Goal: Transaction & Acquisition: Book appointment/travel/reservation

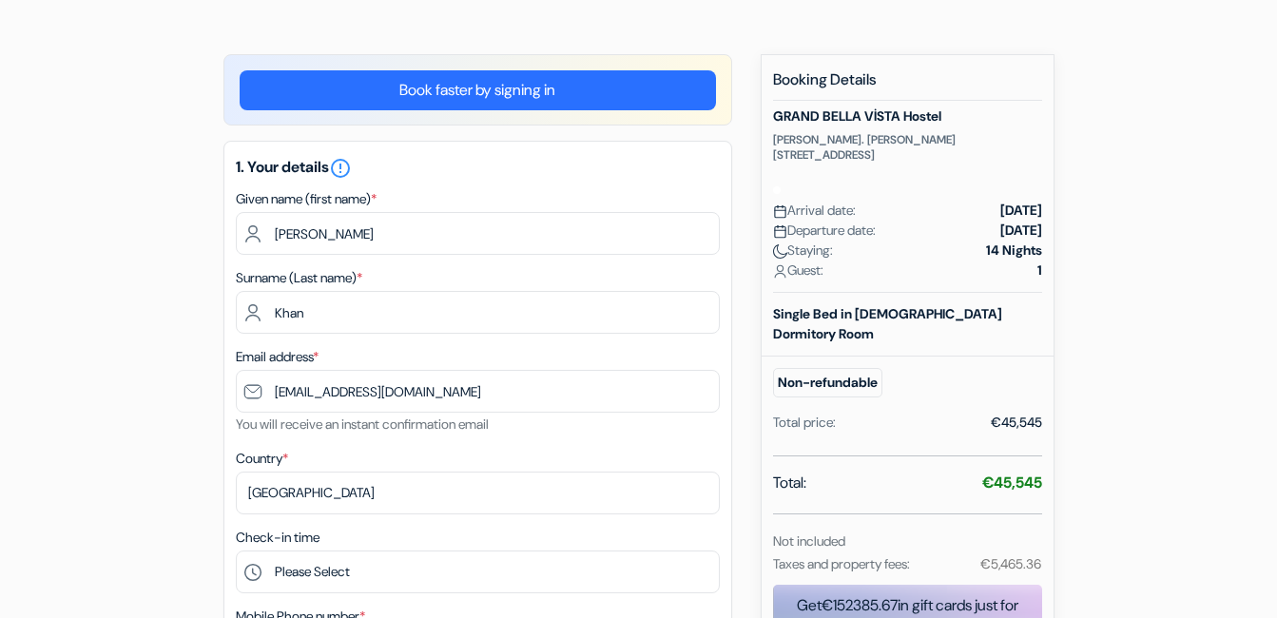
type input "[EMAIL_ADDRESS][DOMAIN_NAME]"
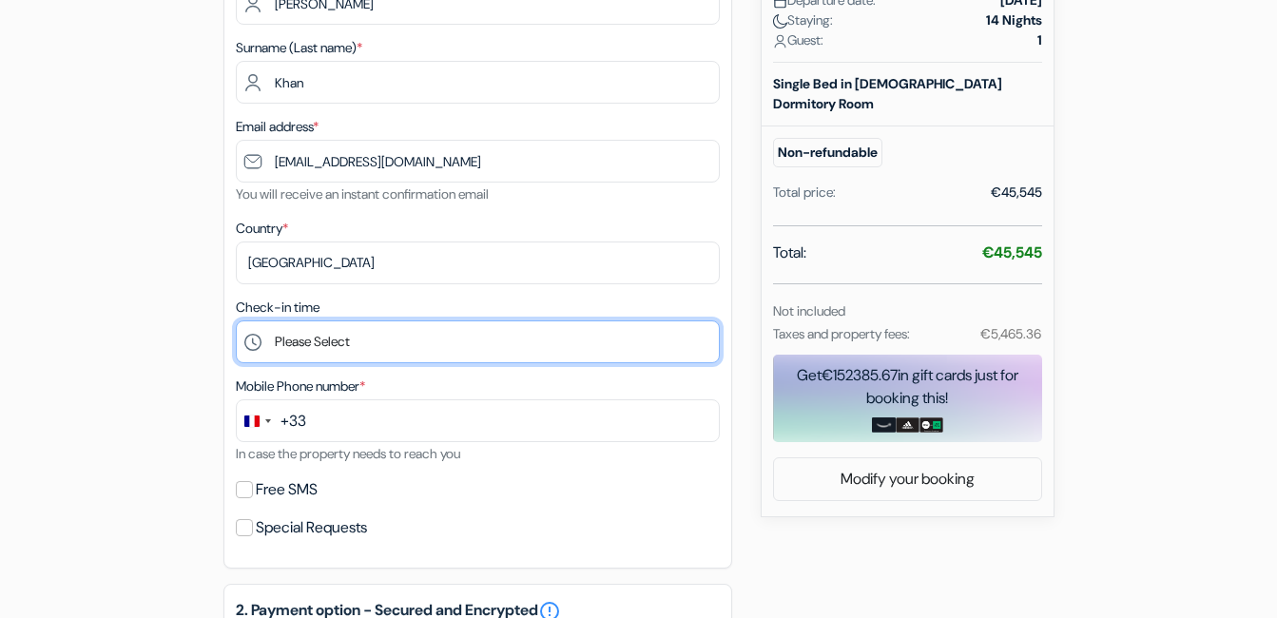
scroll to position [404, 0]
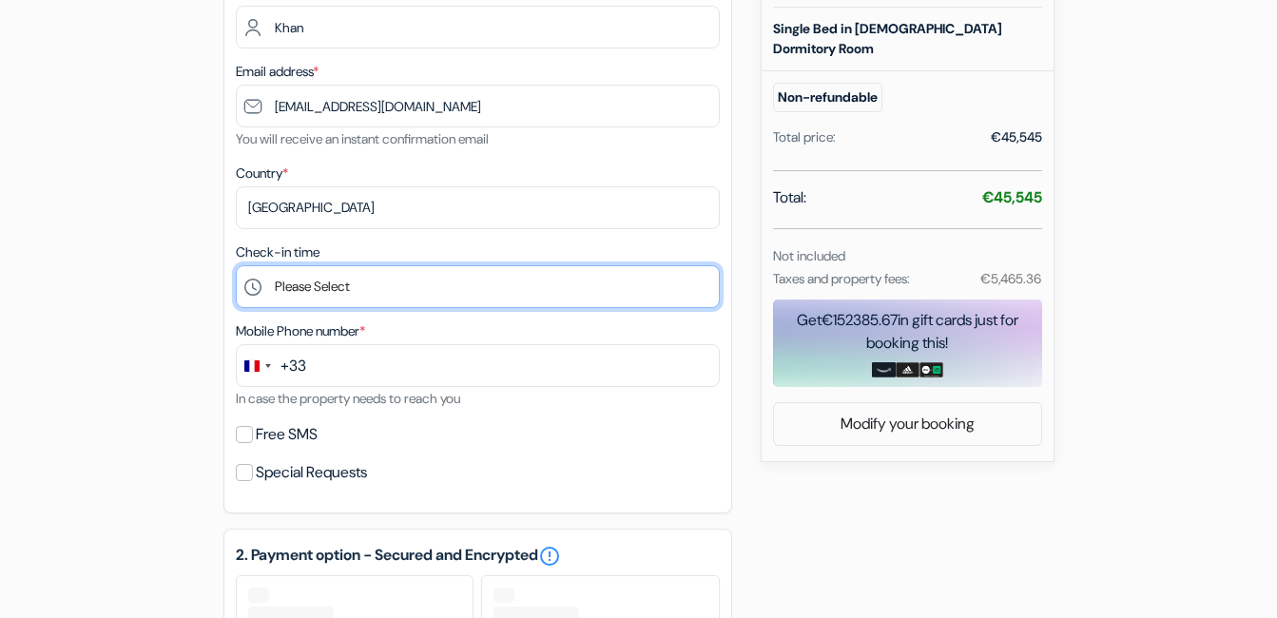
click at [333, 275] on select "Please Select 12:00 13:00 14:00 15:00 16:00 17:00 18:00 19:00 20:00 21:00 22:00" at bounding box center [478, 286] width 484 height 43
select select "13"
click at [236, 265] on select "Please Select 12:00 13:00 14:00 15:00 16:00 17:00 18:00 19:00 20:00 21:00 22:00" at bounding box center [478, 286] width 484 height 43
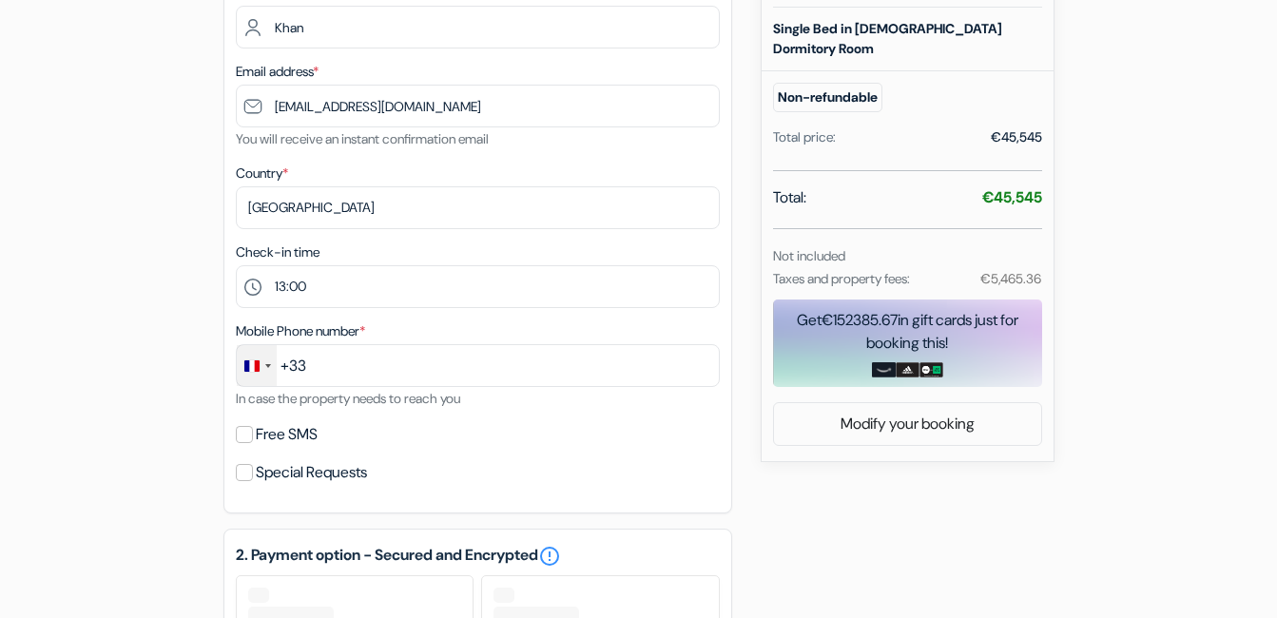
click at [262, 364] on div "Change country, selected France (+33)" at bounding box center [257, 365] width 40 height 41
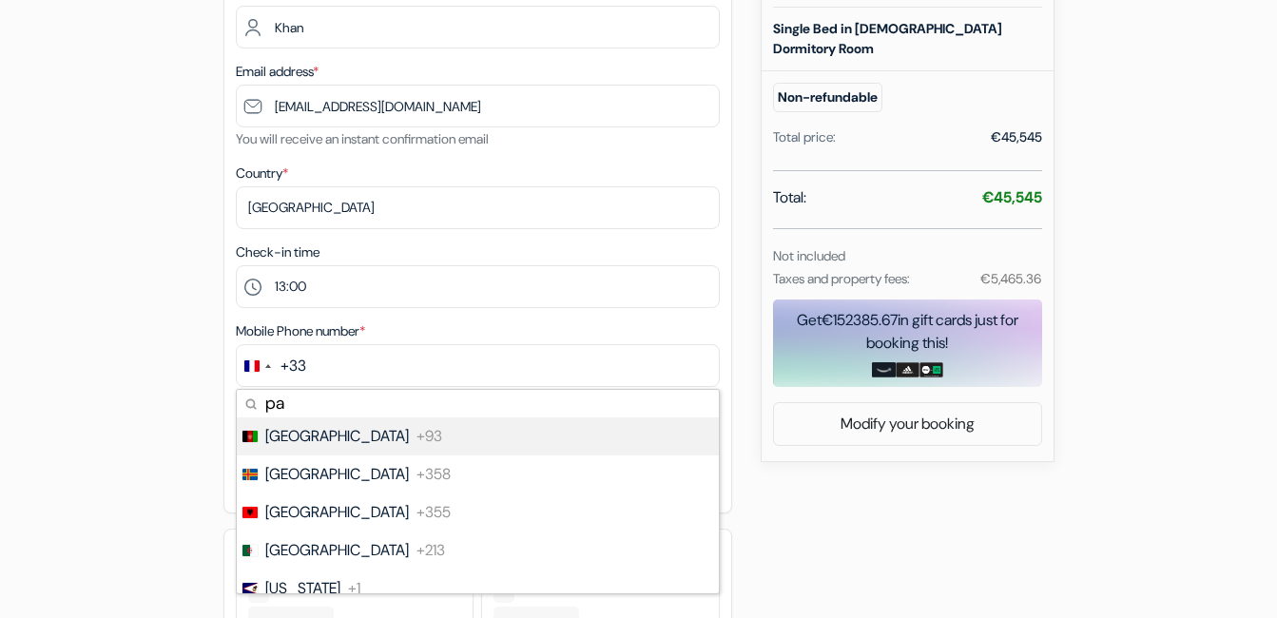
type input "pak"
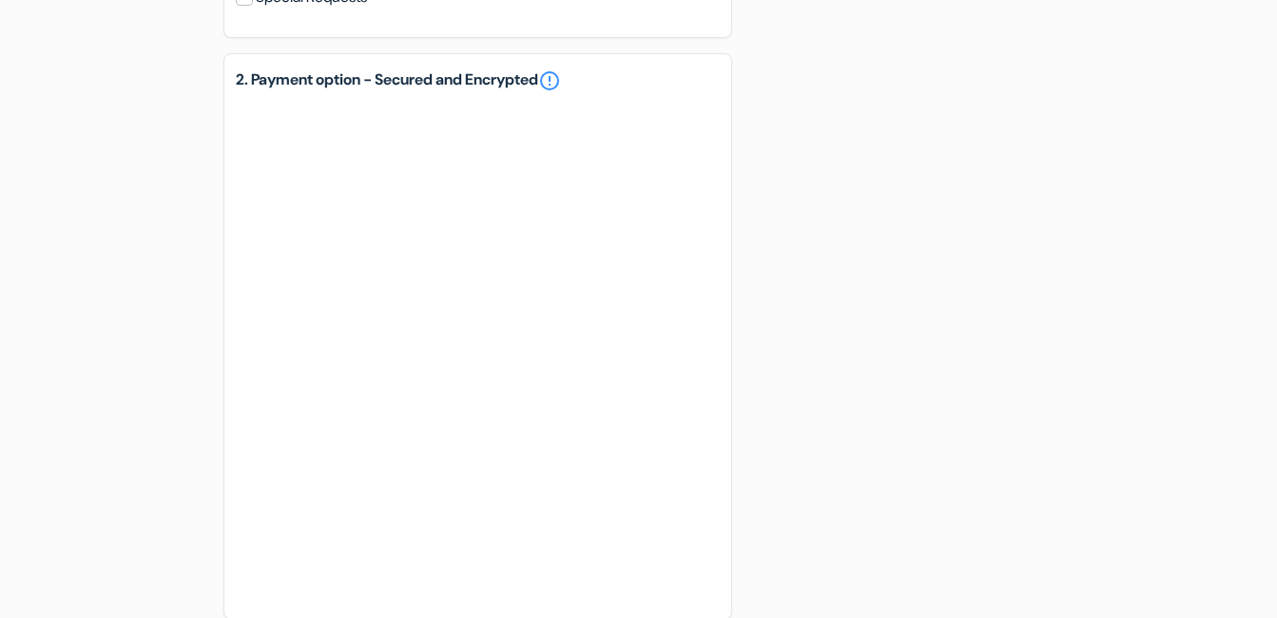
scroll to position [1193, 0]
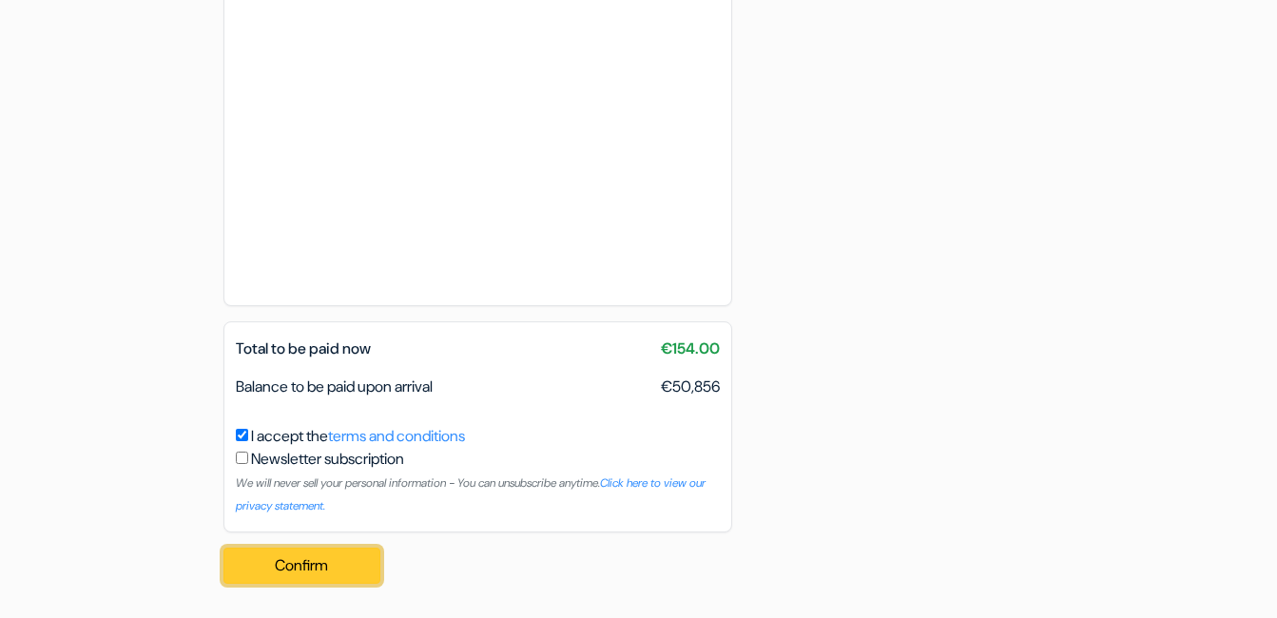
click at [298, 557] on button "Confirm Loading..." at bounding box center [302, 566] width 158 height 36
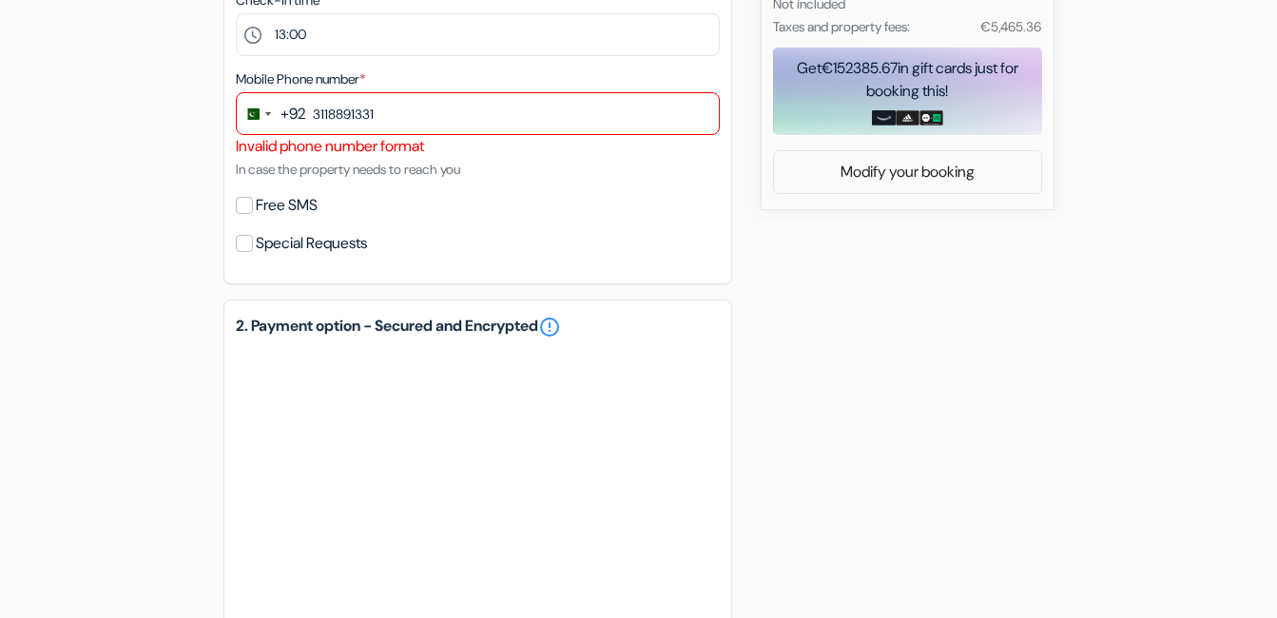
scroll to position [646, 0]
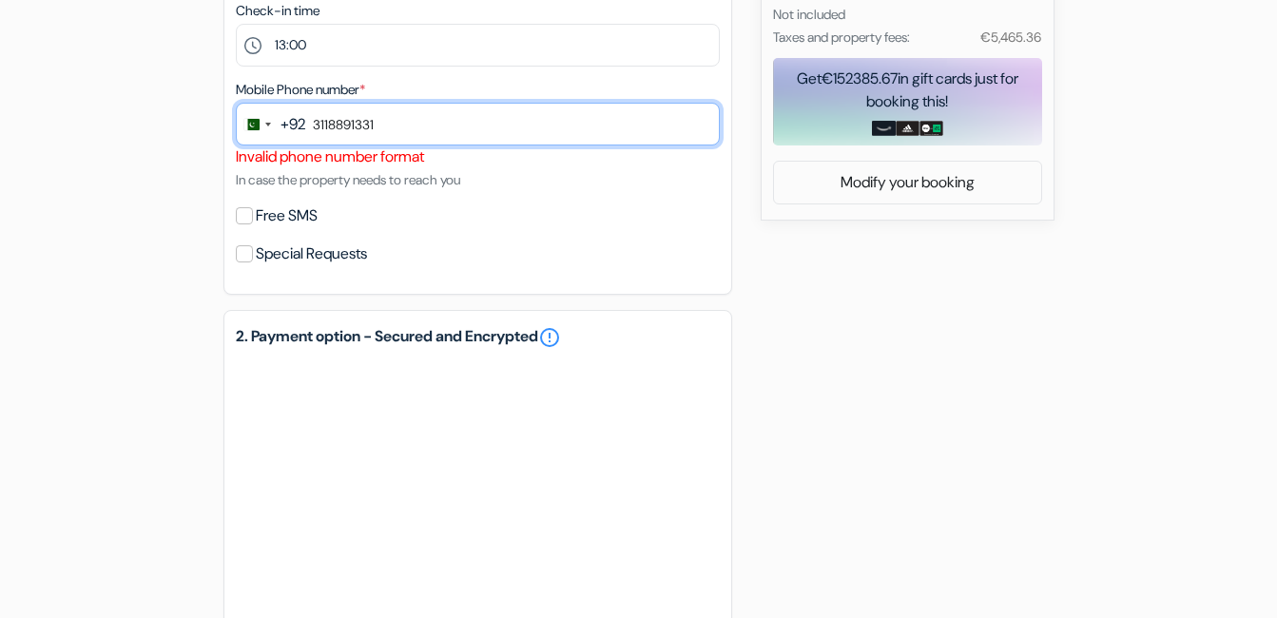
click at [417, 126] on input "3118891331" at bounding box center [478, 124] width 484 height 43
drag, startPoint x: 336, startPoint y: 133, endPoint x: 315, endPoint y: 141, distance: 22.3
click at [315, 141] on input "[PHONE_NUMBER]" at bounding box center [478, 124] width 484 height 43
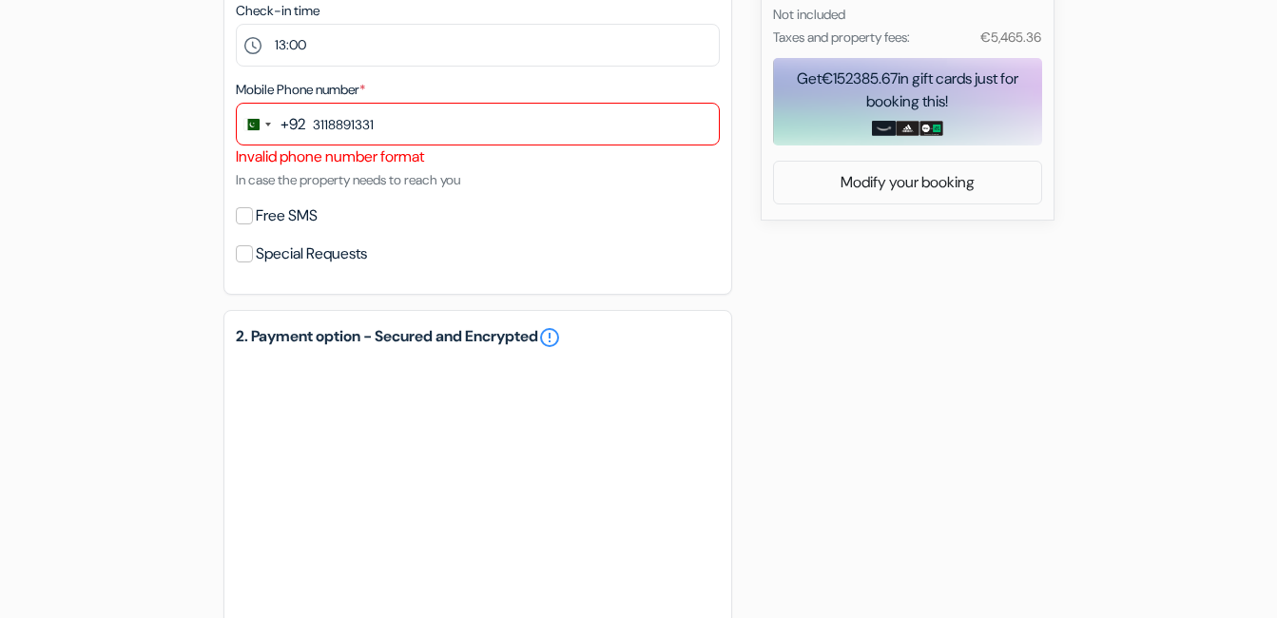
click at [952, 378] on div "add_box GRAND BELLA VİSTA Hostel BÜLBÜL MAH. [STREET_ADDRESS] Property Details …" at bounding box center [639, 348] width 1084 height 1642
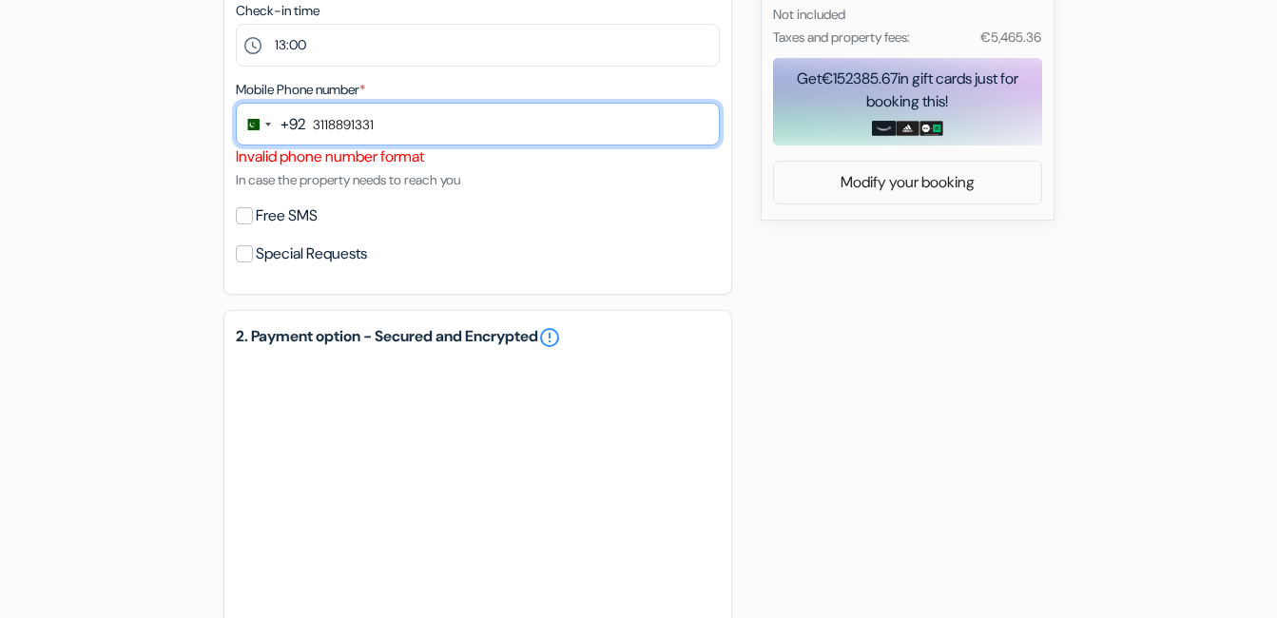
click at [491, 142] on input "3118891331" at bounding box center [478, 124] width 484 height 43
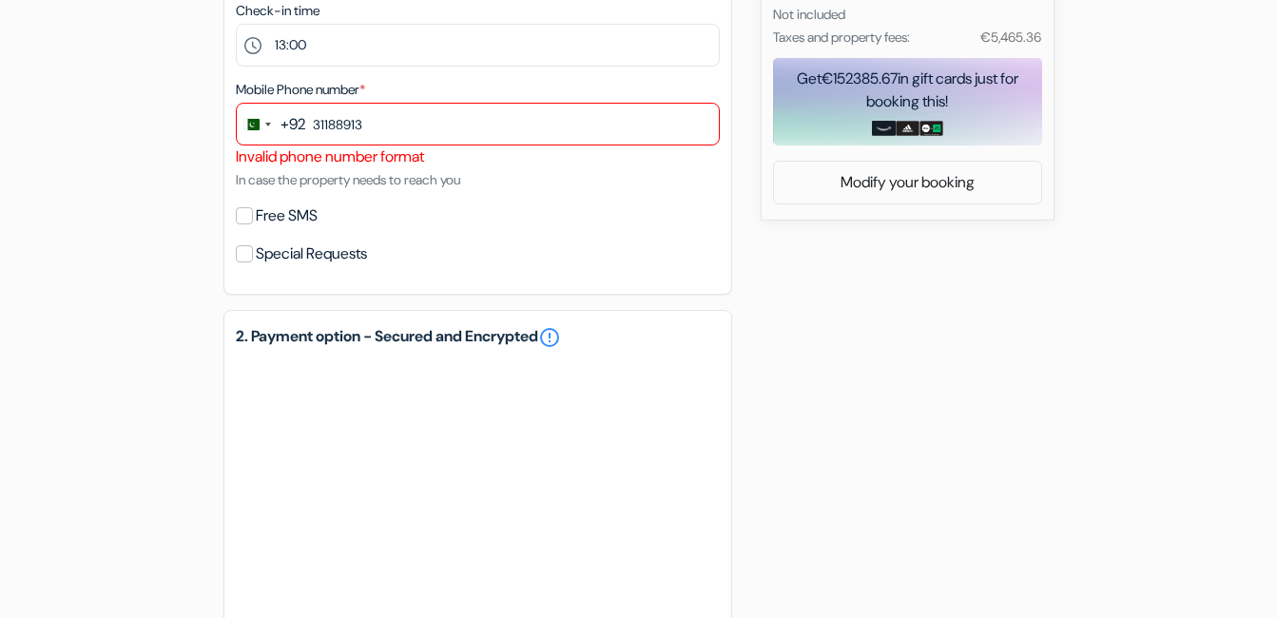
click at [1007, 310] on div "add_box GRAND BELLA VİSTA Hostel BÜLBÜL MAH. [STREET_ADDRESS] Property Details …" at bounding box center [639, 348] width 1084 height 1642
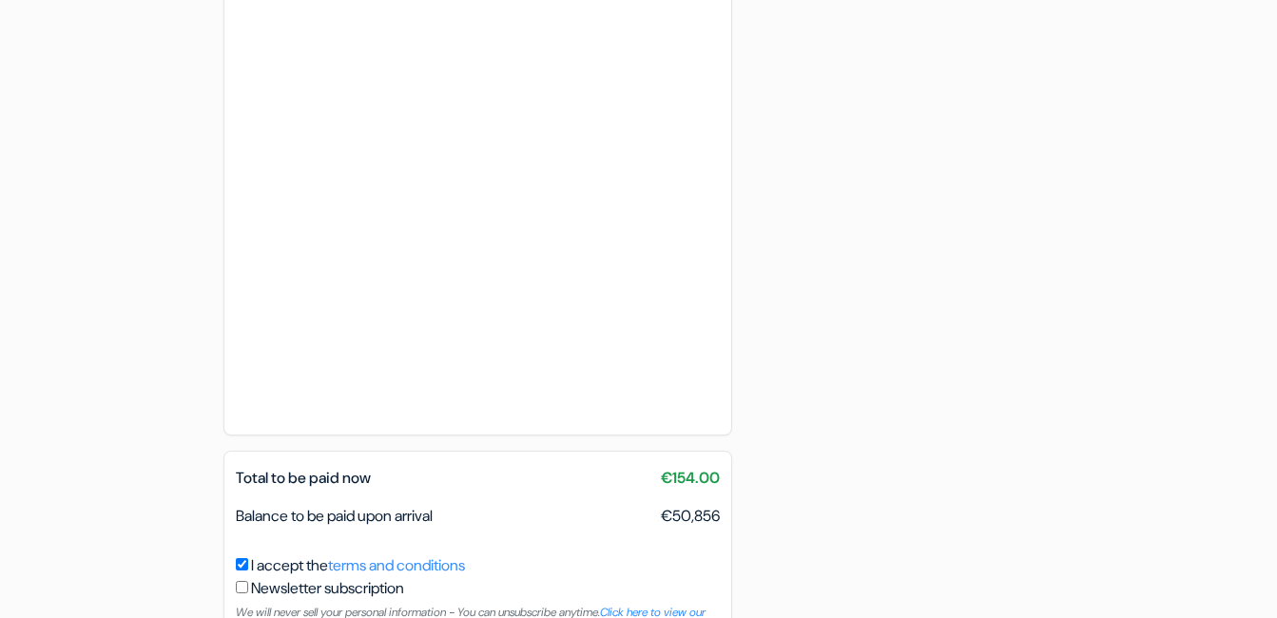
scroll to position [1216, 0]
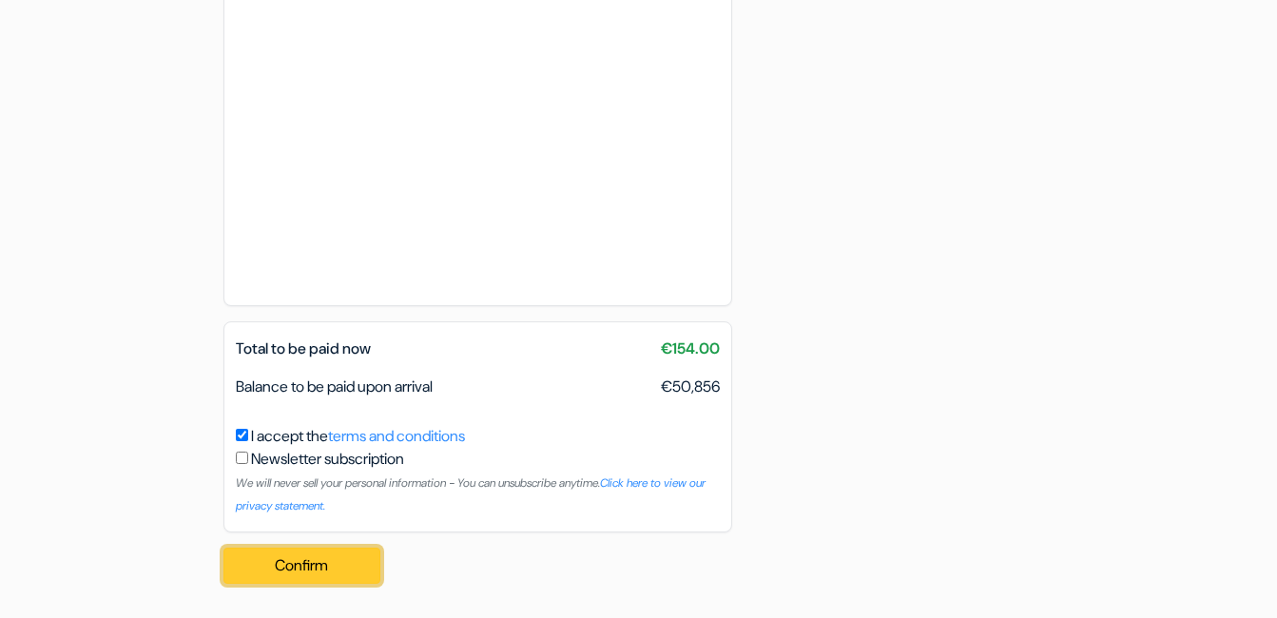
click at [316, 575] on button "Confirm Loading..." at bounding box center [302, 566] width 158 height 36
click at [322, 561] on button "Confirm Loading..." at bounding box center [302, 566] width 158 height 36
click at [322, 560] on button "Confirm Loading..." at bounding box center [302, 566] width 158 height 36
click at [322, 561] on button "Confirm Loading..." at bounding box center [302, 566] width 158 height 36
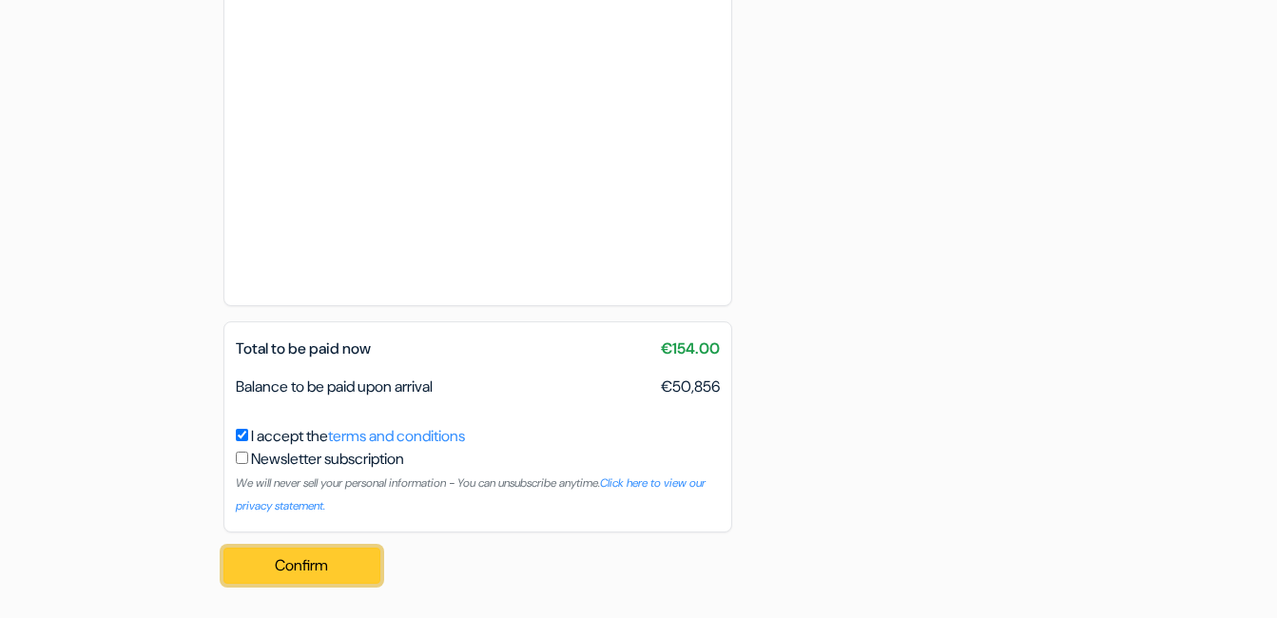
click at [322, 563] on button "Confirm Loading..." at bounding box center [302, 566] width 158 height 36
click at [322, 561] on button "Confirm Loading..." at bounding box center [302, 566] width 158 height 36
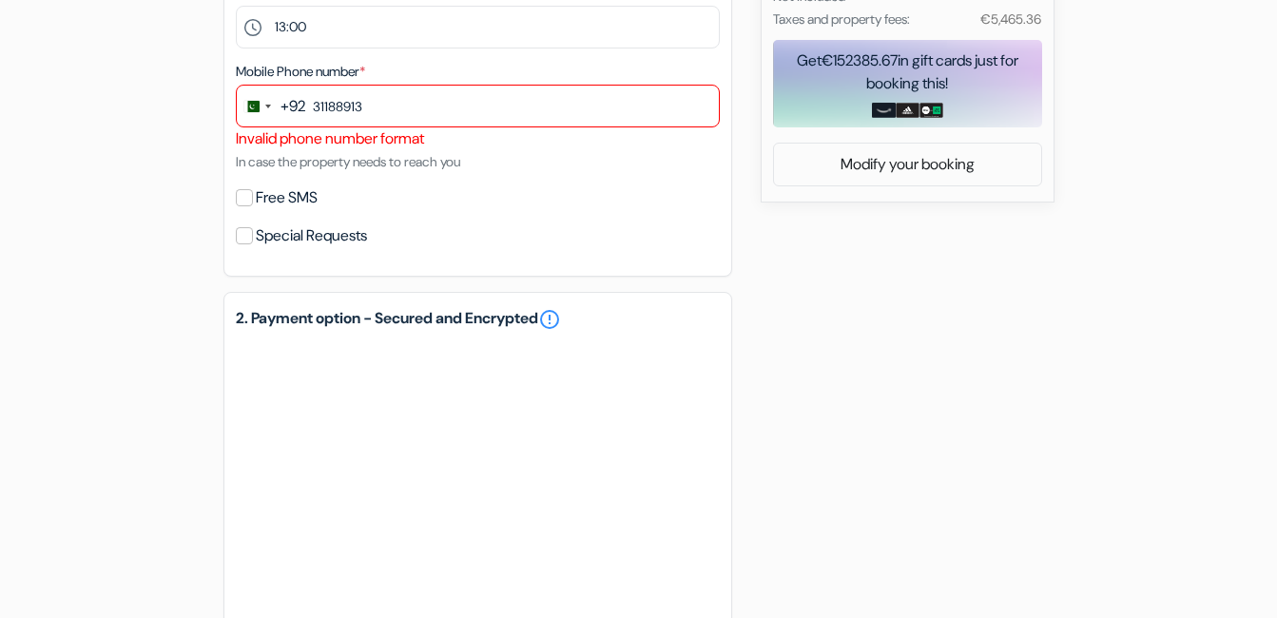
scroll to position [455, 0]
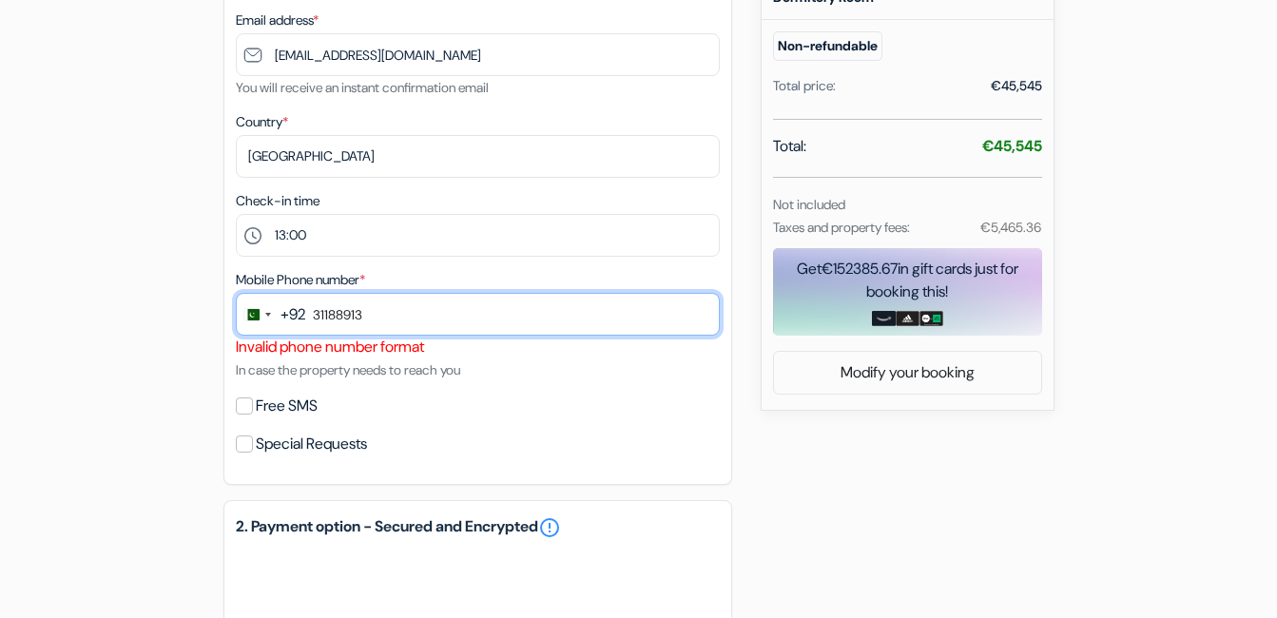
click at [419, 323] on input "31188913" at bounding box center [478, 314] width 484 height 43
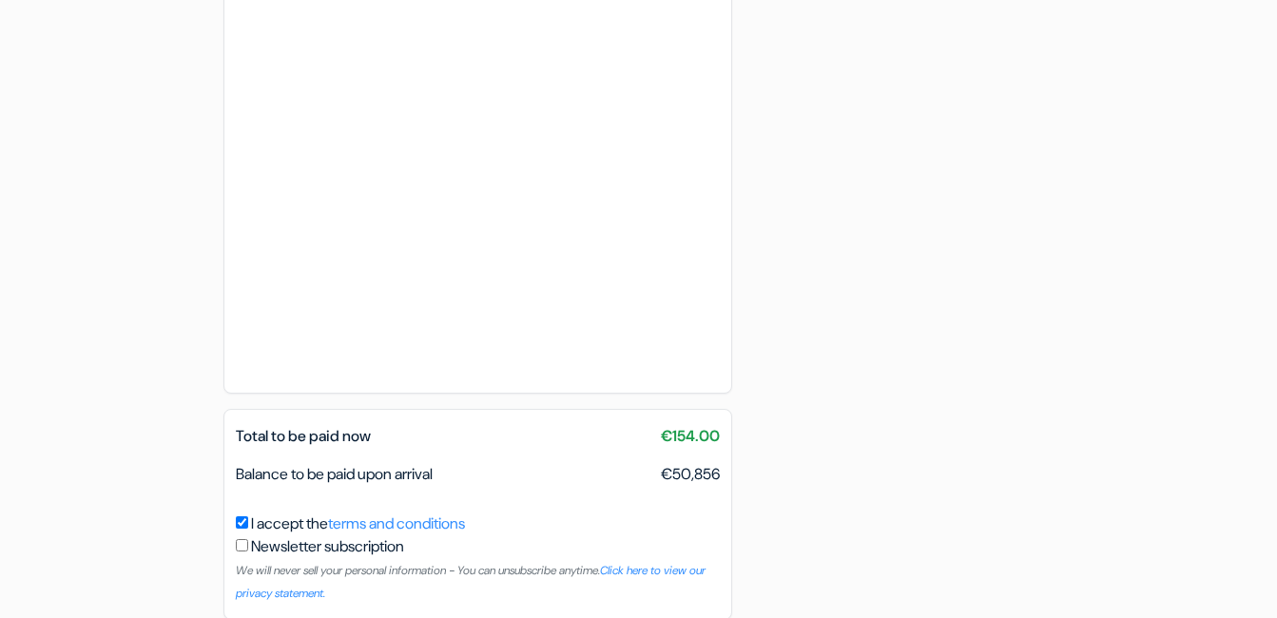
scroll to position [1216, 0]
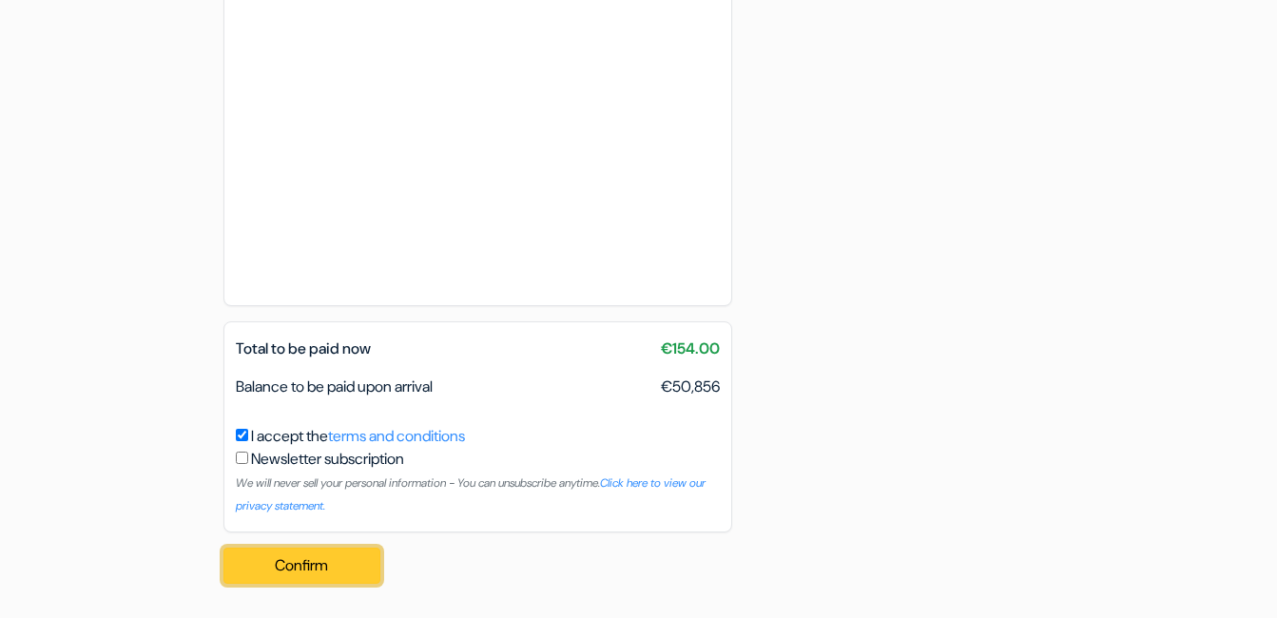
click at [300, 551] on button "Confirm Loading..." at bounding box center [302, 566] width 158 height 36
click at [322, 578] on button "Confirm Loading..." at bounding box center [302, 566] width 158 height 36
click at [322, 563] on button "Confirm Loading..." at bounding box center [302, 566] width 158 height 36
click at [322, 562] on button "Confirm Loading..." at bounding box center [302, 566] width 158 height 36
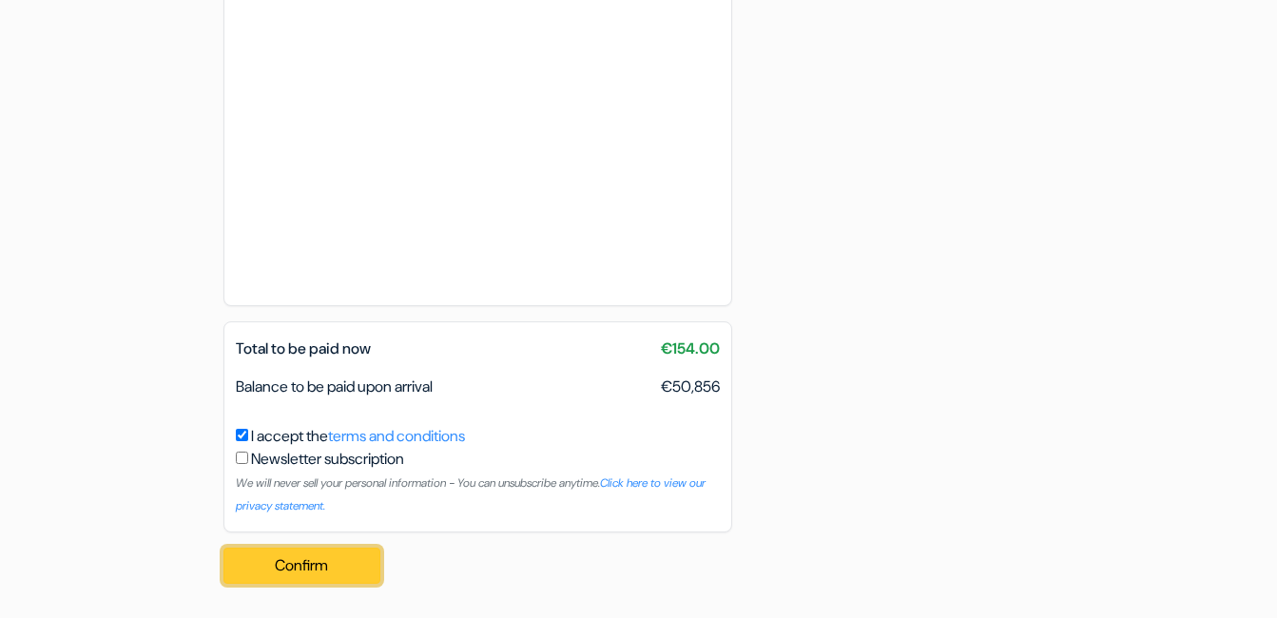
click at [322, 562] on button "Confirm Loading..." at bounding box center [302, 566] width 158 height 36
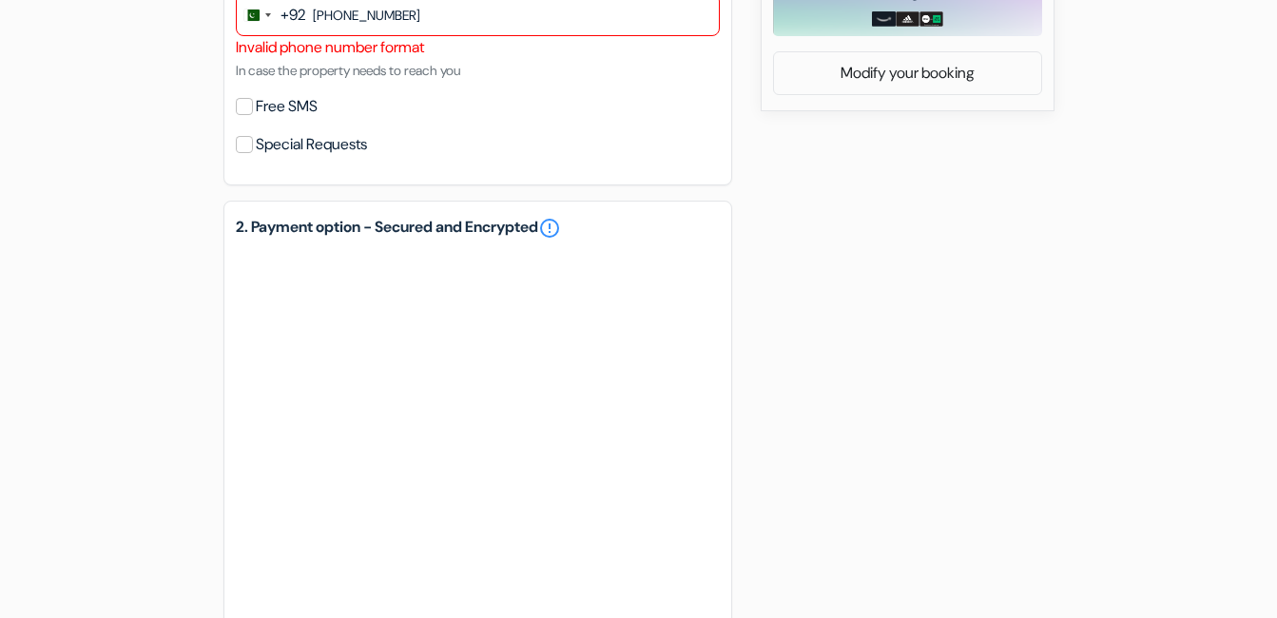
scroll to position [455, 0]
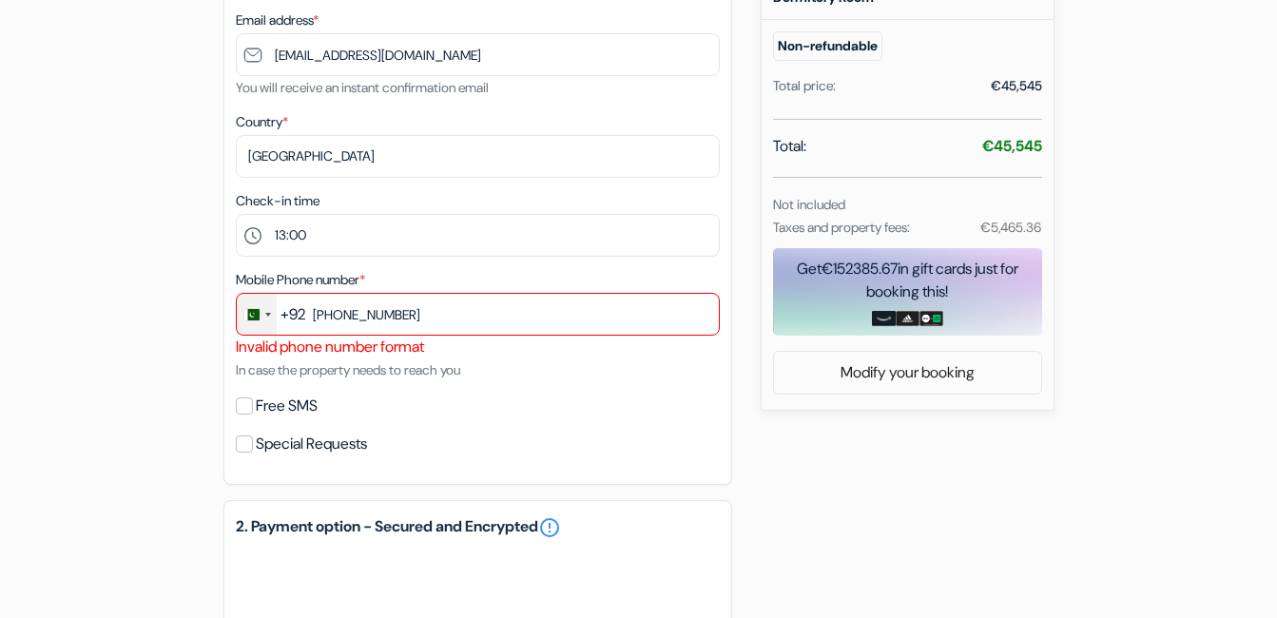
click at [272, 320] on div "Change country, selected Pakistan (+92)" at bounding box center [257, 314] width 40 height 41
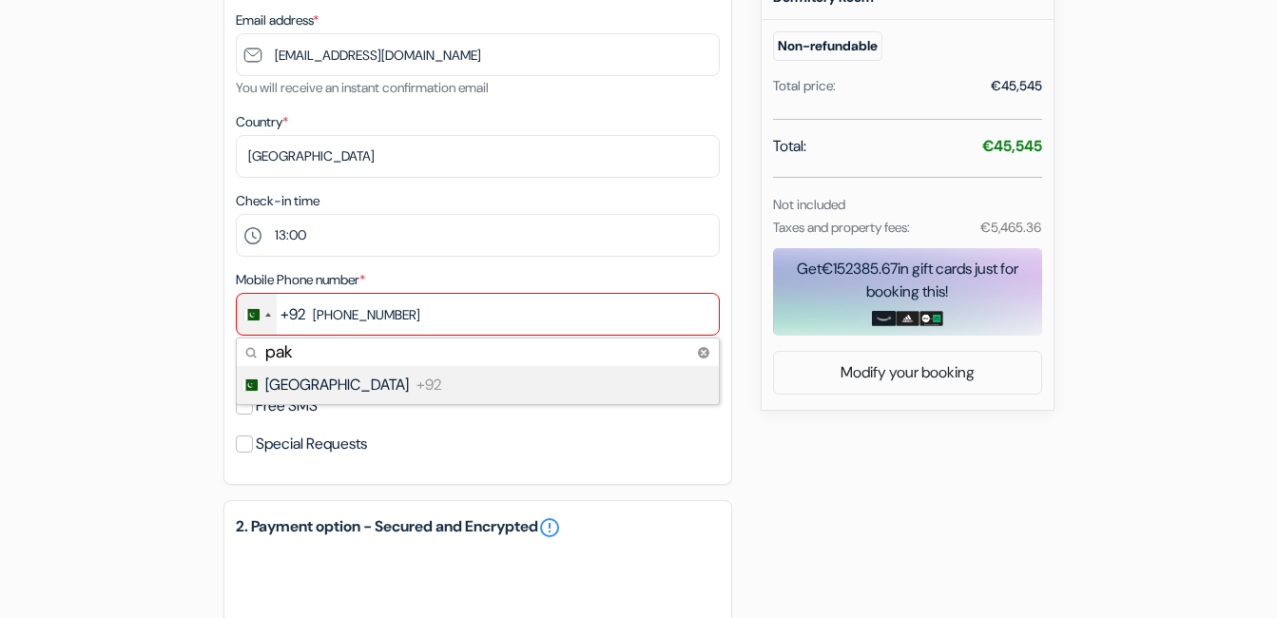
click at [334, 370] on li "Pakistan +92" at bounding box center [477, 385] width 484 height 38
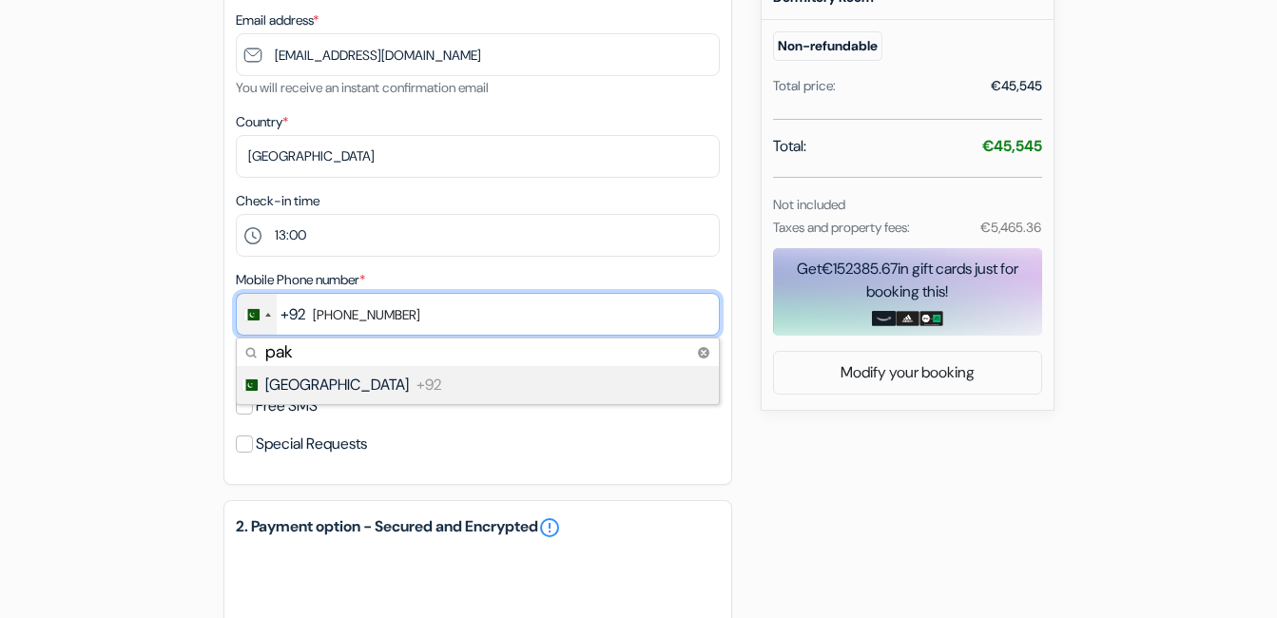
type input "3118891331"
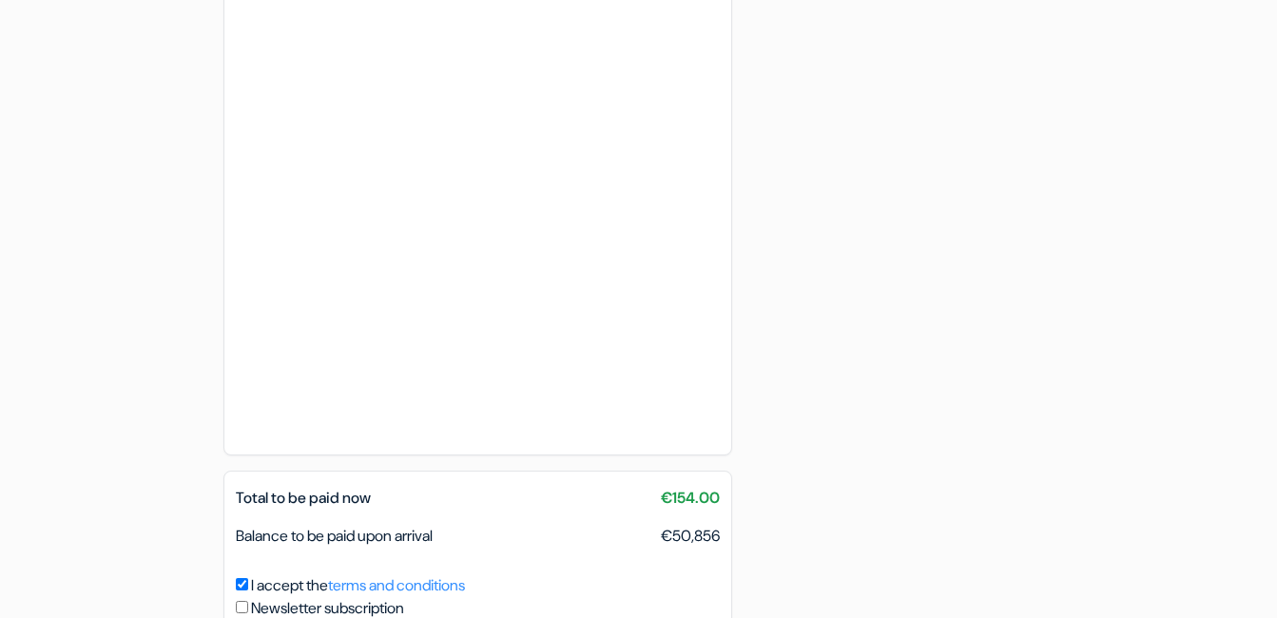
scroll to position [1216, 0]
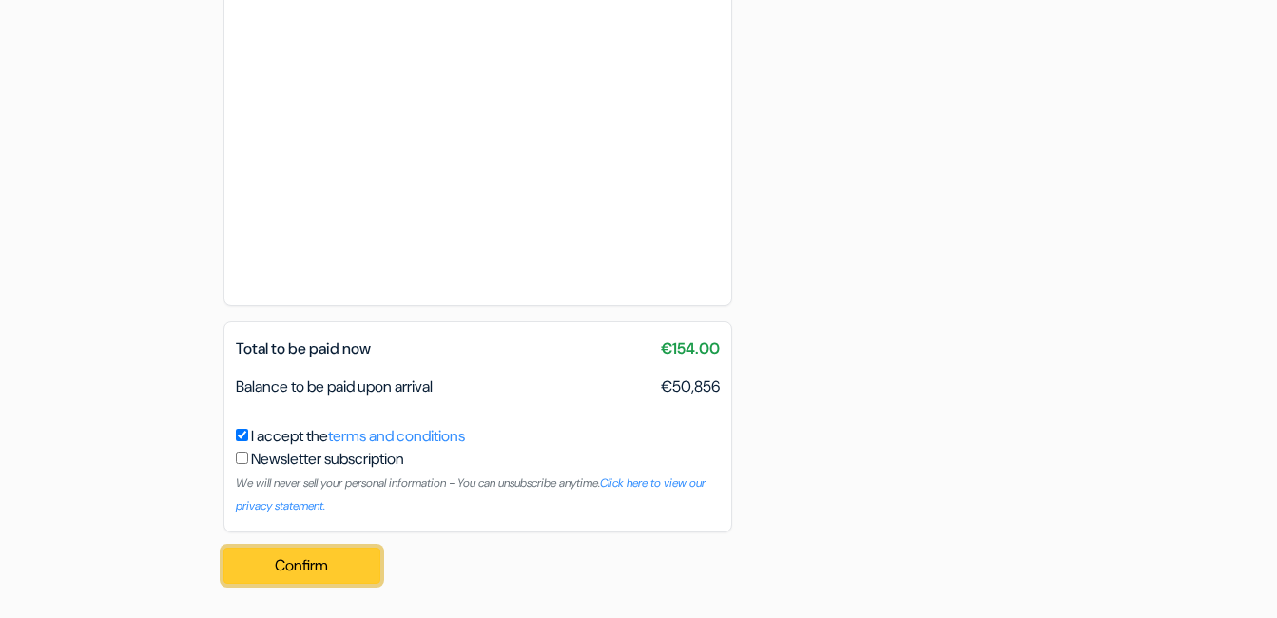
click at [246, 555] on button "Confirm Loading..." at bounding box center [302, 566] width 158 height 36
click at [260, 554] on button "Confirm Loading..." at bounding box center [302, 566] width 158 height 36
click at [261, 553] on button "Confirm Loading..." at bounding box center [302, 566] width 158 height 36
click at [262, 552] on button "Confirm Loading..." at bounding box center [302, 566] width 158 height 36
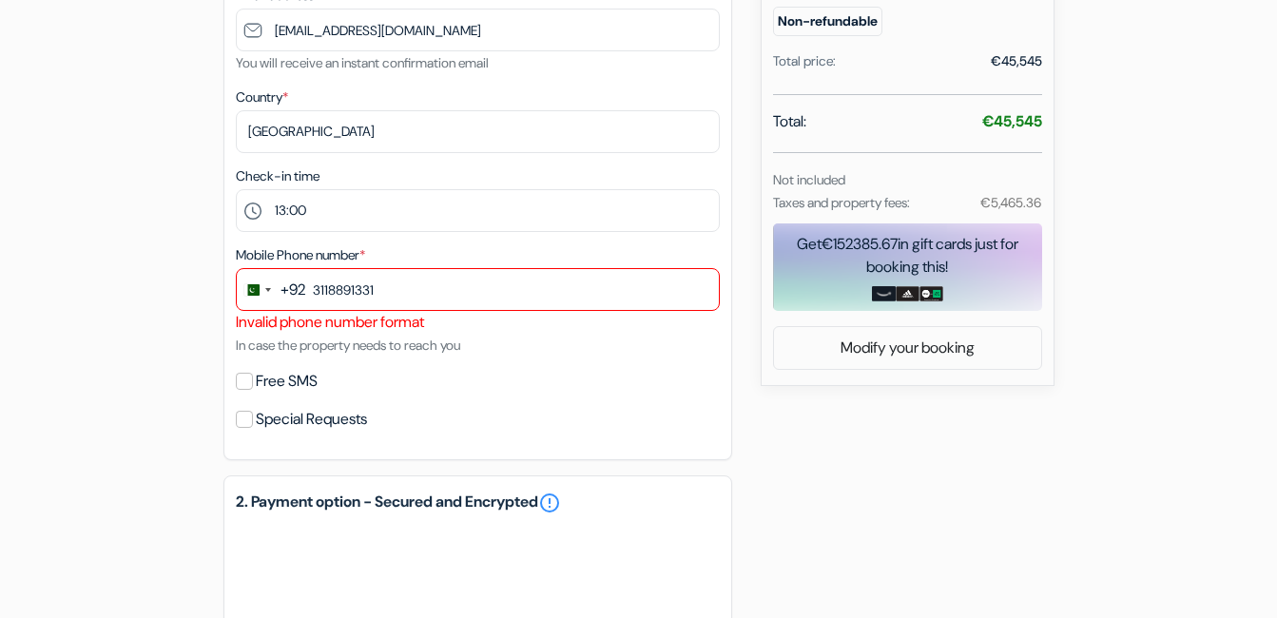
scroll to position [455, 0]
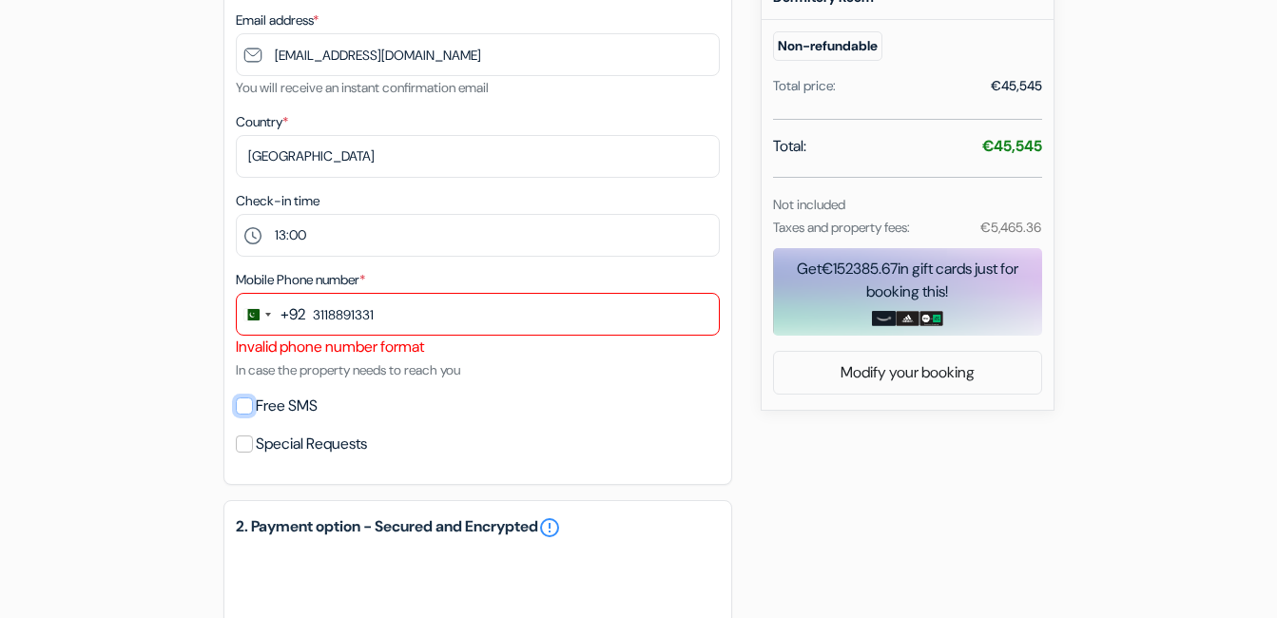
click at [241, 403] on input "Free SMS" at bounding box center [244, 405] width 17 height 17
checkbox input "true"
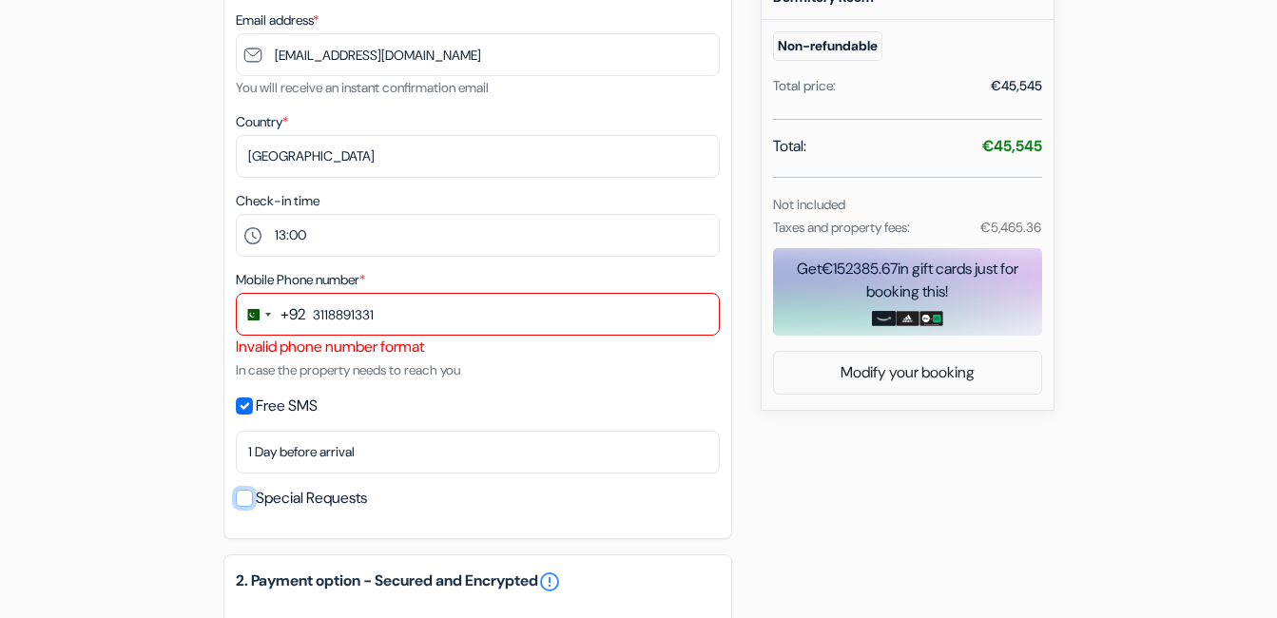
click at [248, 496] on input "Special Requests" at bounding box center [244, 498] width 17 height 17
checkbox input "true"
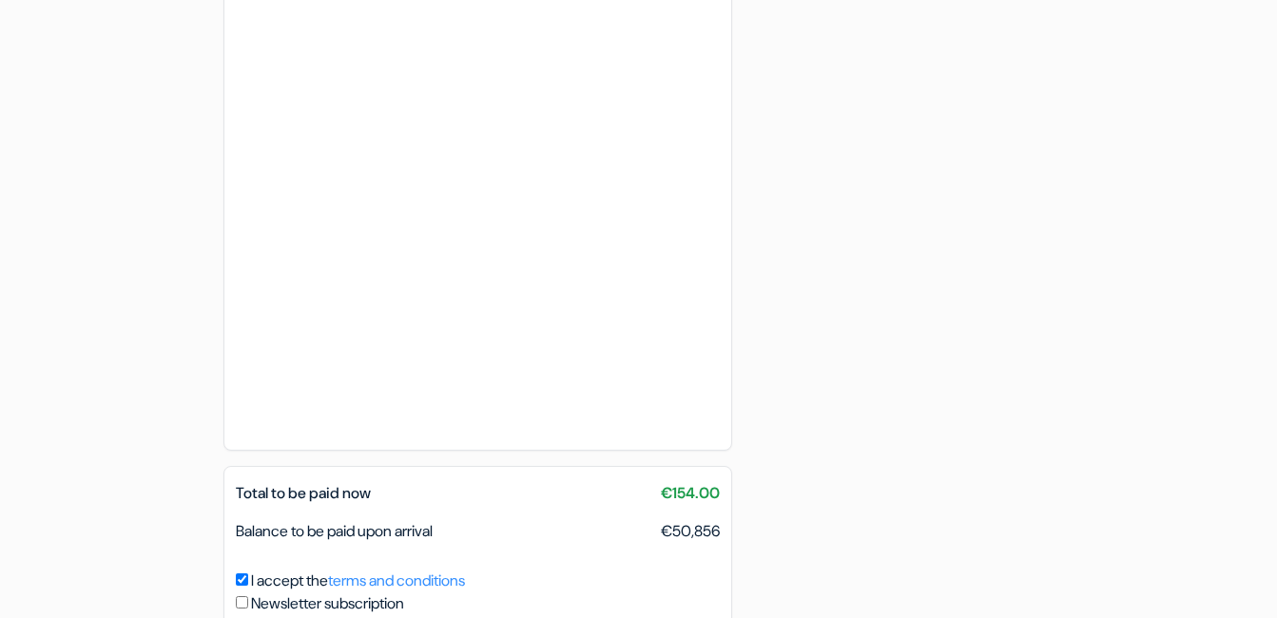
scroll to position [1342, 0]
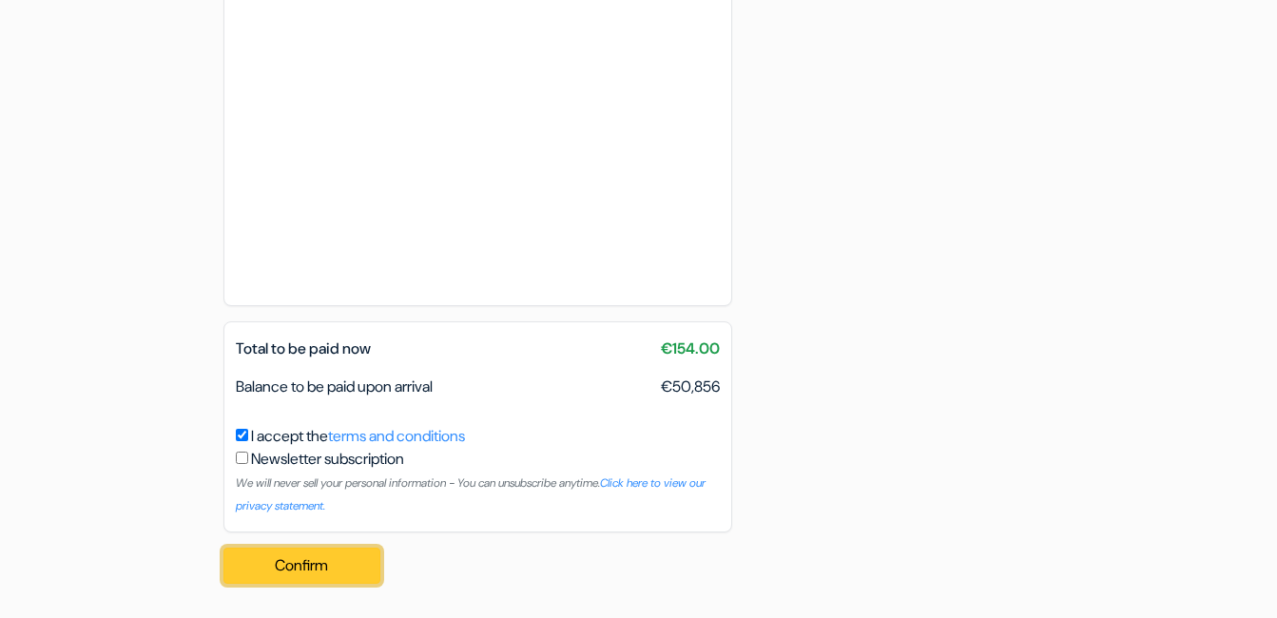
click at [299, 567] on button "Confirm Loading..." at bounding box center [302, 566] width 158 height 36
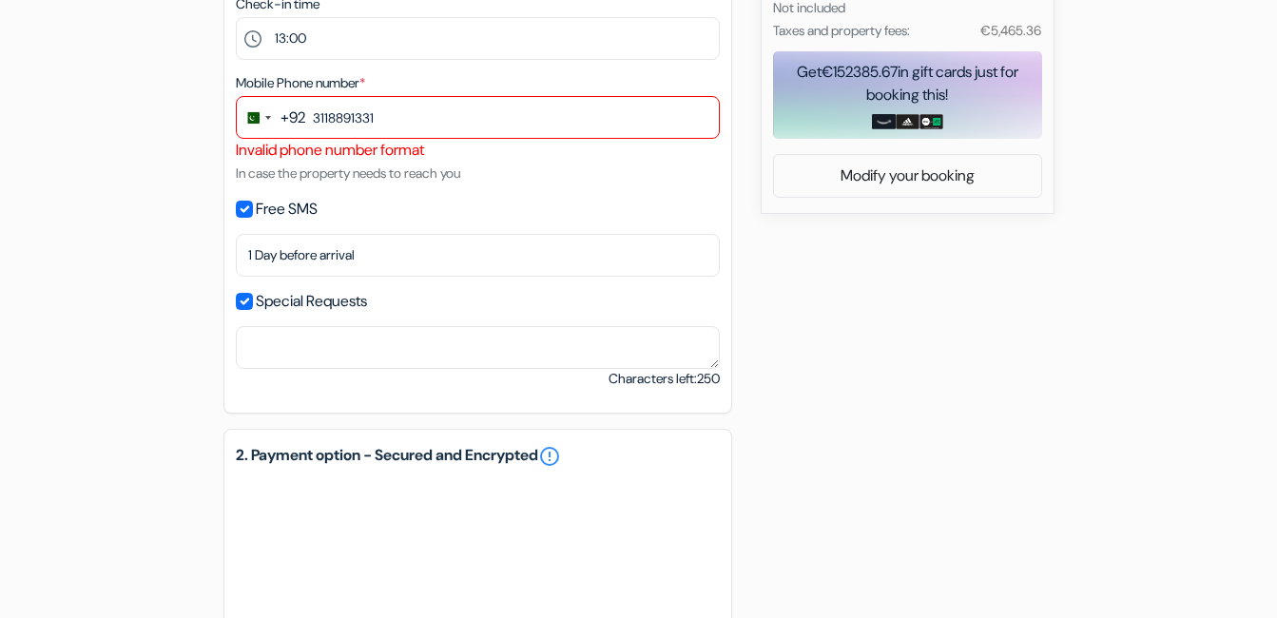
scroll to position [486, 0]
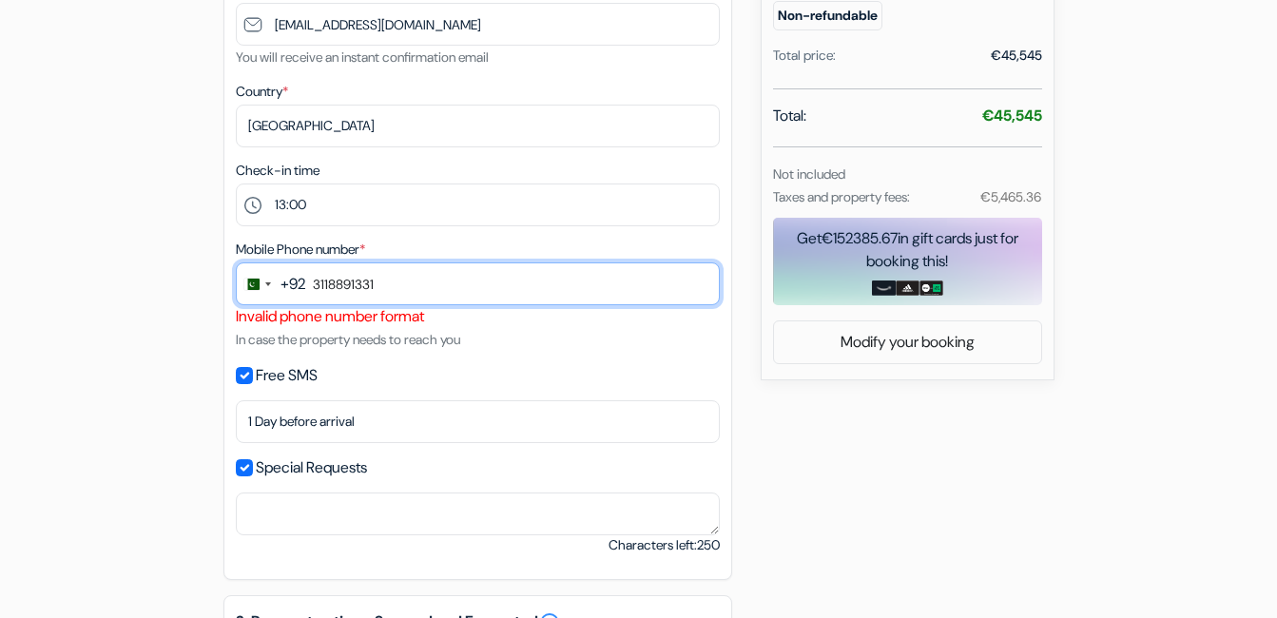
drag, startPoint x: 442, startPoint y: 286, endPoint x: 137, endPoint y: 316, distance: 306.7
click at [137, 316] on div "add_box GRAND BELLA VİSTA Hostel BÜLBÜL MAH. [STREET_ADDRESS] Property Details …" at bounding box center [639, 571] width 1084 height 1768
type input "[PHONE_NUMBER]"
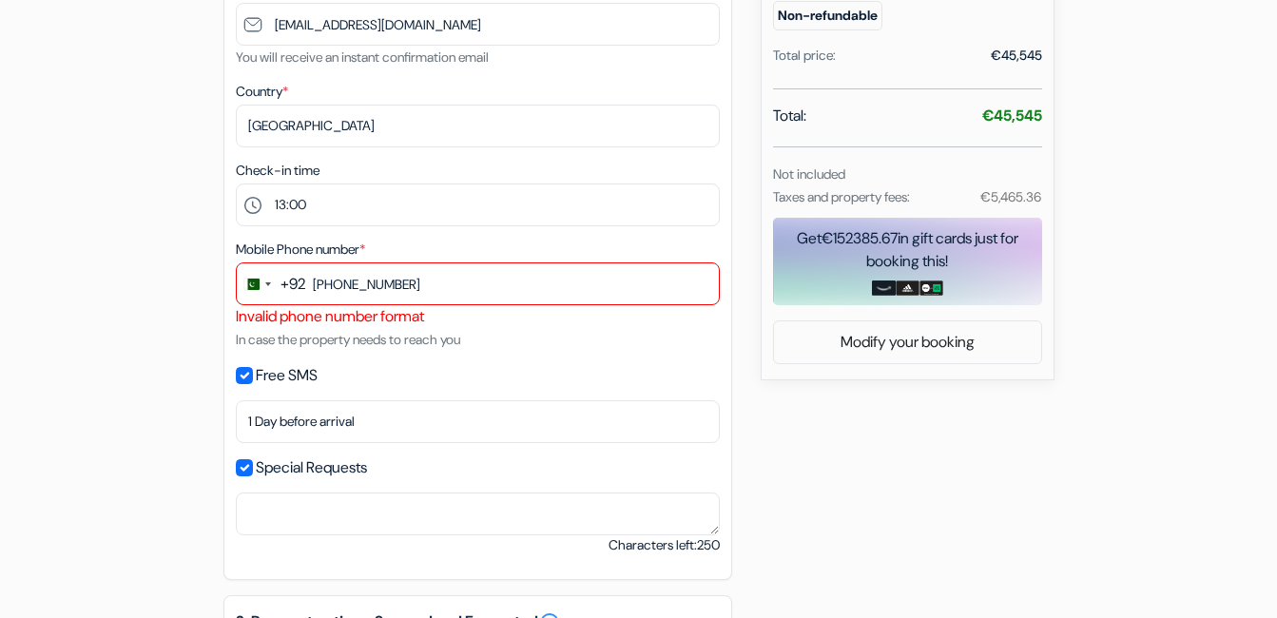
click at [282, 287] on div "+92" at bounding box center [293, 284] width 25 height 23
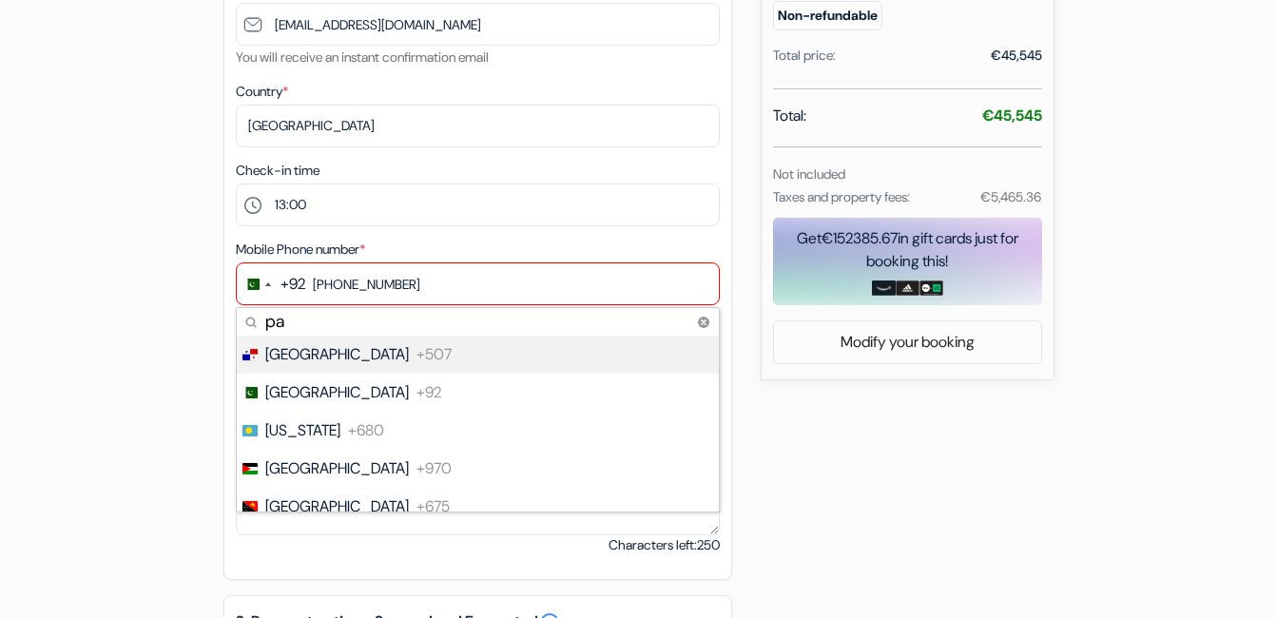
type input "p"
type input "t"
click at [278, 346] on span "[GEOGRAPHIC_DATA]" at bounding box center [337, 354] width 144 height 23
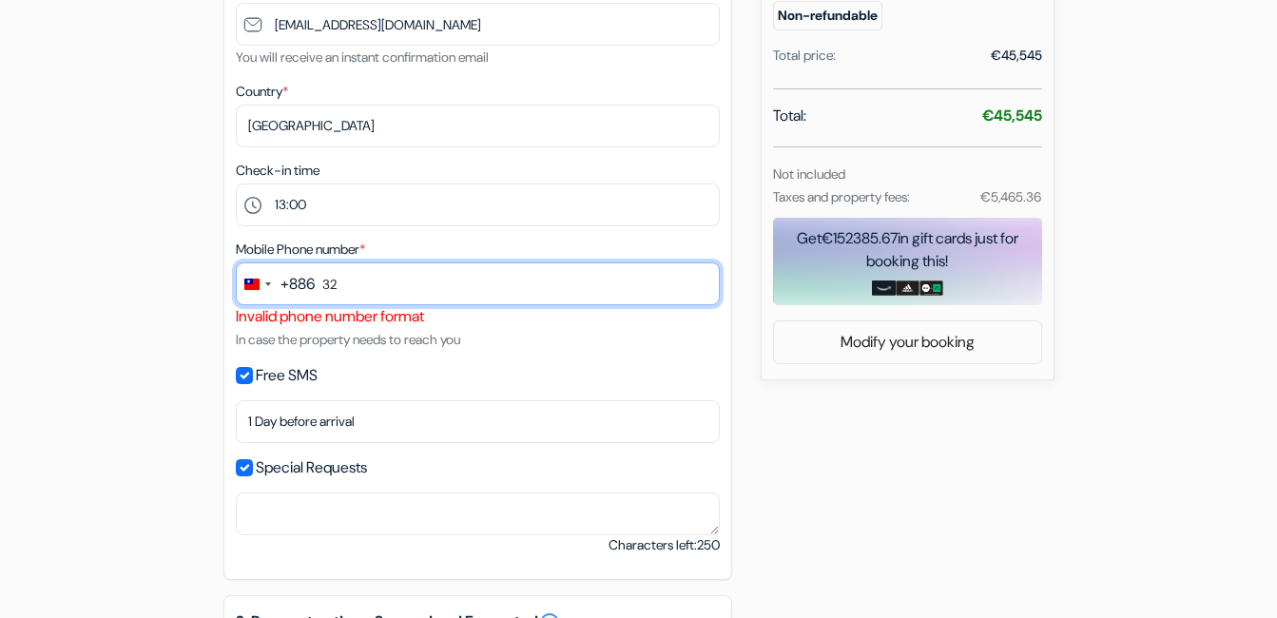
type input "3"
type input "342344234"
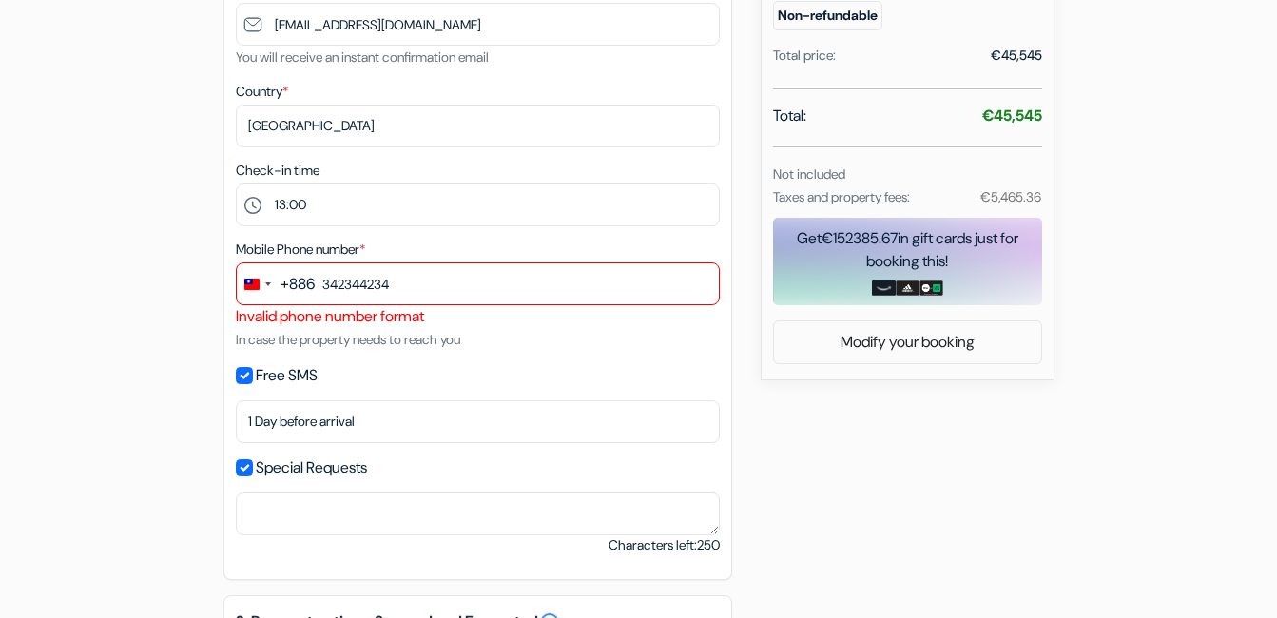
click at [894, 430] on div "add_box GRAND BELLA VİSTA Hostel BÜLBÜL MAH. [STREET_ADDRESS] Property Details …" at bounding box center [639, 571] width 1084 height 1768
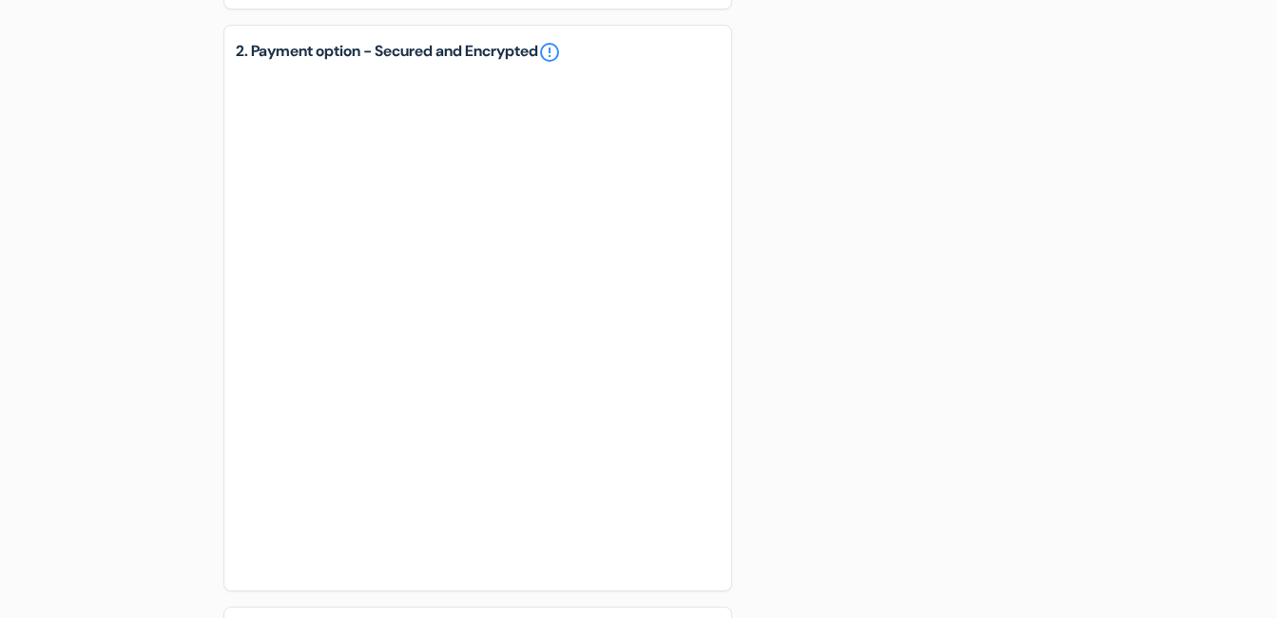
scroll to position [1342, 0]
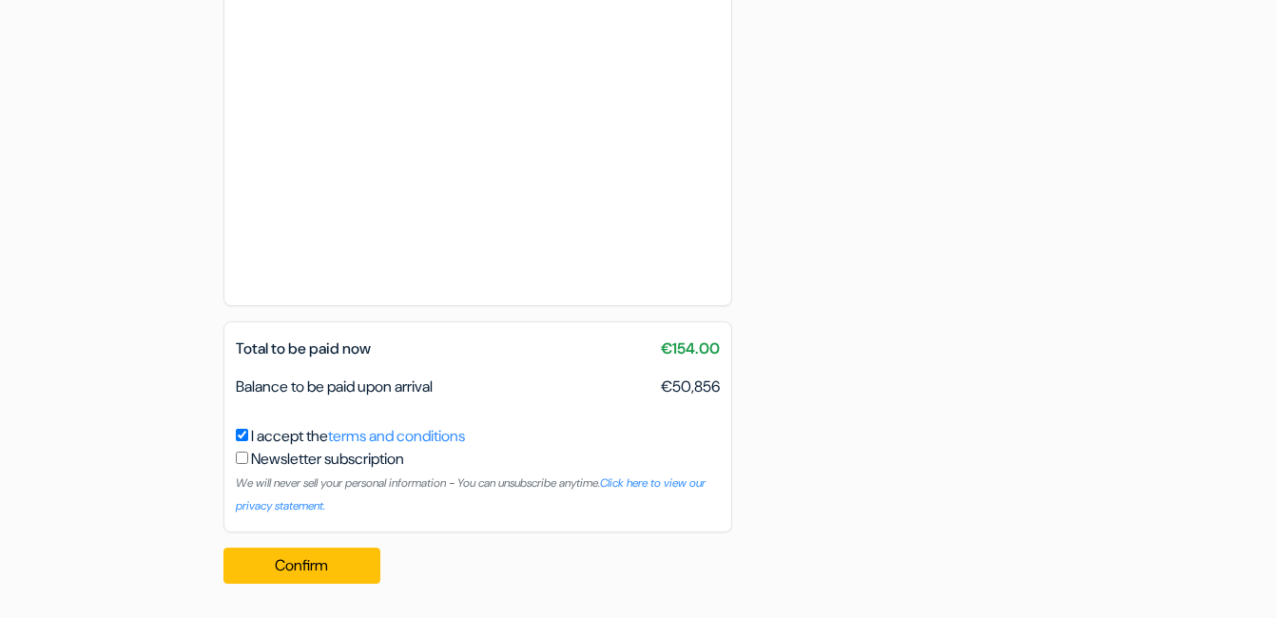
click at [320, 543] on div "Confirm Loading... Processing request ..." at bounding box center [307, 566] width 169 height 67
click at [314, 567] on button "Confirm Loading..." at bounding box center [302, 566] width 158 height 36
click at [314, 566] on button "Confirm Loading..." at bounding box center [302, 566] width 158 height 36
click at [314, 565] on button "Confirm Loading..." at bounding box center [302, 566] width 158 height 36
click at [314, 563] on button "Confirm Loading..." at bounding box center [302, 566] width 158 height 36
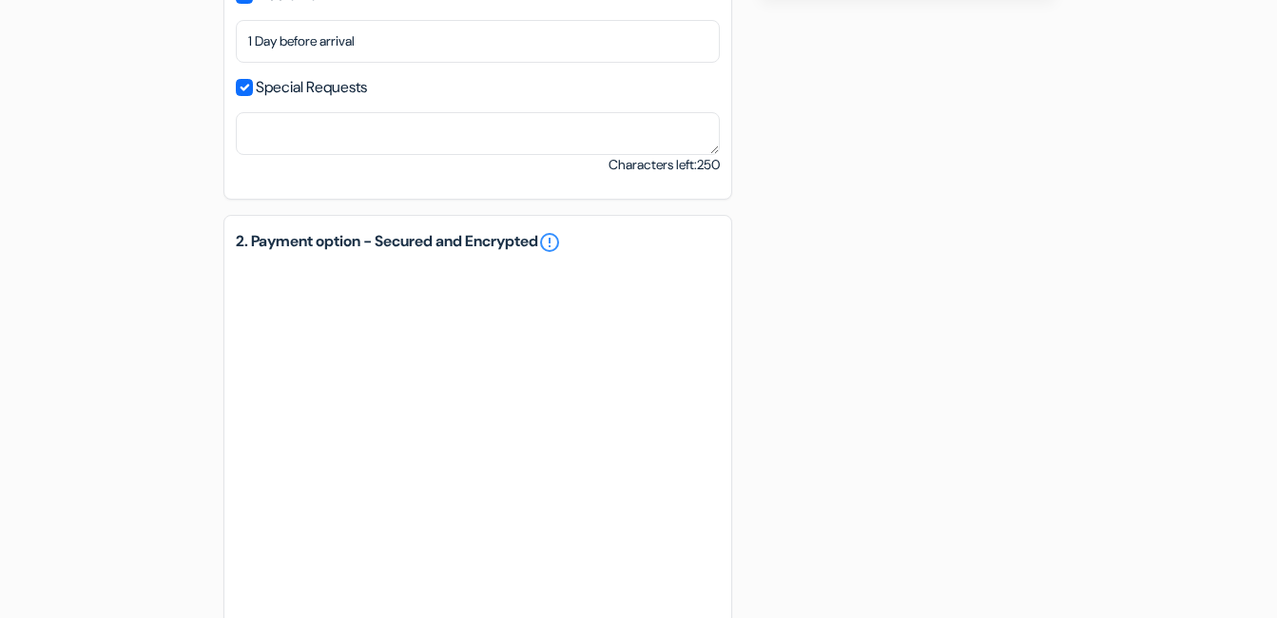
scroll to position [391, 0]
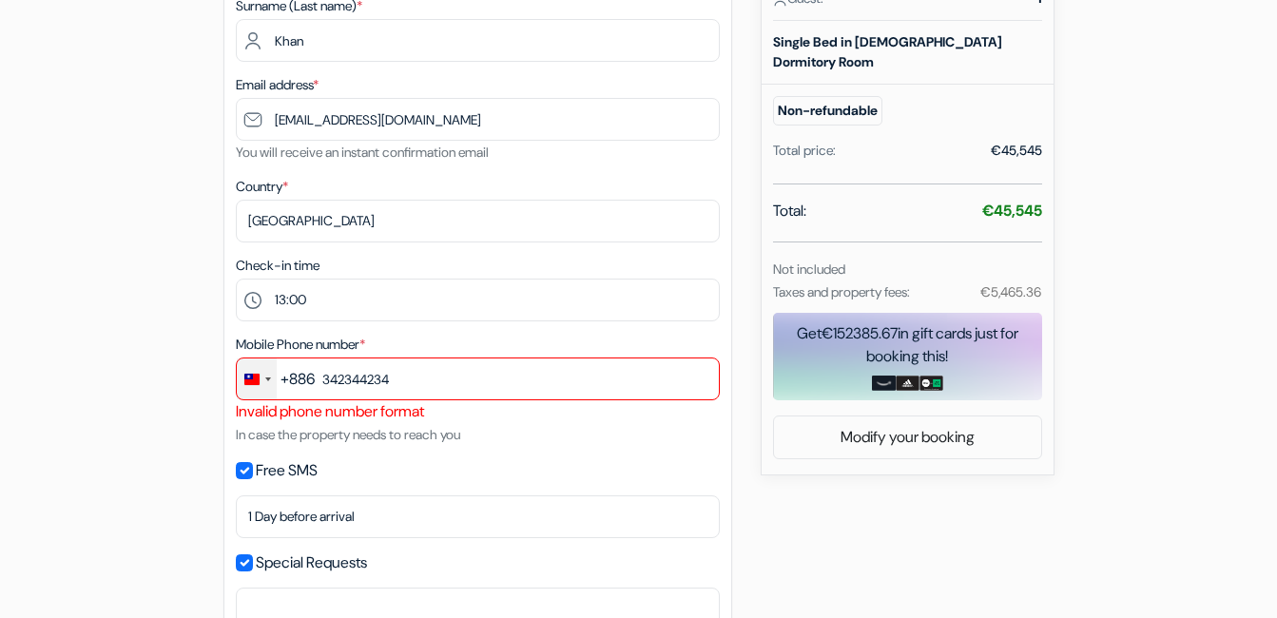
click at [274, 378] on div "Change country, selected Taiwan (+886)" at bounding box center [257, 378] width 40 height 41
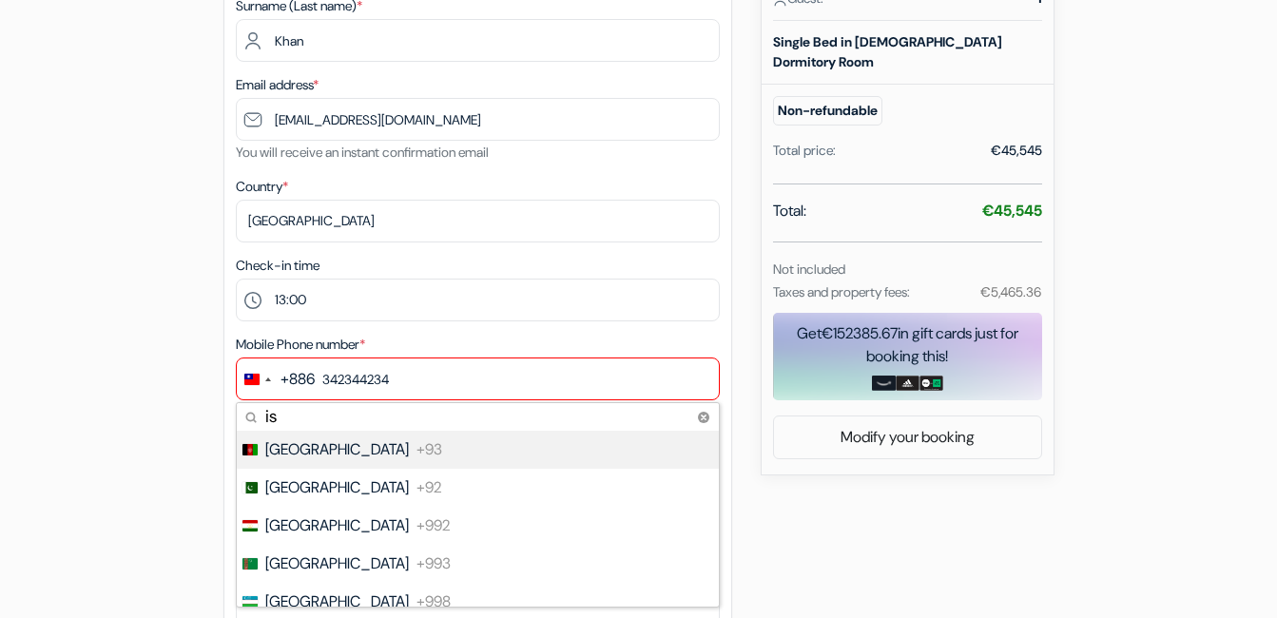
type input "i"
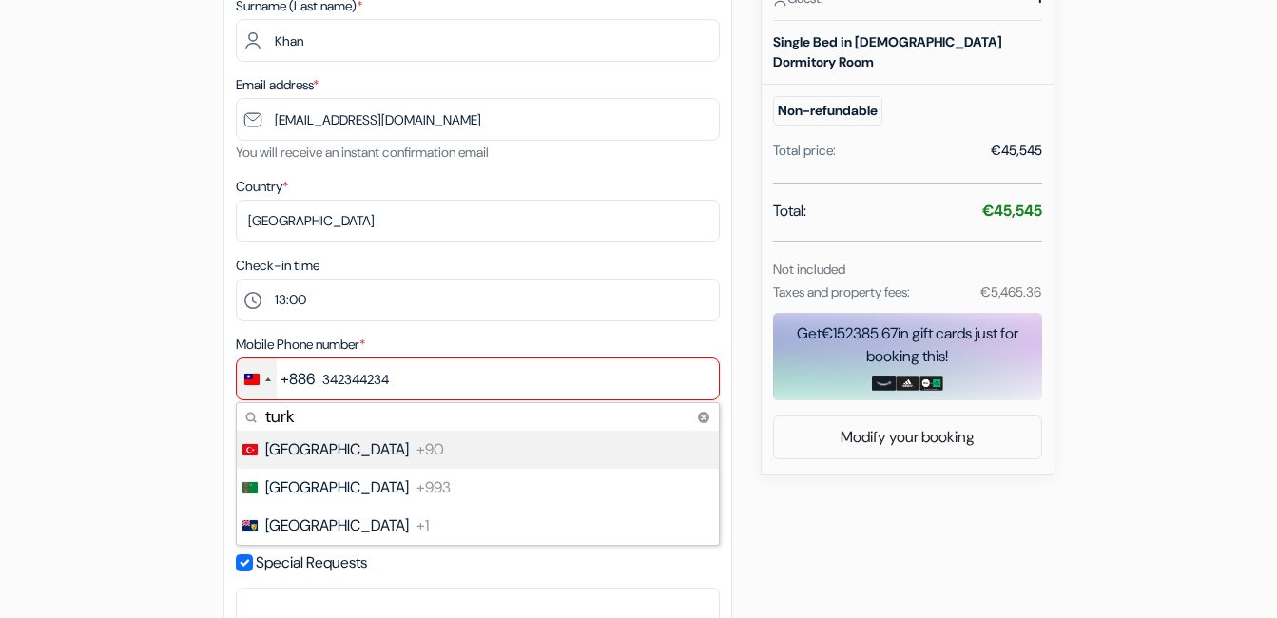
type input "turk"
click at [417, 439] on span "+90" at bounding box center [431, 449] width 28 height 23
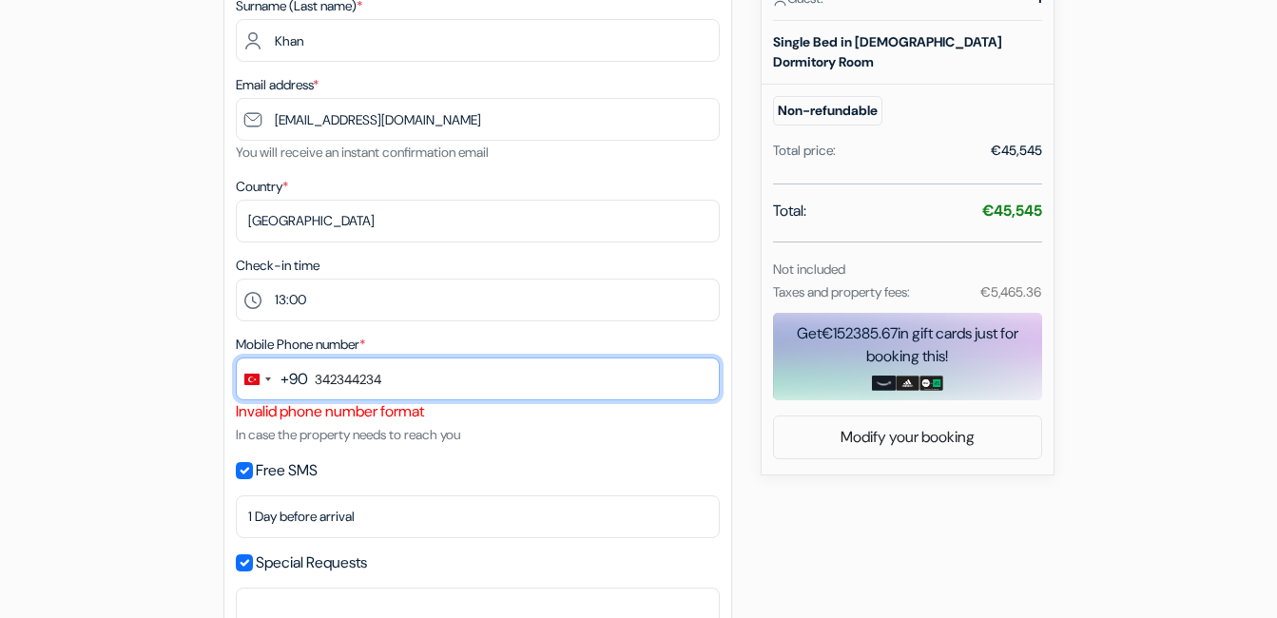
drag, startPoint x: 408, startPoint y: 380, endPoint x: 304, endPoint y: 399, distance: 105.4
click at [304, 399] on input "342344234" at bounding box center [478, 379] width 484 height 43
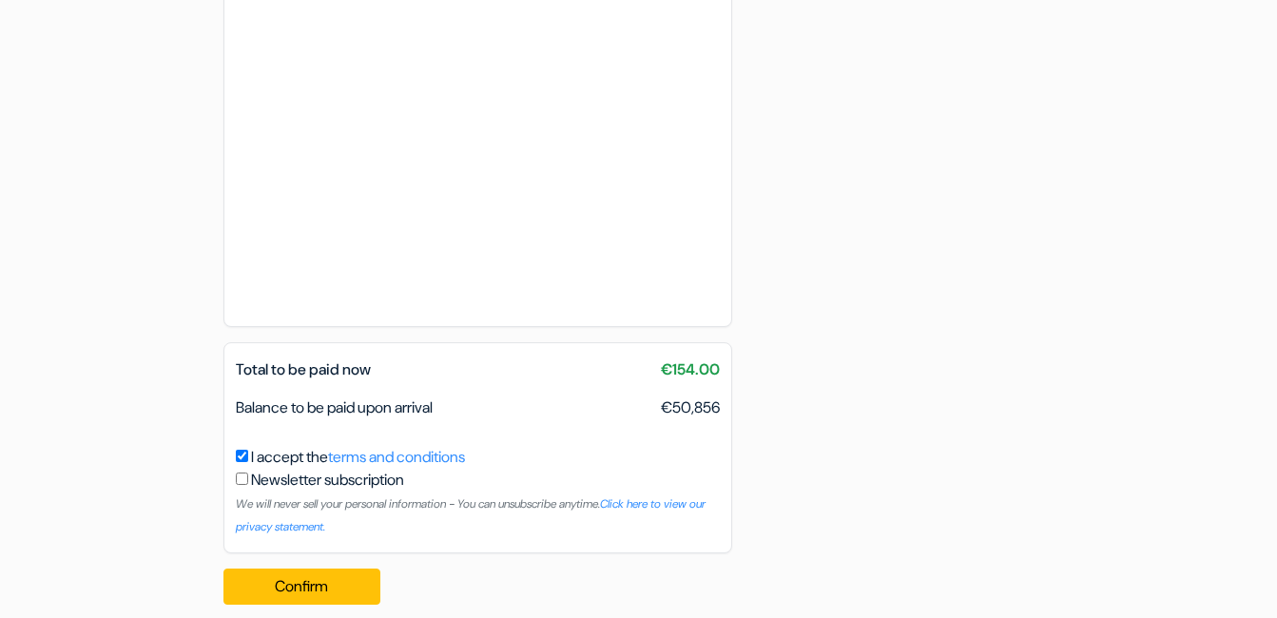
scroll to position [1342, 0]
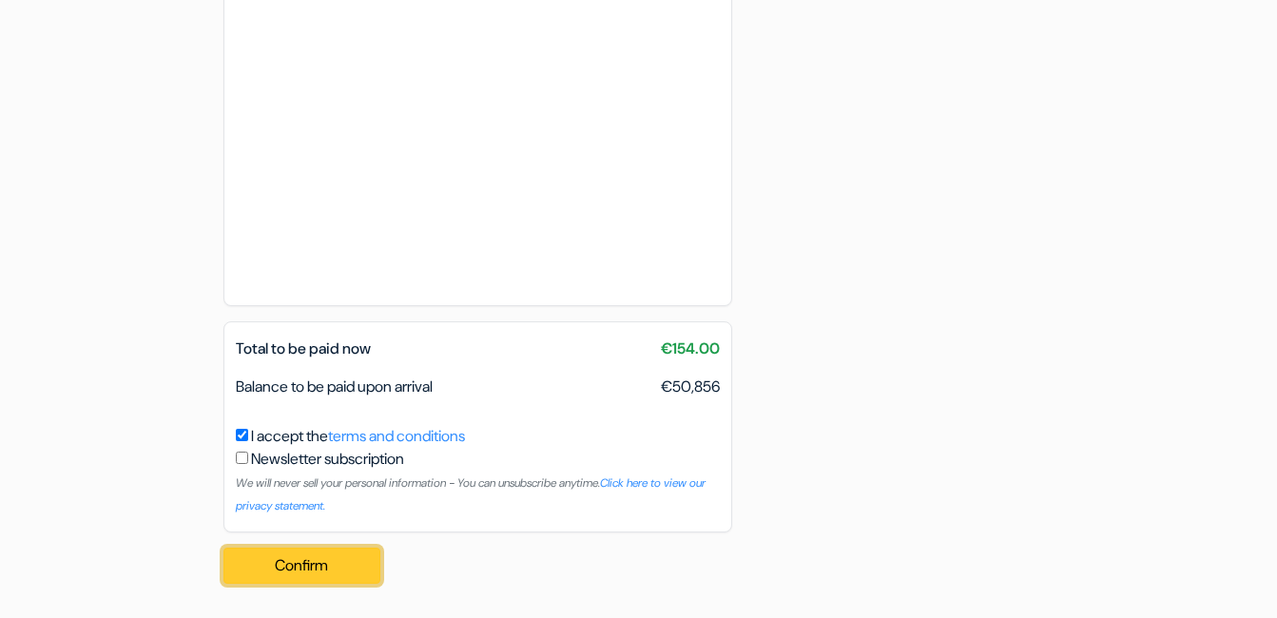
click at [300, 568] on button "Confirm Loading..." at bounding box center [302, 566] width 158 height 36
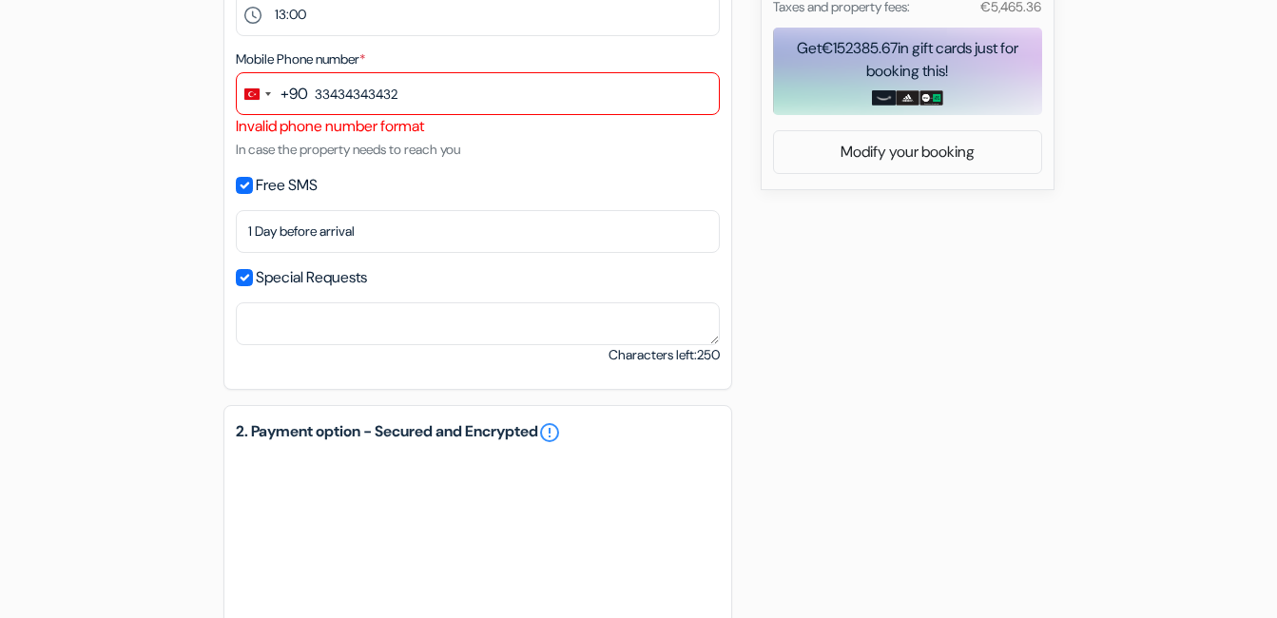
scroll to position [201, 0]
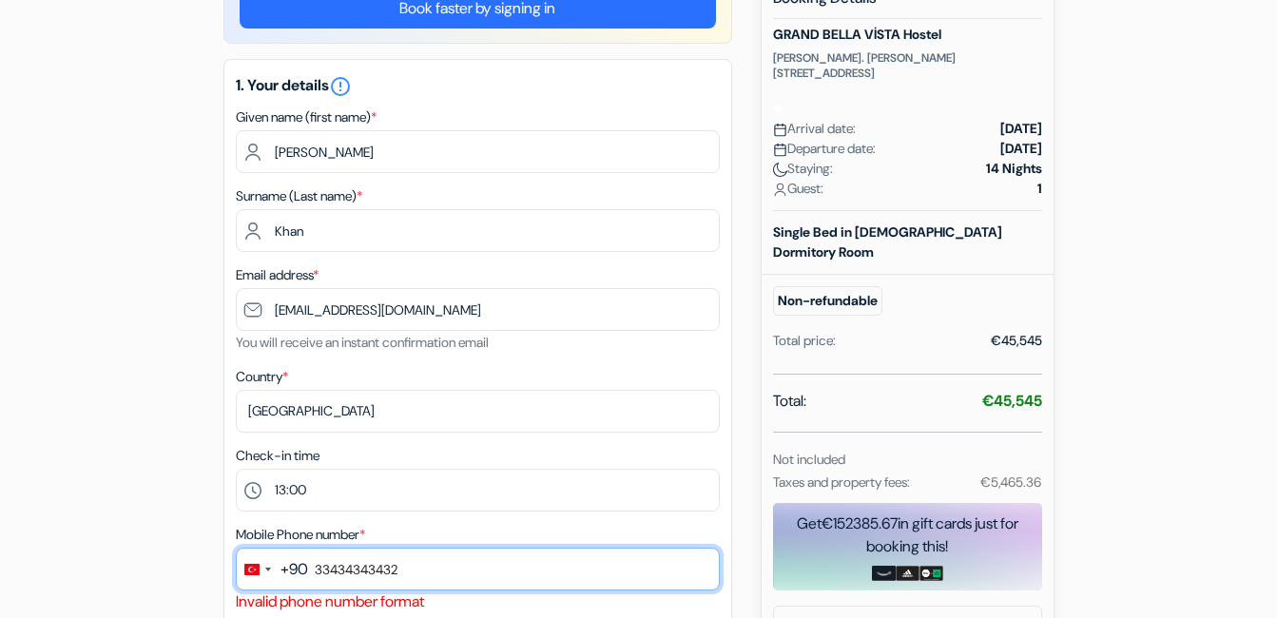
drag, startPoint x: 438, startPoint y: 563, endPoint x: 325, endPoint y: 590, distance: 116.3
click at [318, 581] on input "33434343432" at bounding box center [478, 569] width 484 height 43
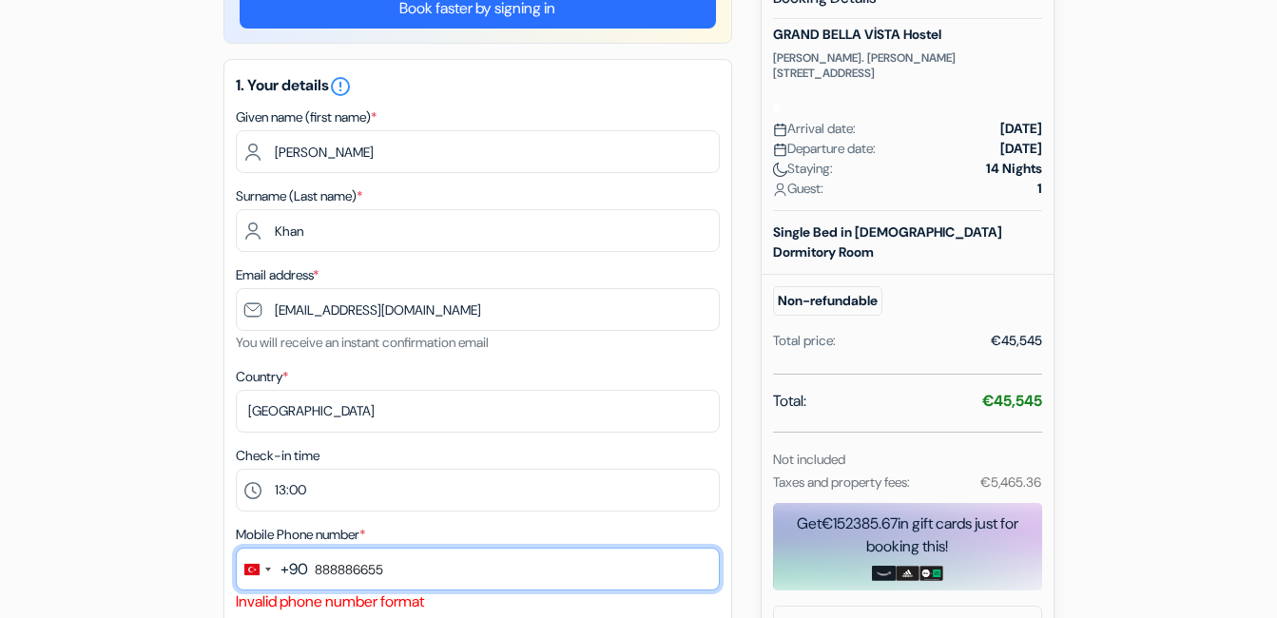
click at [471, 567] on input "888886655" at bounding box center [478, 569] width 484 height 43
type input "8888"
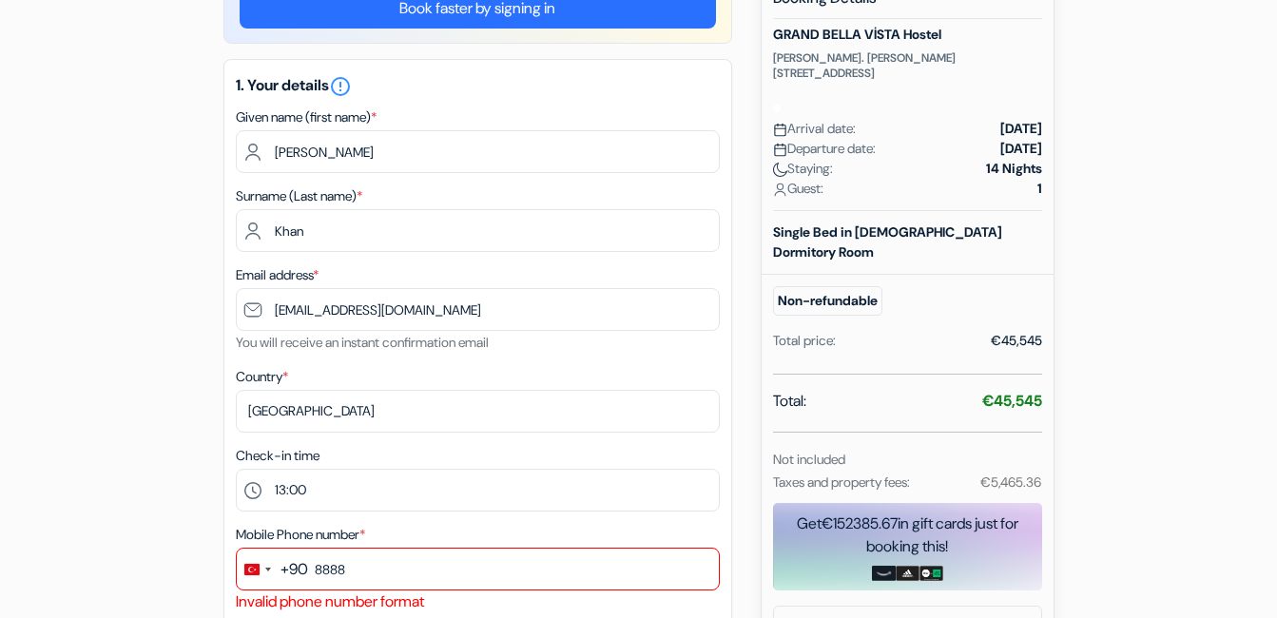
drag, startPoint x: 1258, startPoint y: 367, endPoint x: 453, endPoint y: 332, distance: 806.2
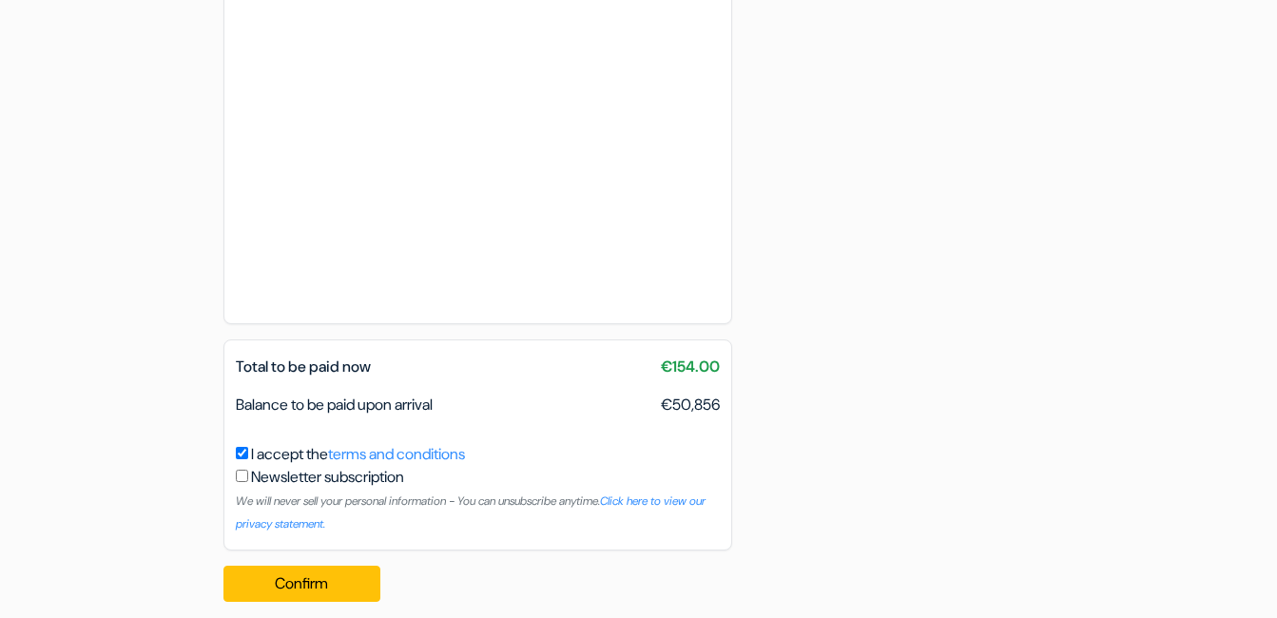
scroll to position [1342, 0]
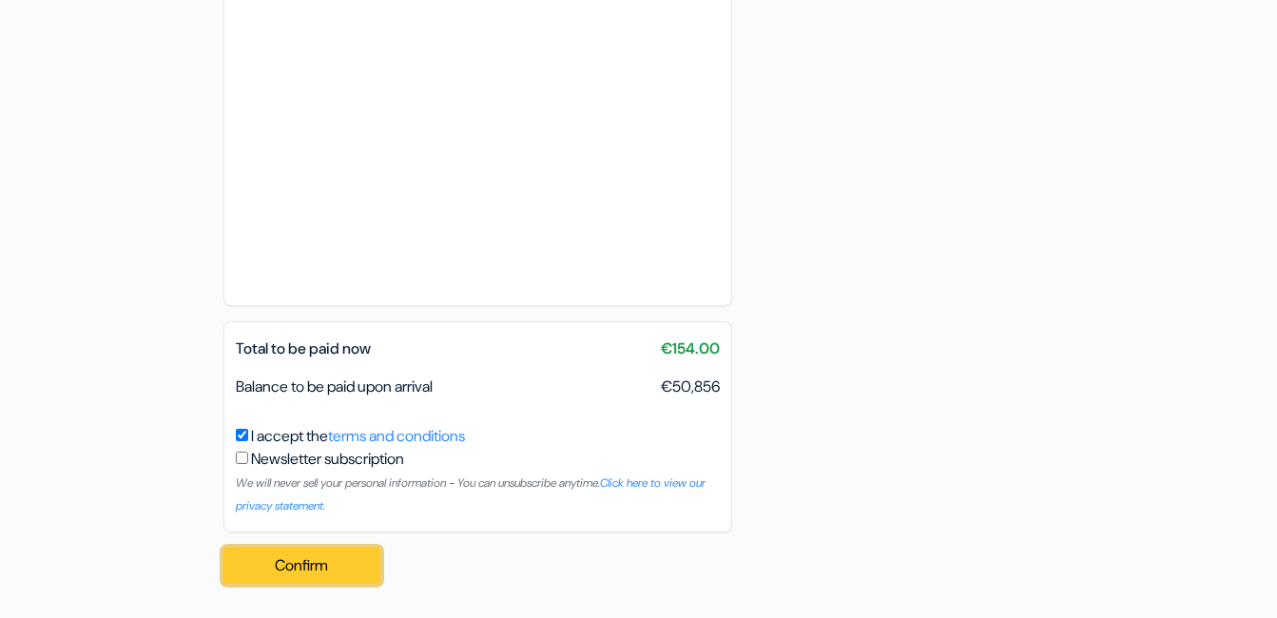
click at [364, 553] on button "Confirm Loading..." at bounding box center [302, 566] width 158 height 36
click at [358, 552] on button "Confirm Loading..." at bounding box center [302, 566] width 158 height 36
click at [358, 554] on button "Confirm Loading..." at bounding box center [302, 566] width 158 height 36
click at [358, 559] on button "Confirm Loading..." at bounding box center [302, 566] width 158 height 36
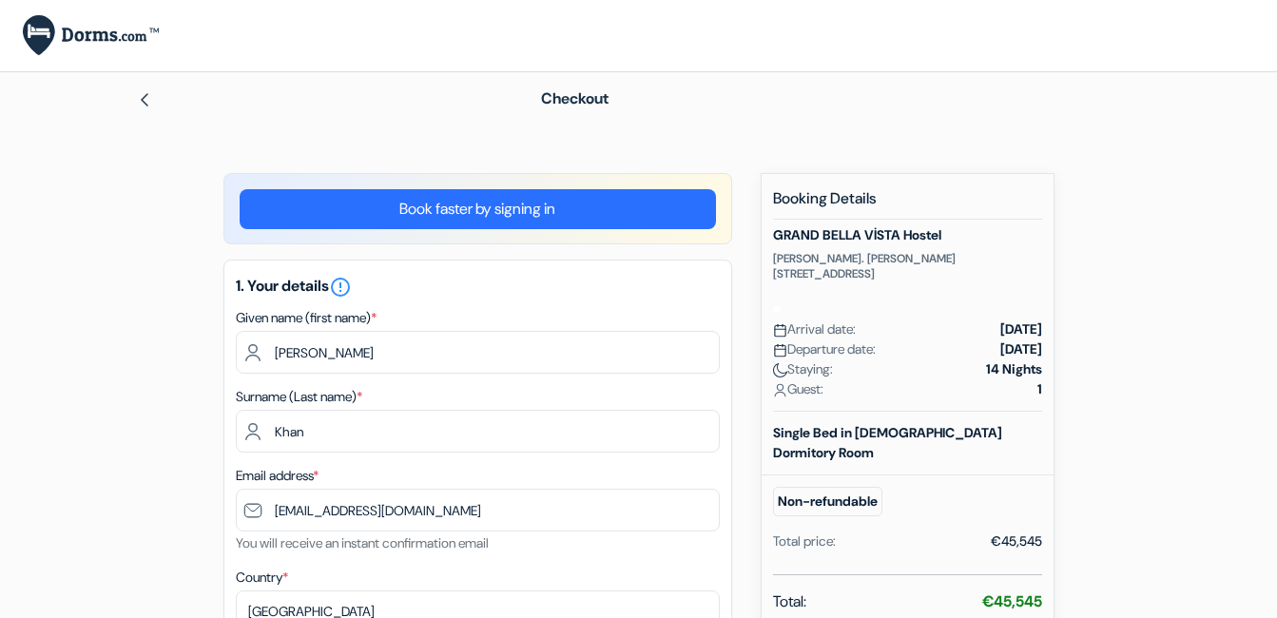
scroll to position [666, 0]
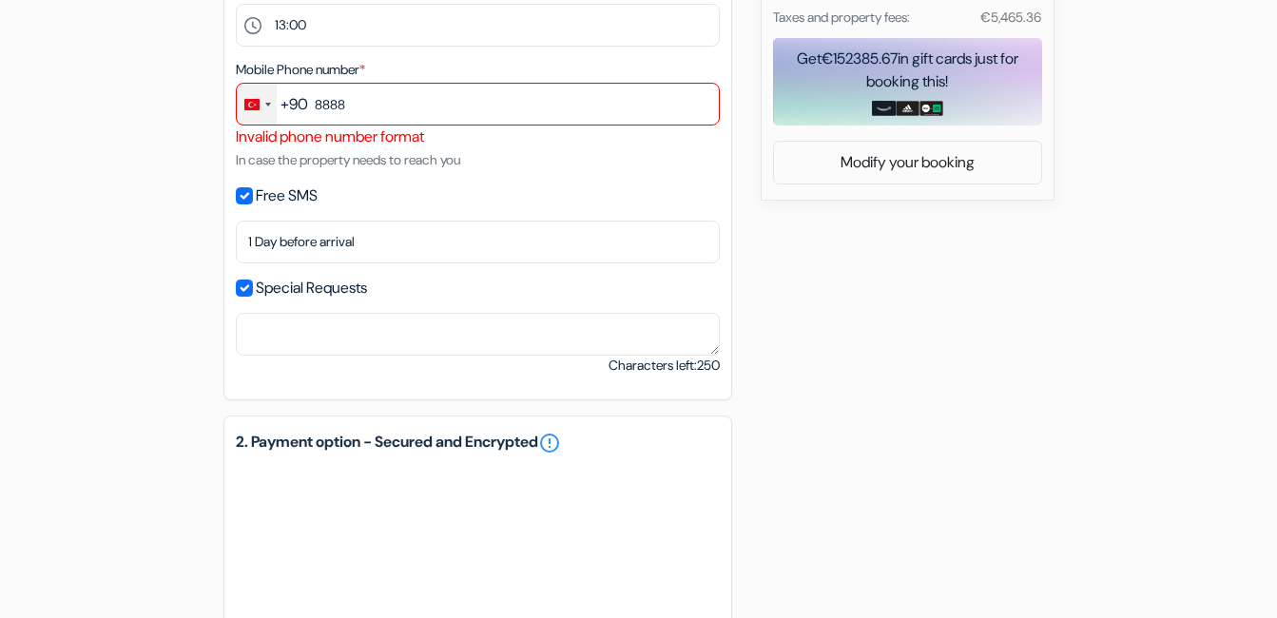
click at [271, 106] on div "Change country, selected Turkey (+90)" at bounding box center [257, 104] width 40 height 41
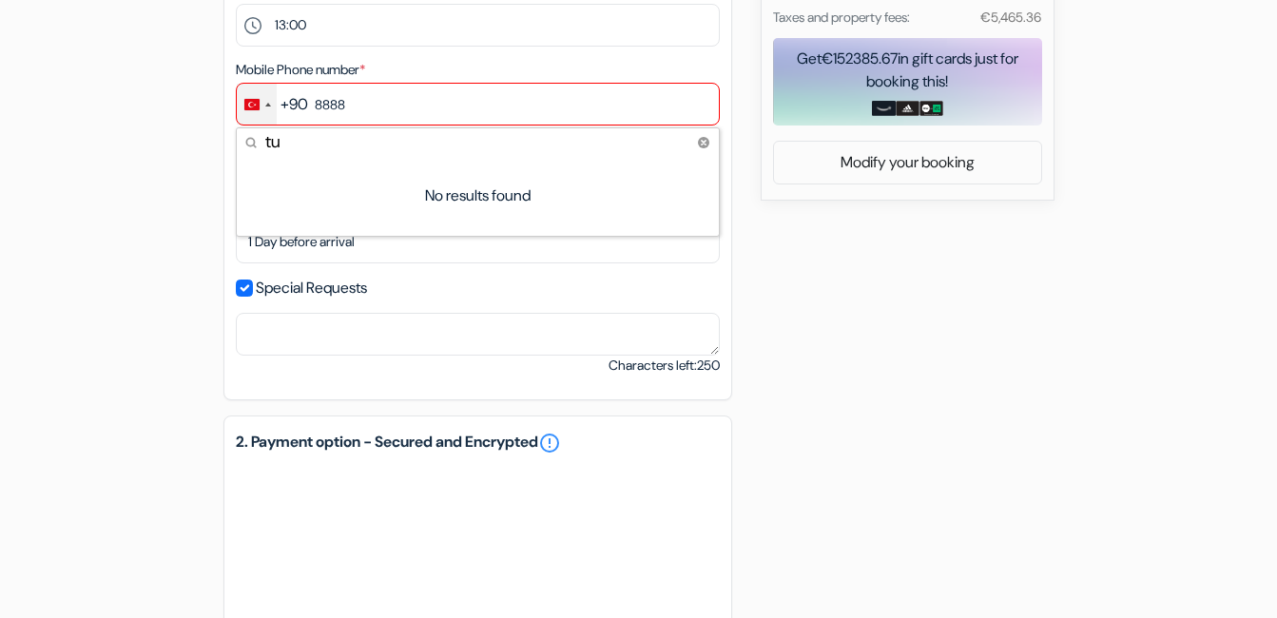
type input "t"
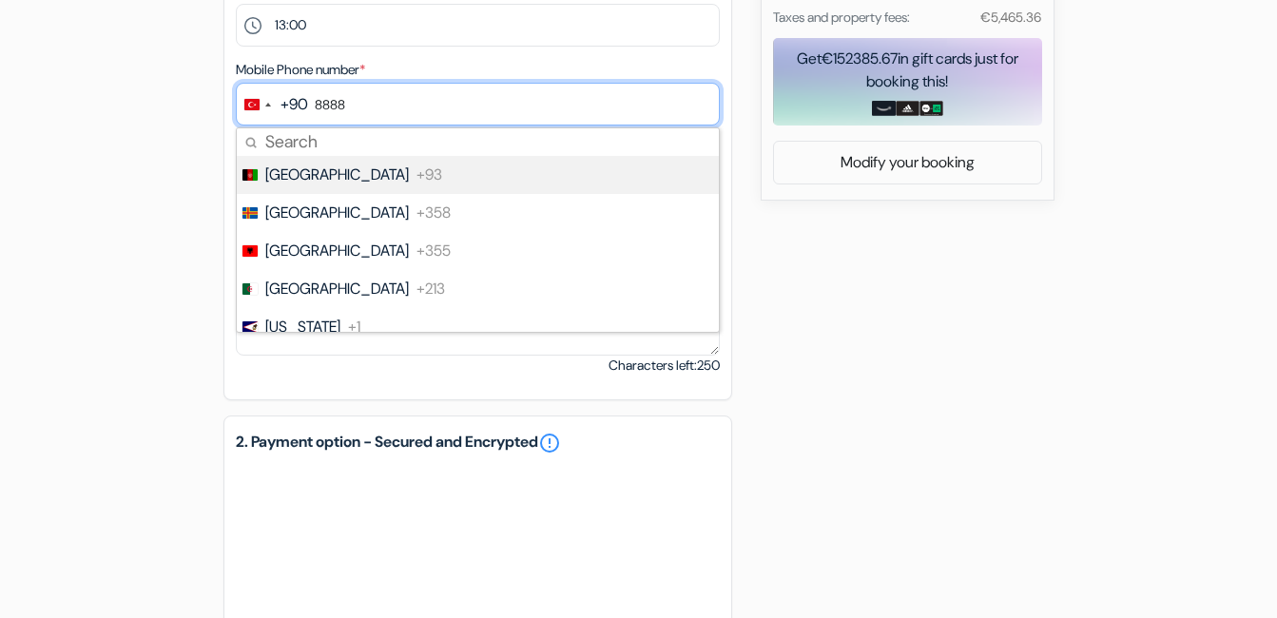
click at [404, 96] on input "8888" at bounding box center [478, 104] width 484 height 43
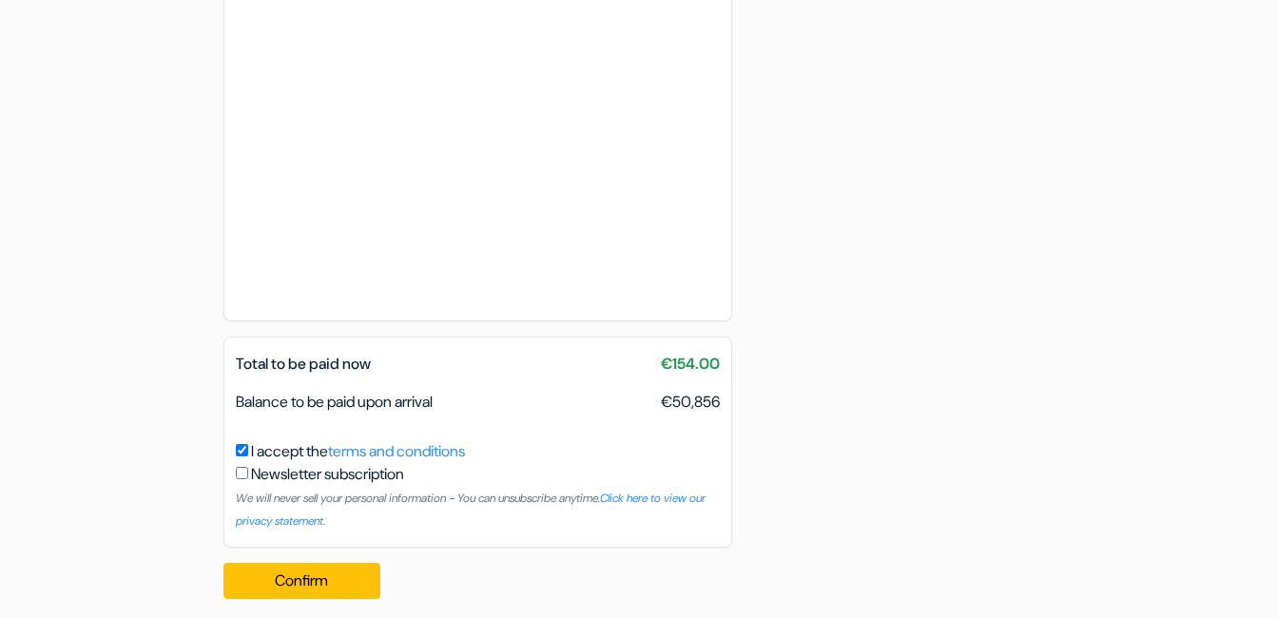
scroll to position [1342, 0]
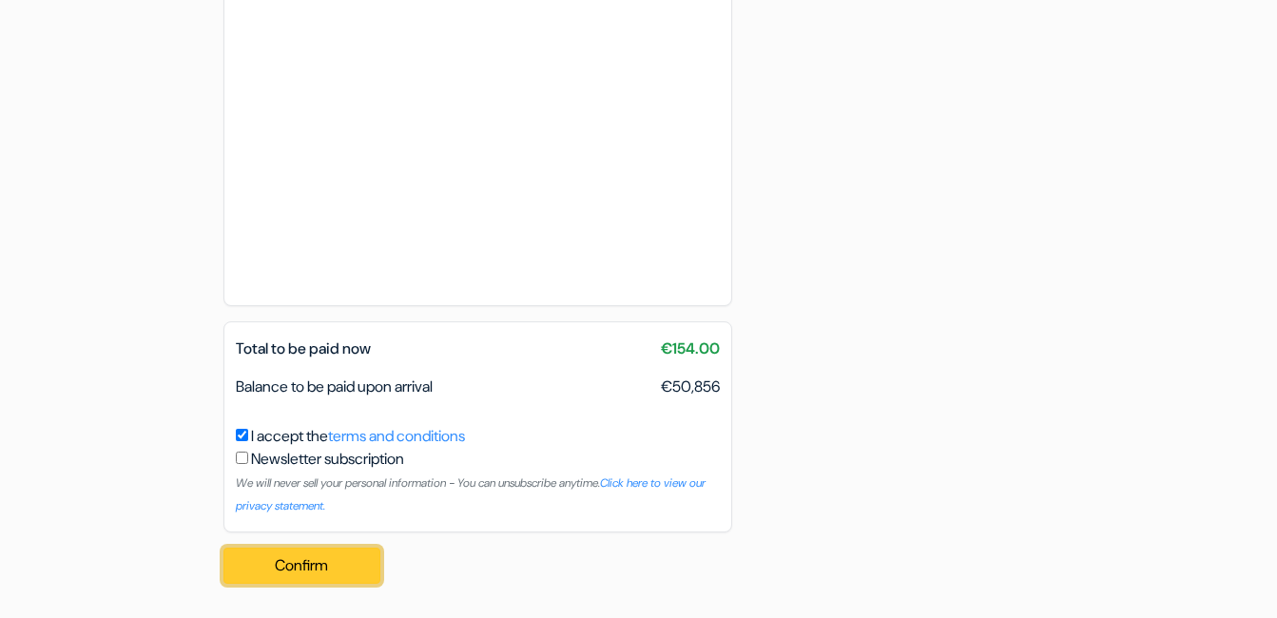
click at [274, 575] on button "Confirm Loading..." at bounding box center [302, 566] width 158 height 36
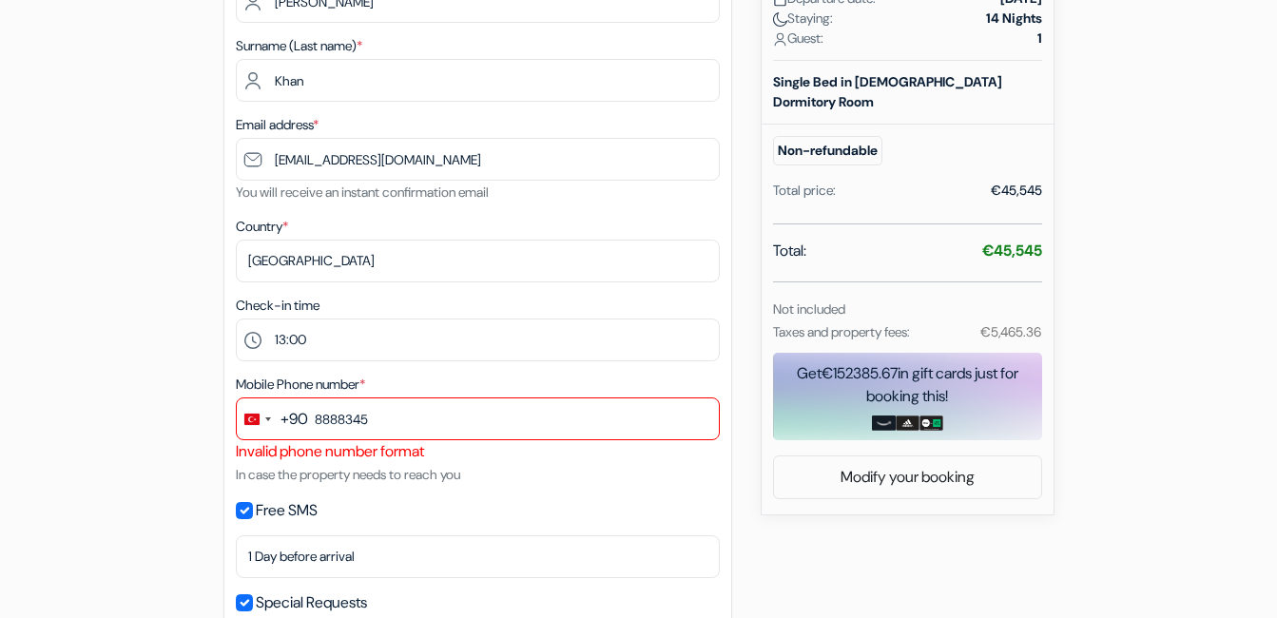
scroll to position [296, 0]
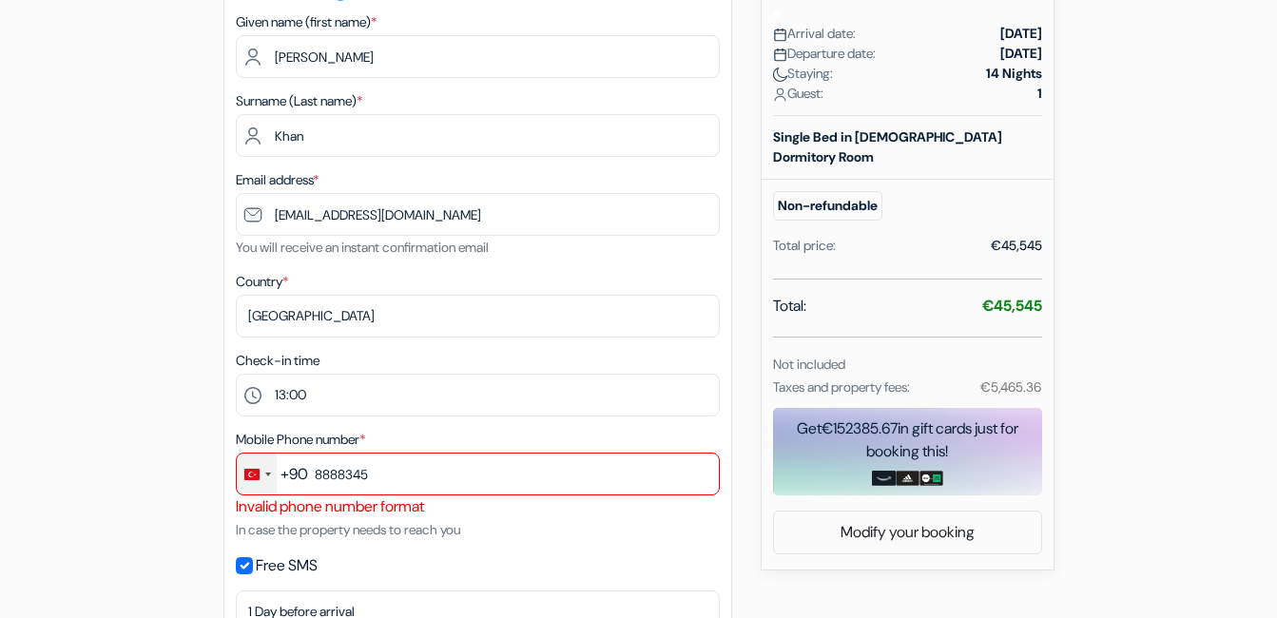
click at [267, 466] on div "Change country, selected Turkey (+90)" at bounding box center [257, 474] width 40 height 41
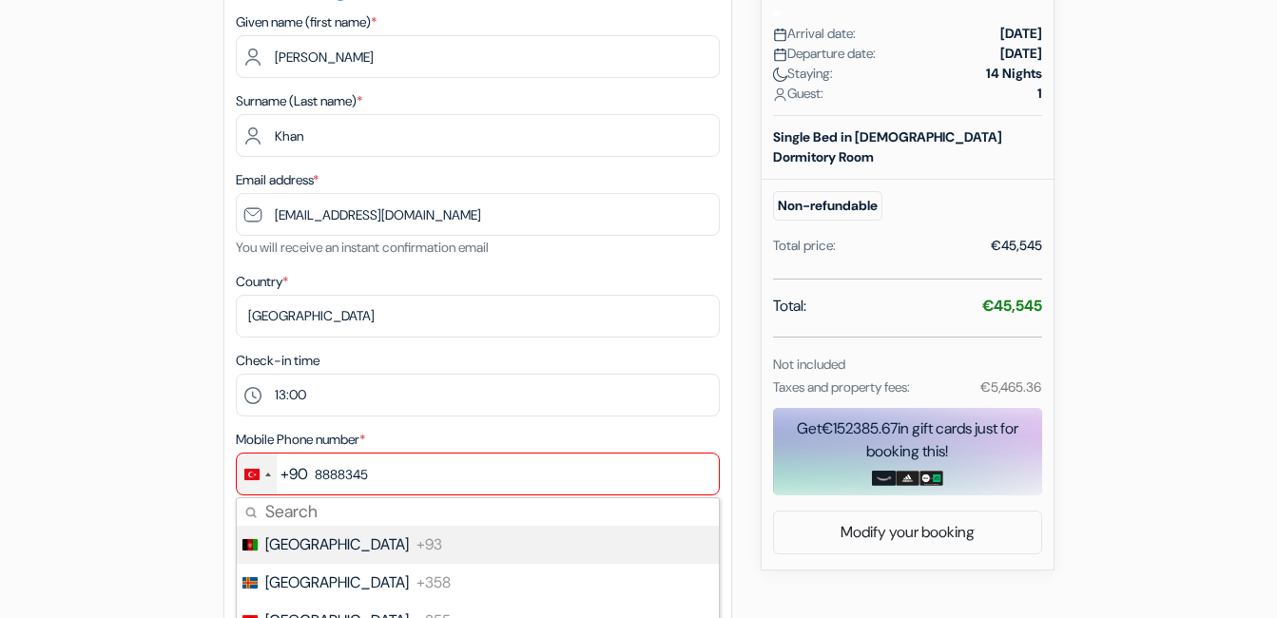
click at [330, 545] on span "[GEOGRAPHIC_DATA]" at bounding box center [337, 544] width 144 height 23
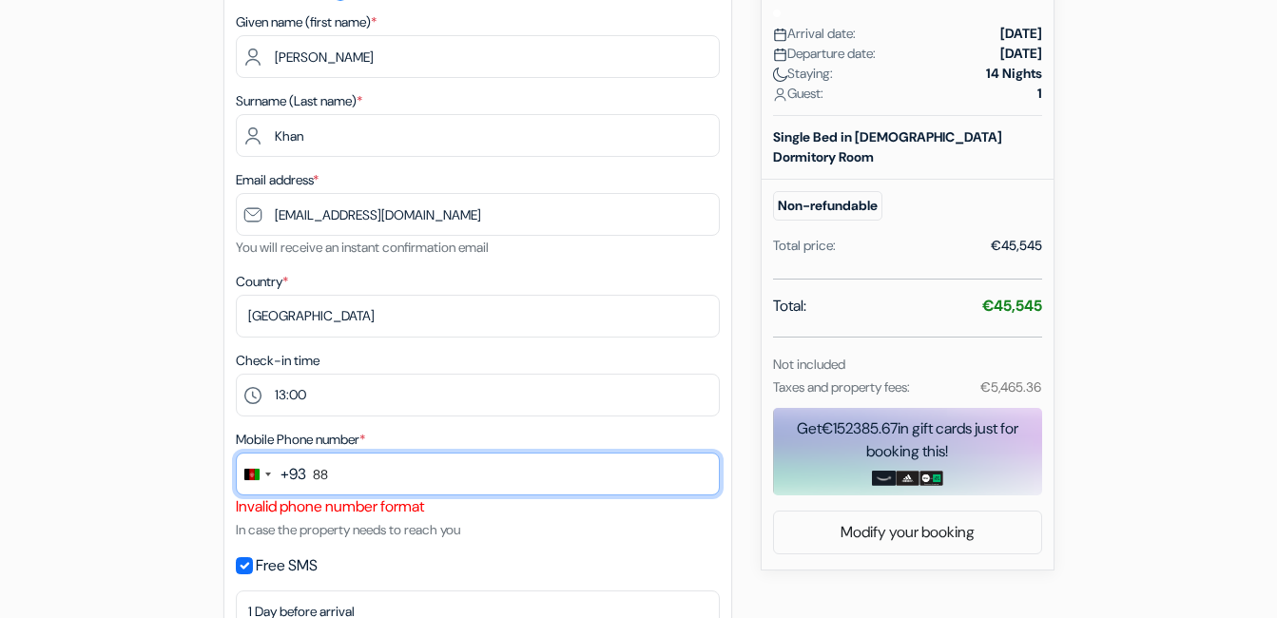
type input "8"
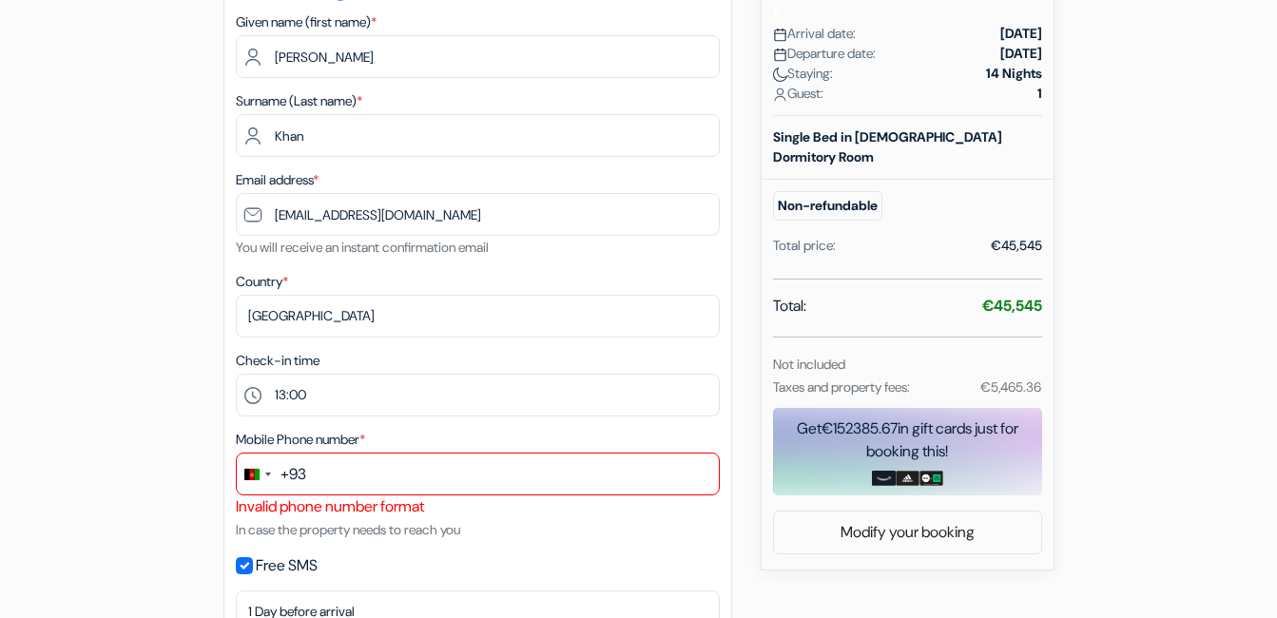
click at [288, 491] on button "+93" at bounding box center [271, 474] width 69 height 41
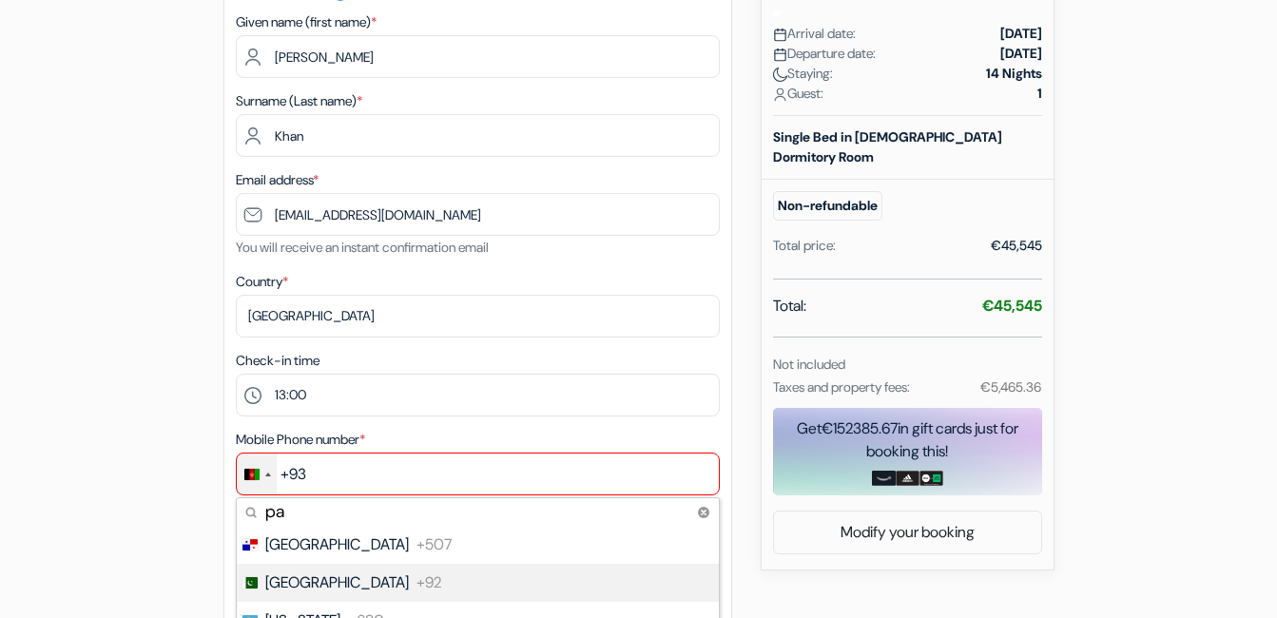
type input "pa"
click at [282, 594] on li "Pakistan +92" at bounding box center [477, 583] width 484 height 38
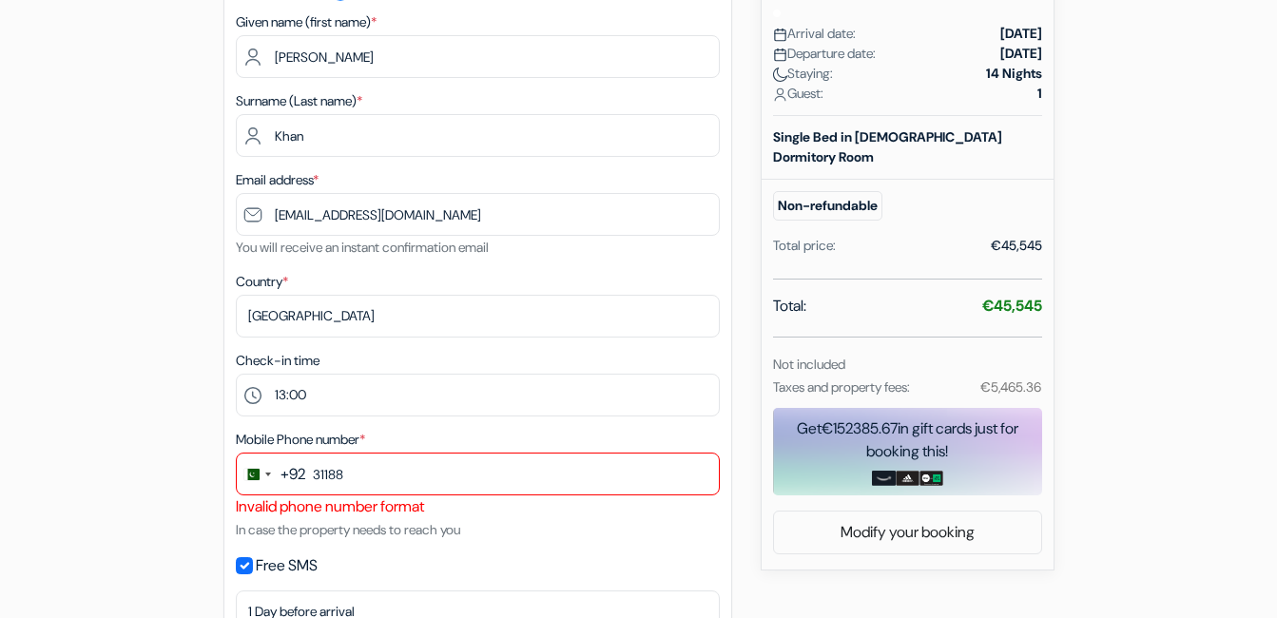
click at [607, 553] on div "Free SMS" at bounding box center [478, 565] width 484 height 27
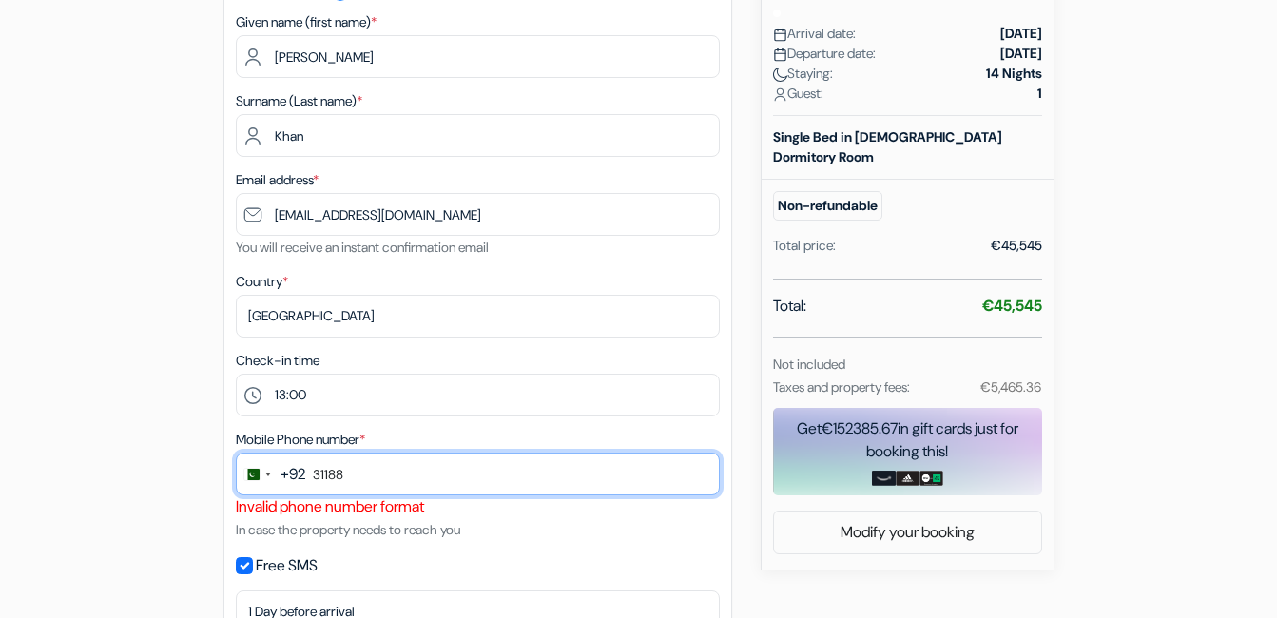
click at [383, 467] on input "31188" at bounding box center [478, 474] width 484 height 43
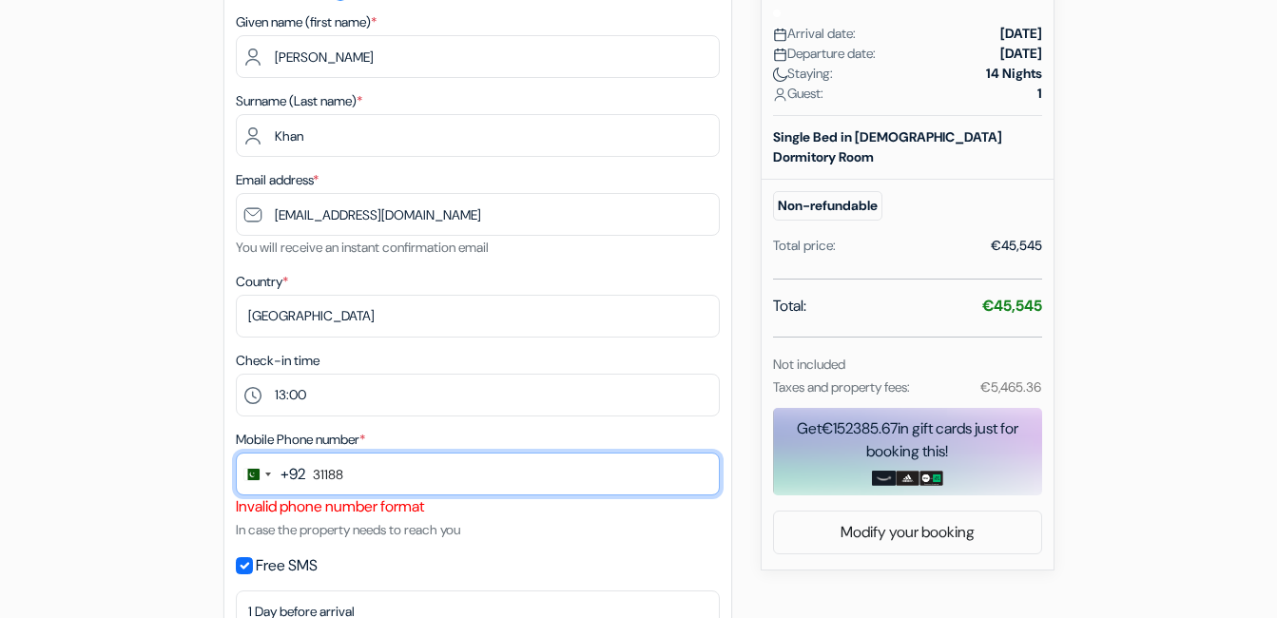
click at [365, 471] on input "31188" at bounding box center [478, 474] width 484 height 43
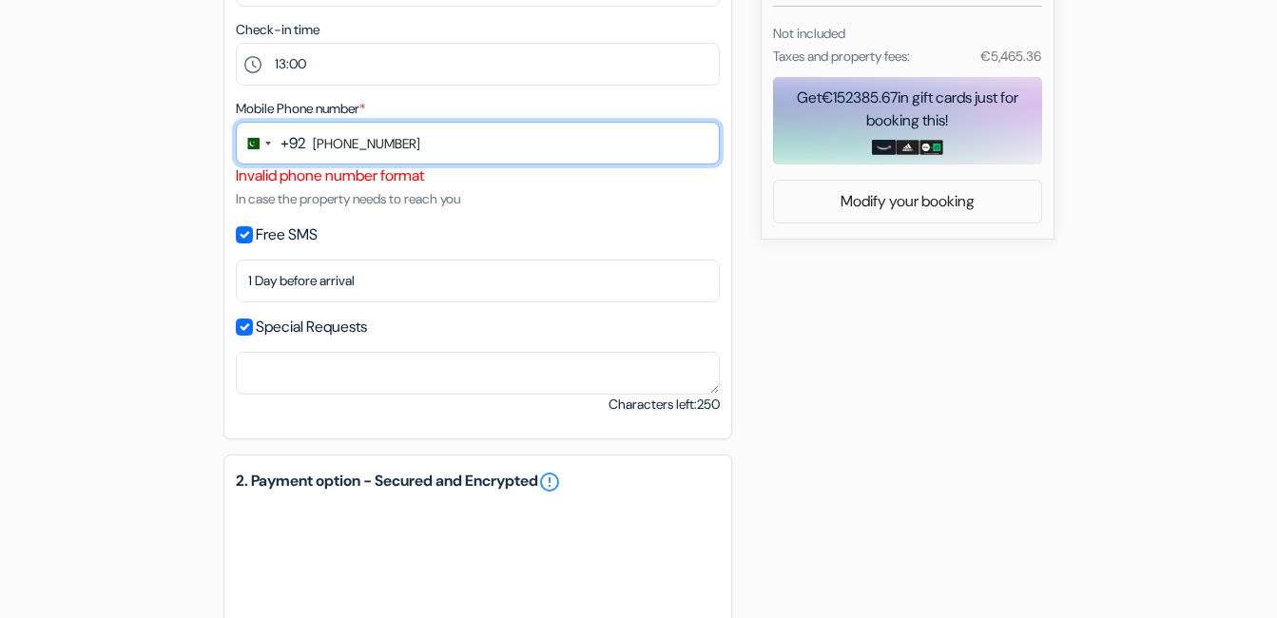
scroll to position [676, 0]
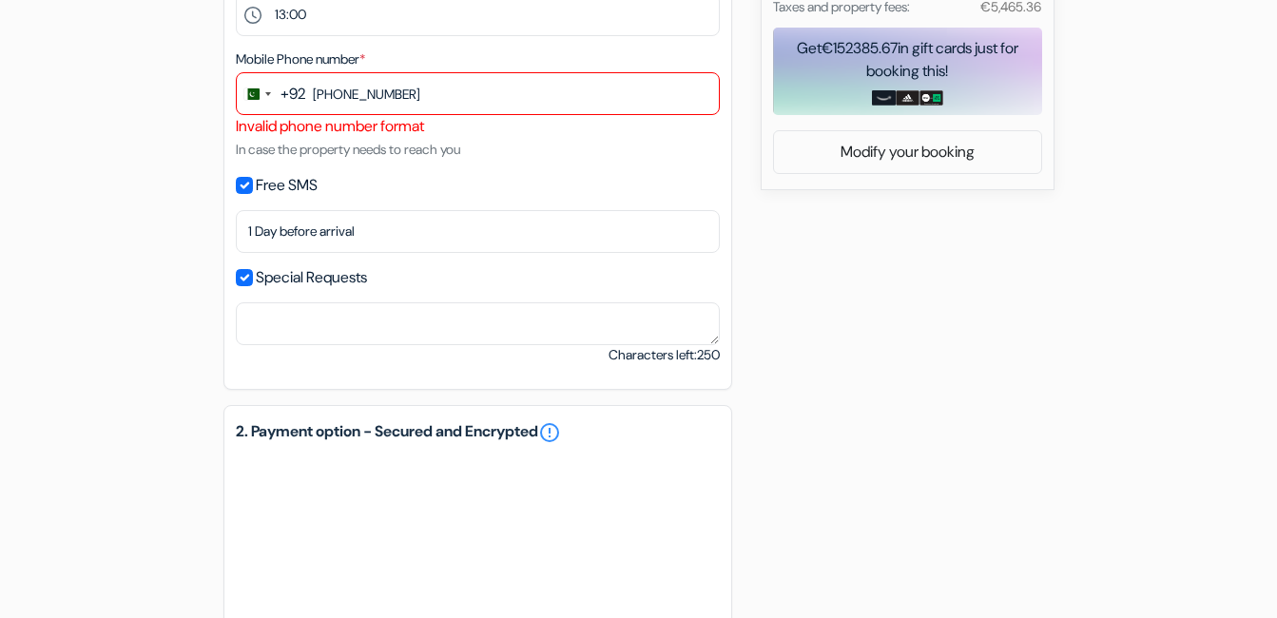
click at [1045, 246] on div "add_box GRAND BELLA VİSTA Hostel BÜLBÜL MAH. [STREET_ADDRESS] Property Details …" at bounding box center [639, 381] width 1084 height 1768
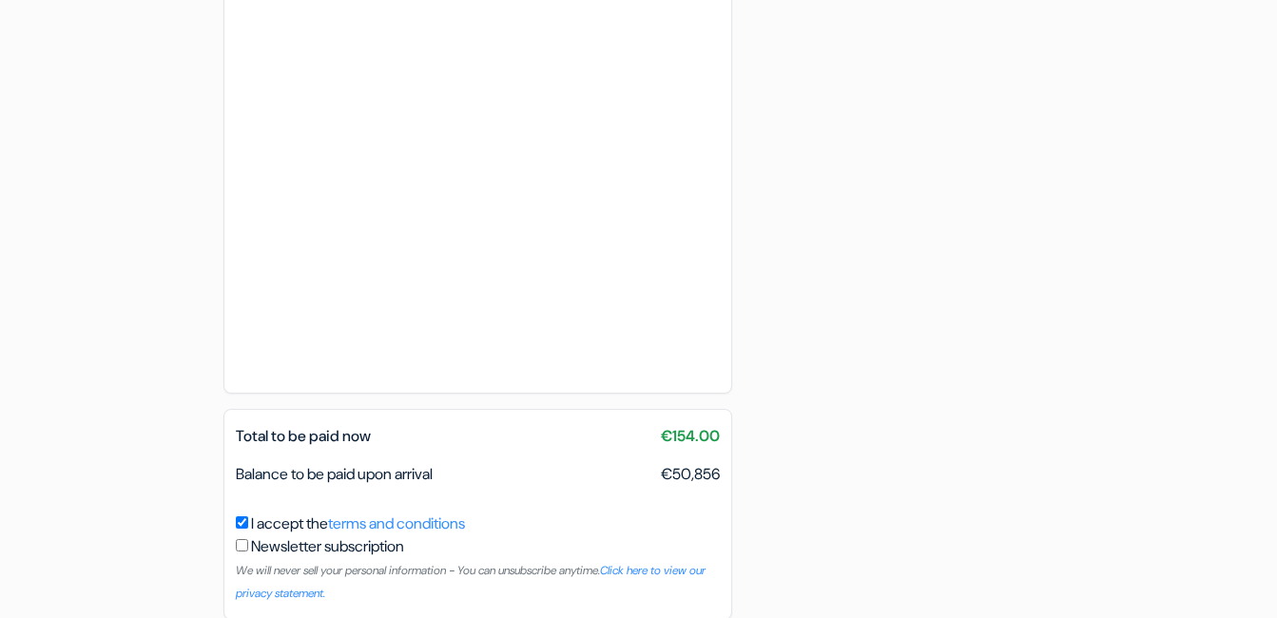
scroll to position [1342, 0]
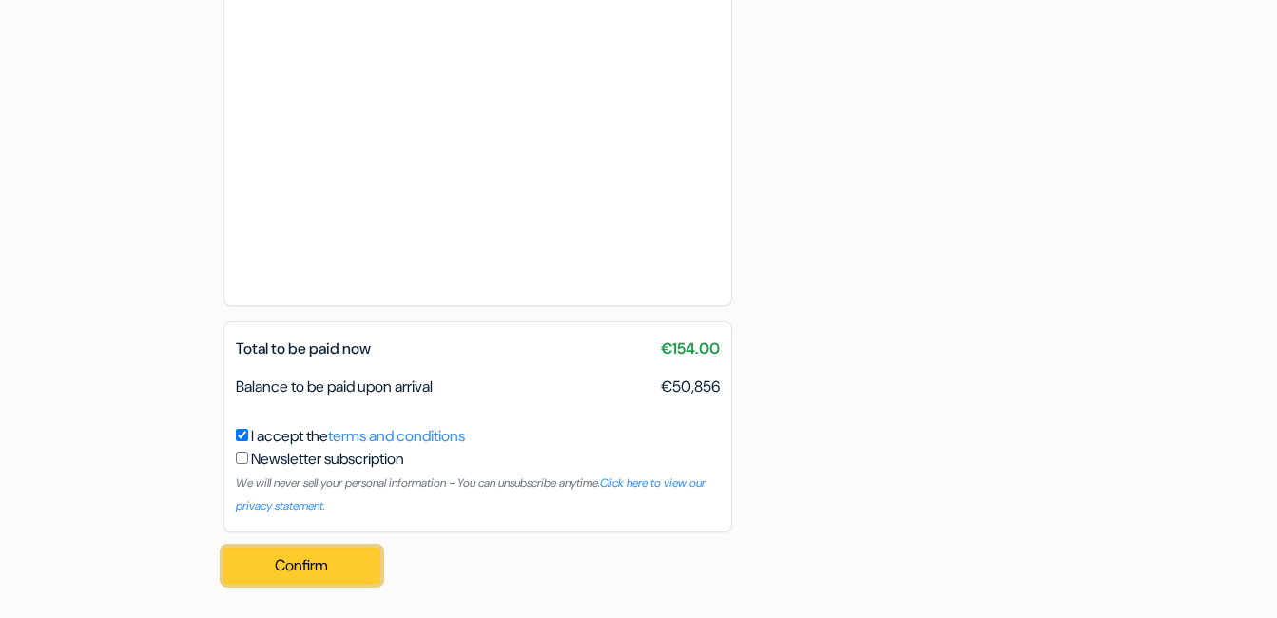
click at [259, 571] on button "Confirm Loading..." at bounding box center [302, 566] width 158 height 36
drag, startPoint x: 259, startPoint y: 571, endPoint x: 253, endPoint y: 583, distance: 13.6
click at [259, 572] on button "Confirm Loading..." at bounding box center [302, 566] width 158 height 36
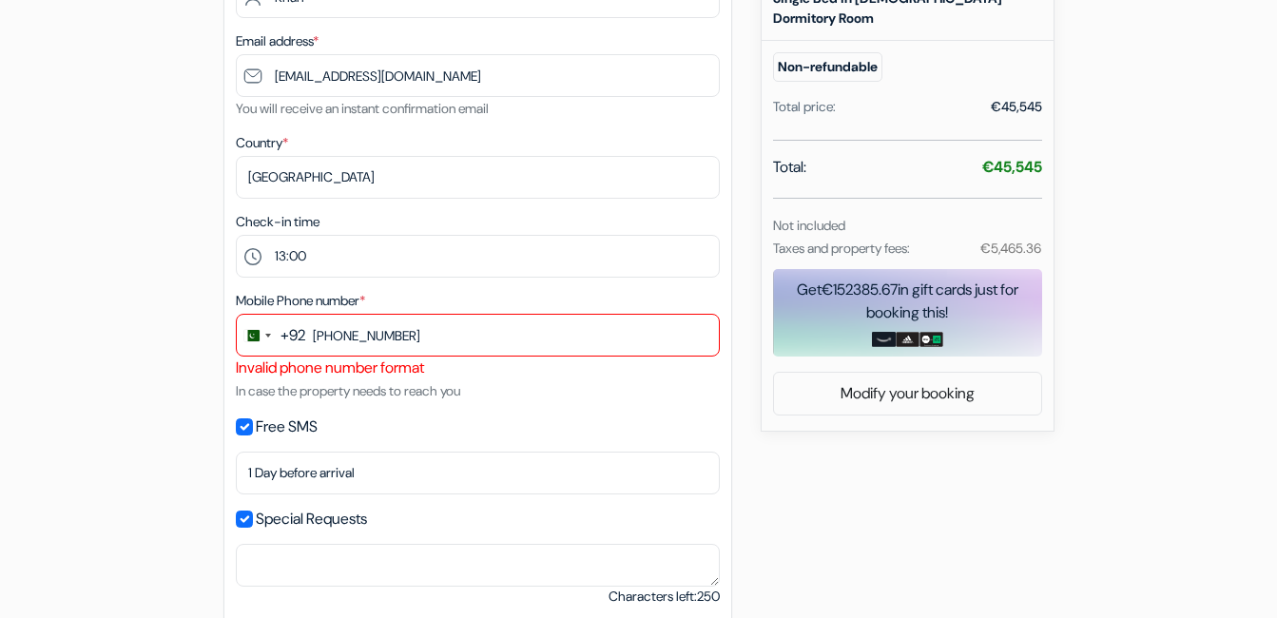
scroll to position [296, 0]
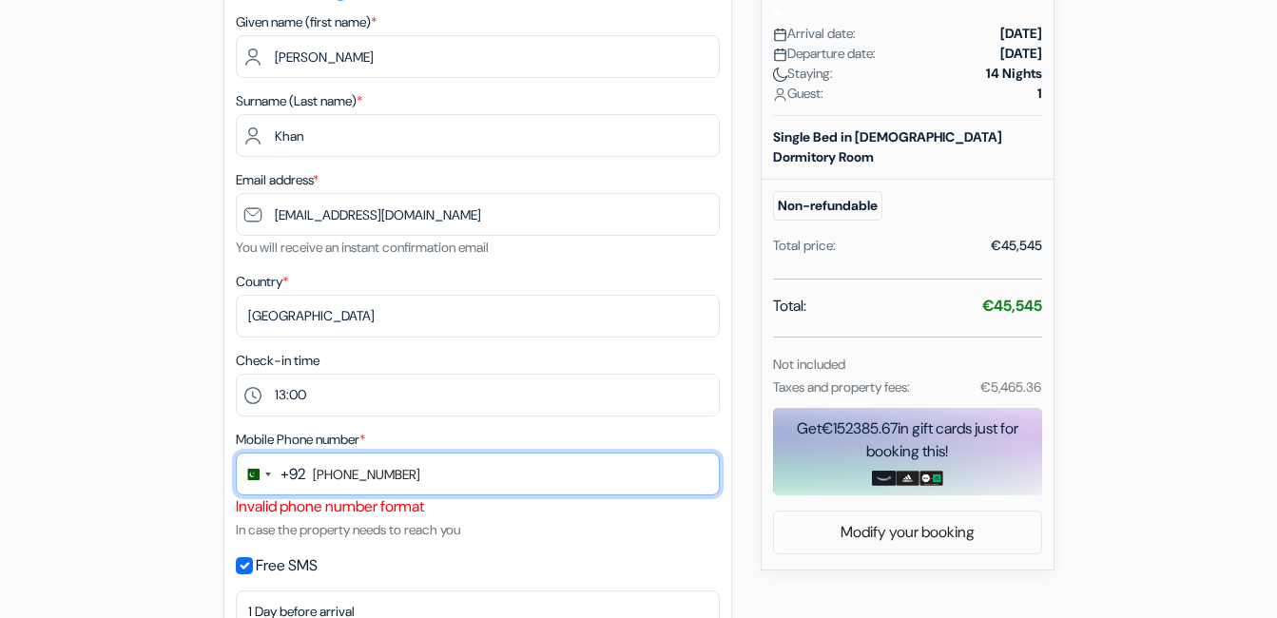
drag, startPoint x: 334, startPoint y: 474, endPoint x: 316, endPoint y: 478, distance: 18.7
click at [316, 478] on input "[PHONE_NUMBER]" at bounding box center [478, 474] width 484 height 43
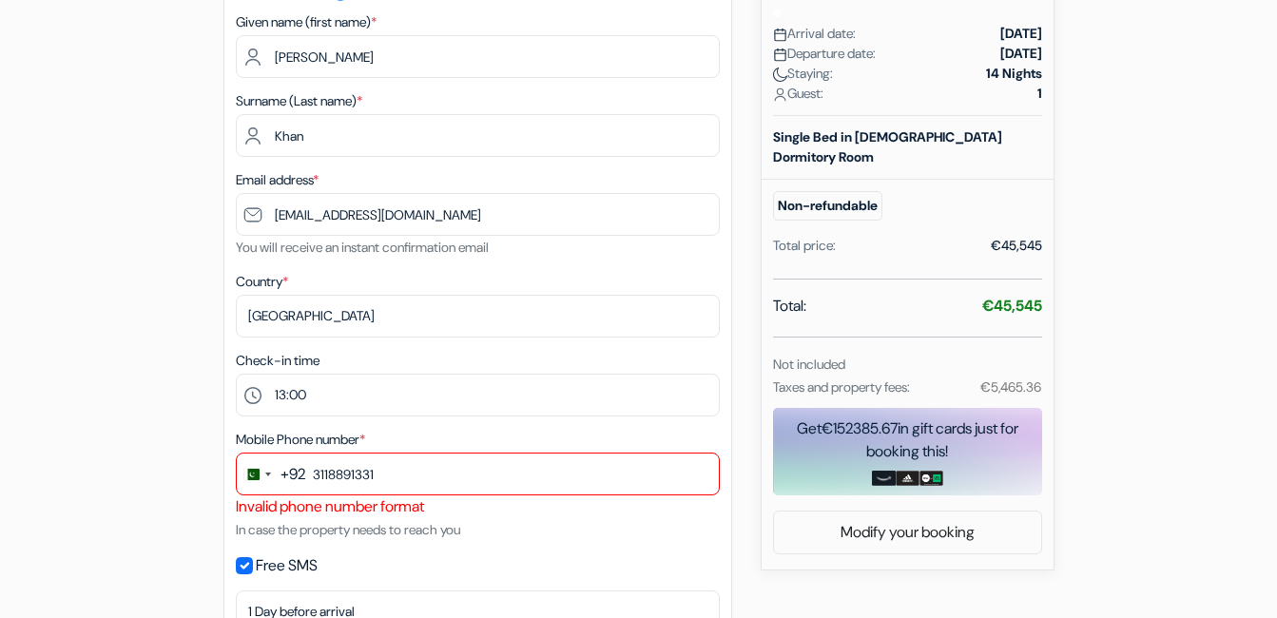
click at [817, 522] on div "New booking Booking Details GRAND BELLA VİSTA Hostel BÜLBÜL MAH. [STREET_ADDRES…" at bounding box center [908, 223] width 294 height 693
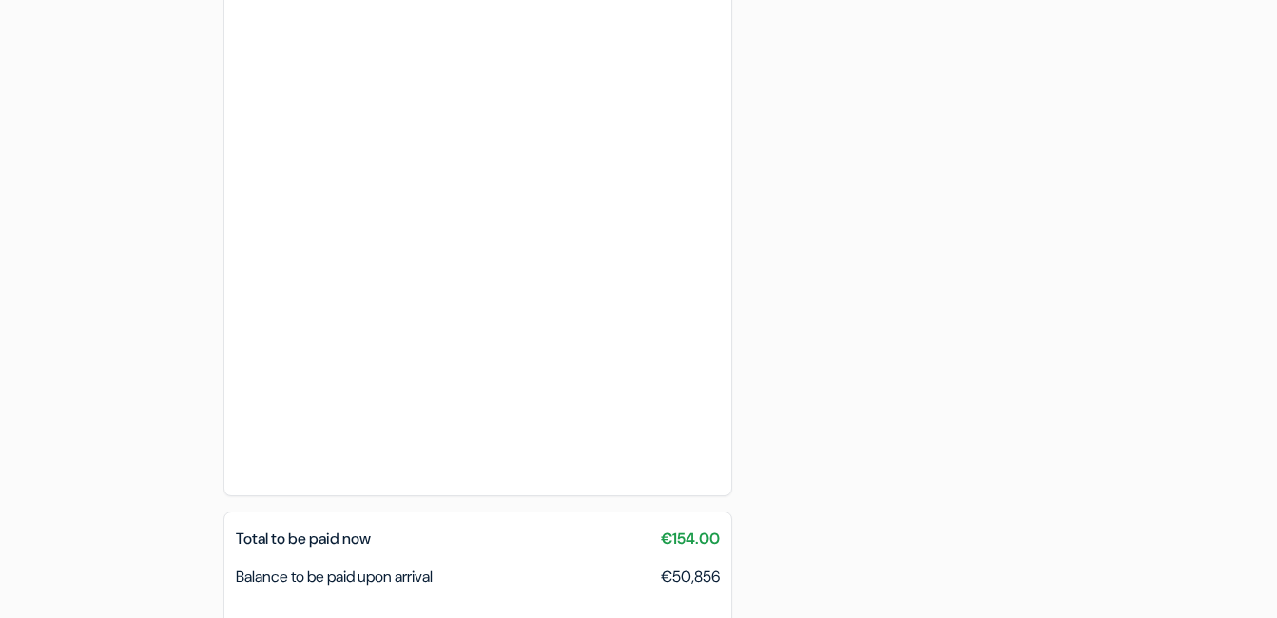
scroll to position [1342, 0]
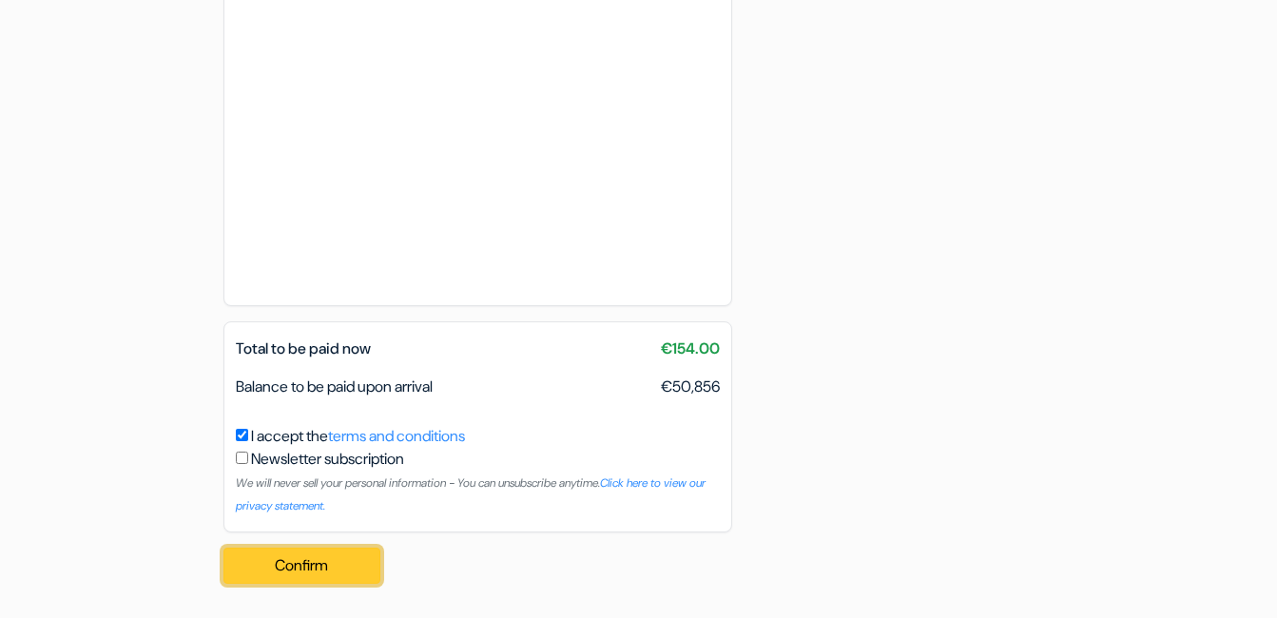
click at [317, 554] on button "Confirm Loading..." at bounding box center [302, 566] width 158 height 36
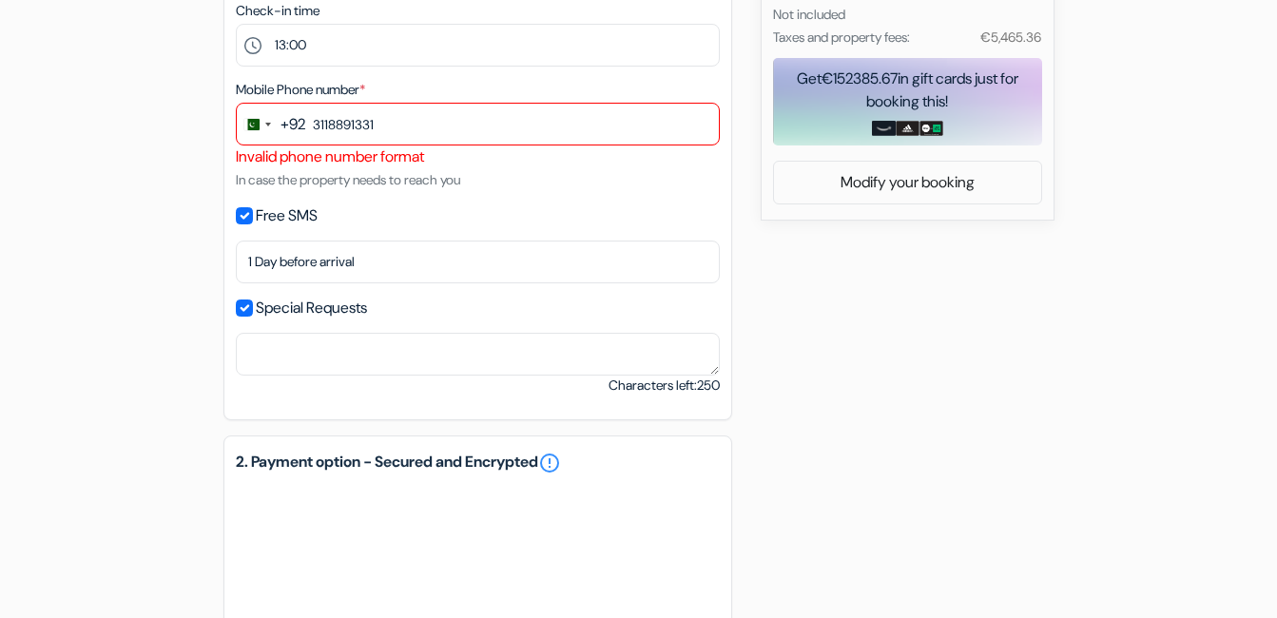
scroll to position [486, 0]
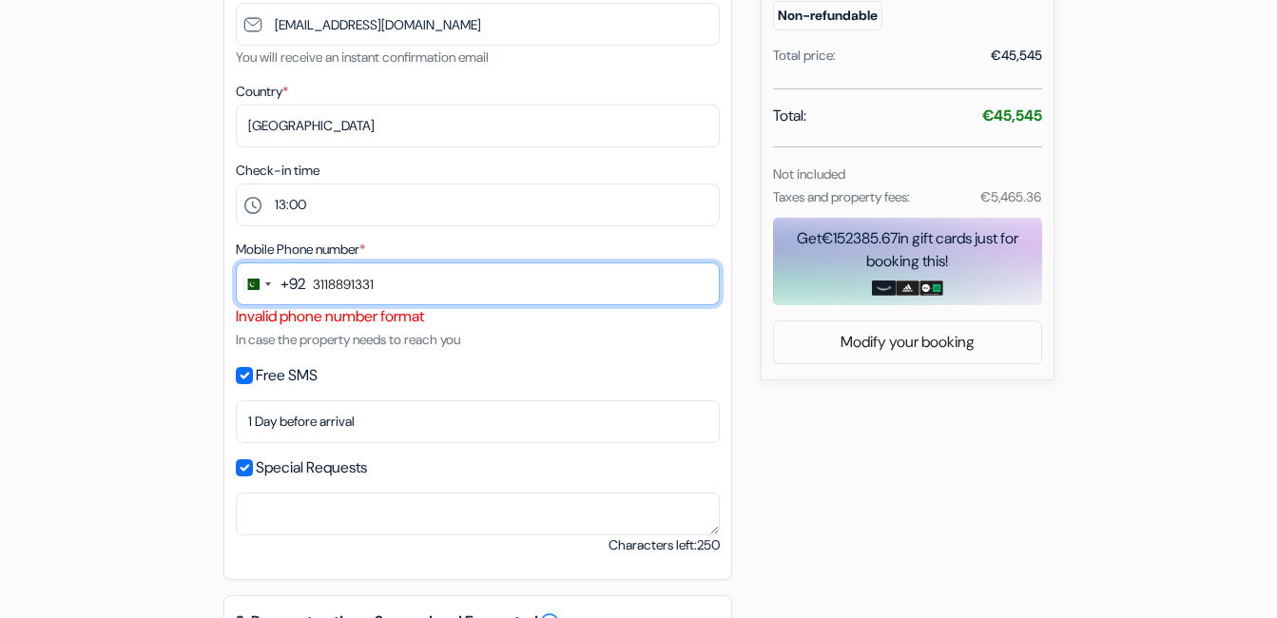
click at [314, 286] on input "3118891331" at bounding box center [478, 283] width 484 height 43
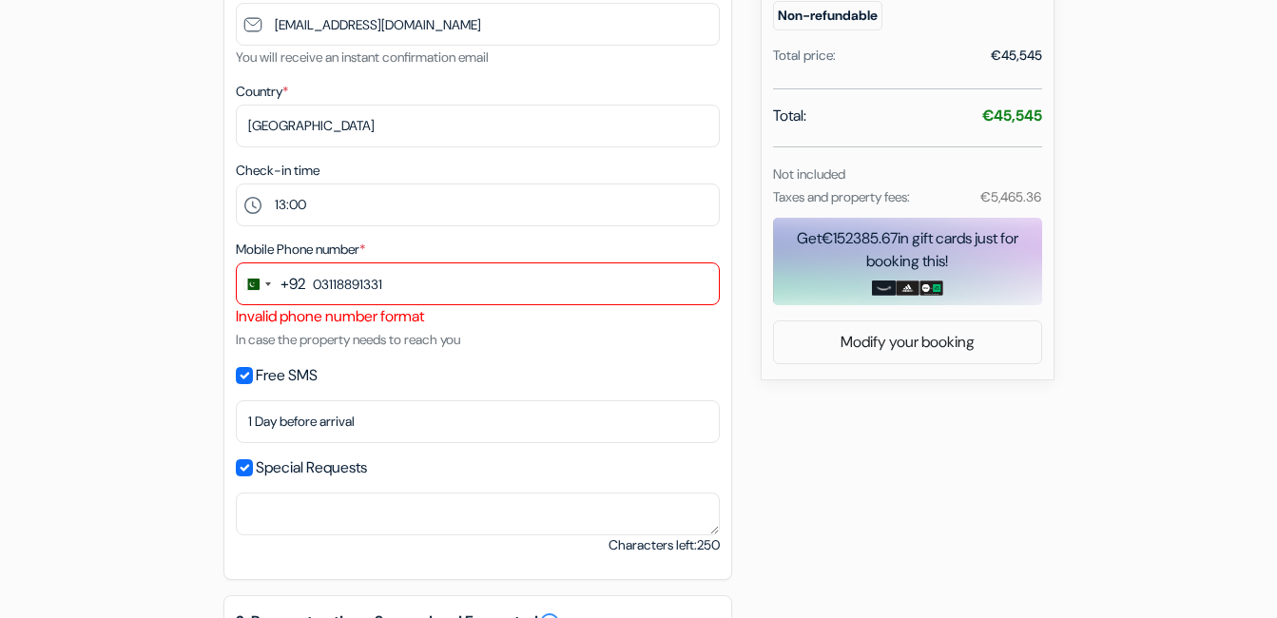
click at [1061, 407] on div "add_box GRAND BELLA VİSTA Hostel BÜLBÜL MAH. [STREET_ADDRESS] Property Details …" at bounding box center [639, 571] width 1084 height 1768
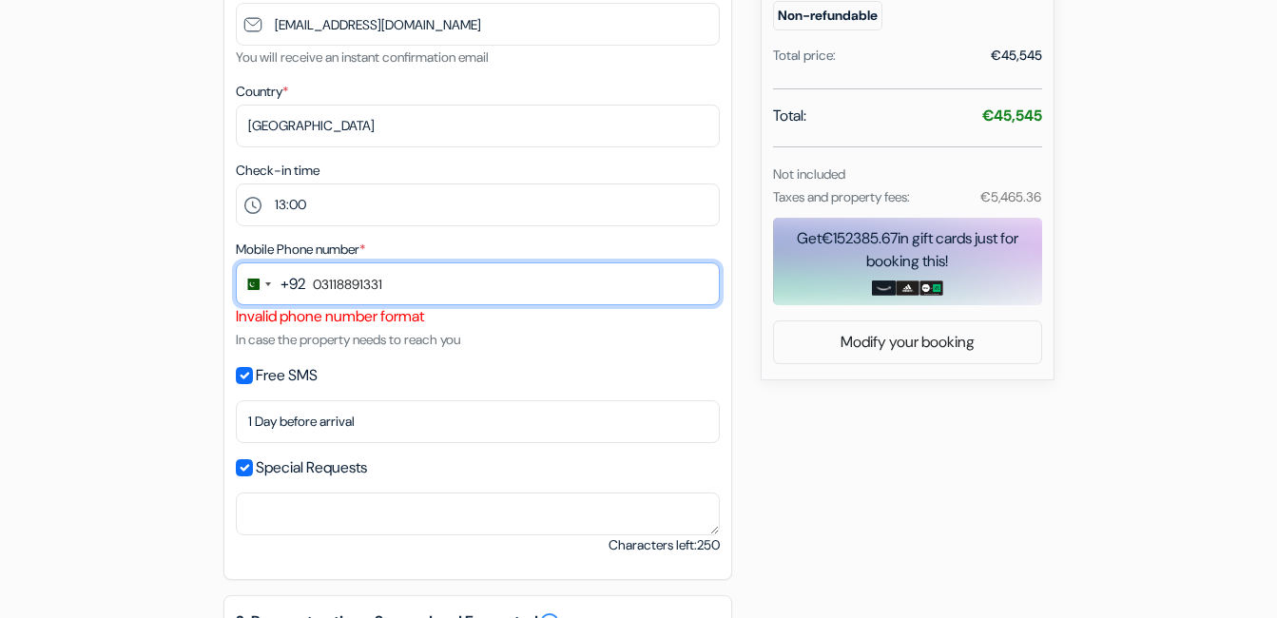
click at [327, 278] on input "03118891331" at bounding box center [478, 283] width 484 height 43
type input "34118891331"
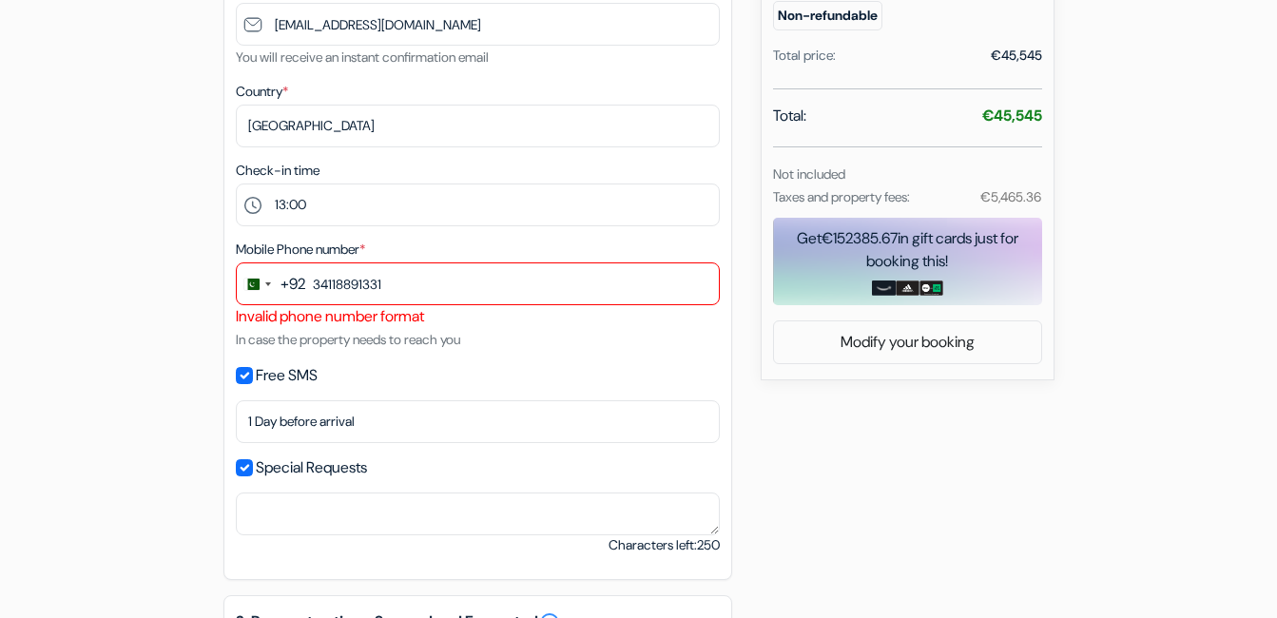
click at [914, 509] on div "add_box GRAND BELLA VİSTA Hostel BÜLBÜL MAH. [STREET_ADDRESS] Property Details …" at bounding box center [639, 571] width 1084 height 1768
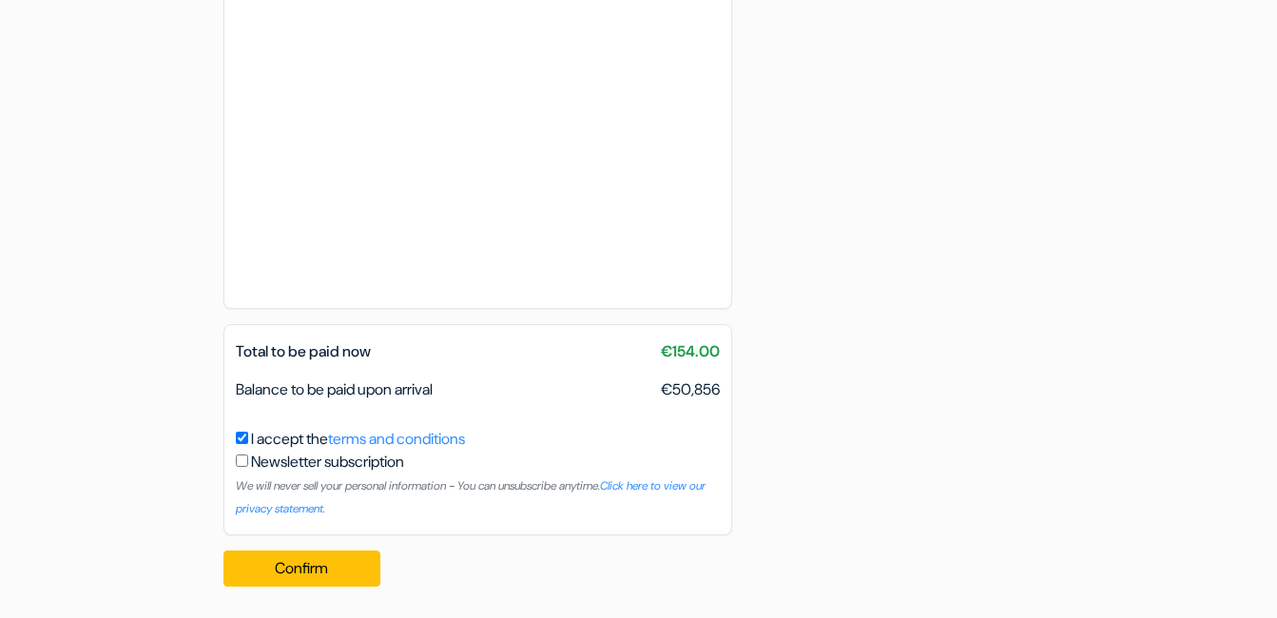
scroll to position [1342, 0]
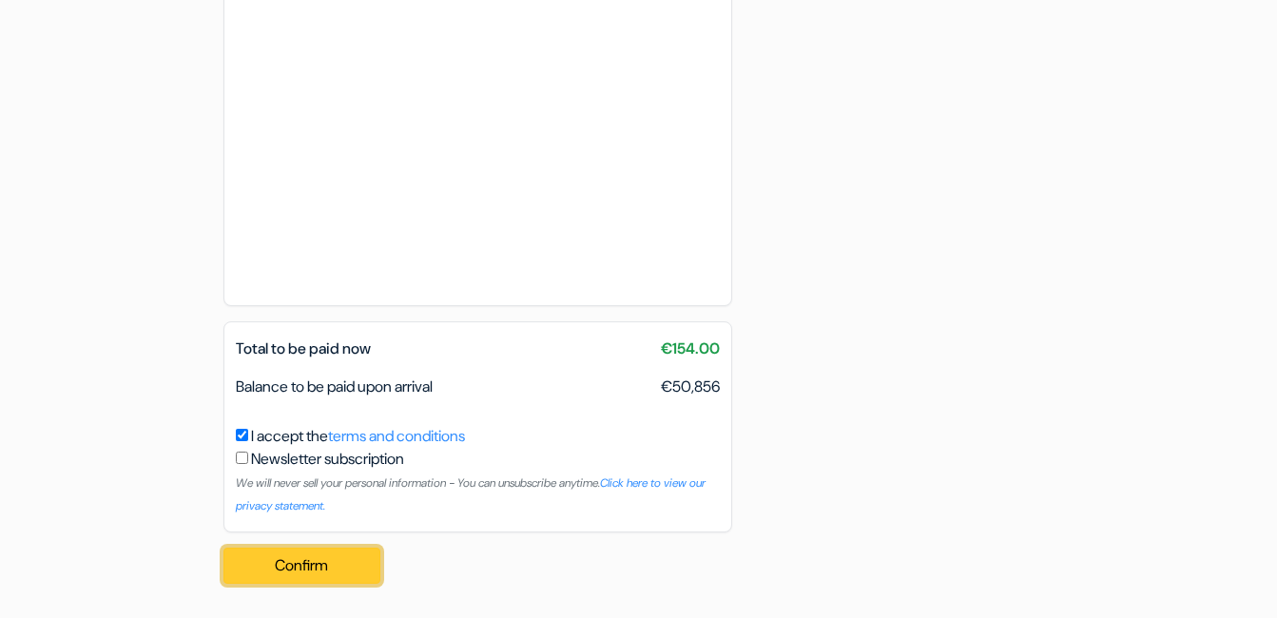
click at [358, 556] on button "Confirm Loading..." at bounding box center [302, 566] width 158 height 36
click at [358, 558] on button "Confirm Loading..." at bounding box center [302, 566] width 158 height 36
click at [358, 561] on button "Confirm Loading..." at bounding box center [302, 566] width 158 height 36
click at [358, 562] on button "Confirm Loading..." at bounding box center [302, 566] width 158 height 36
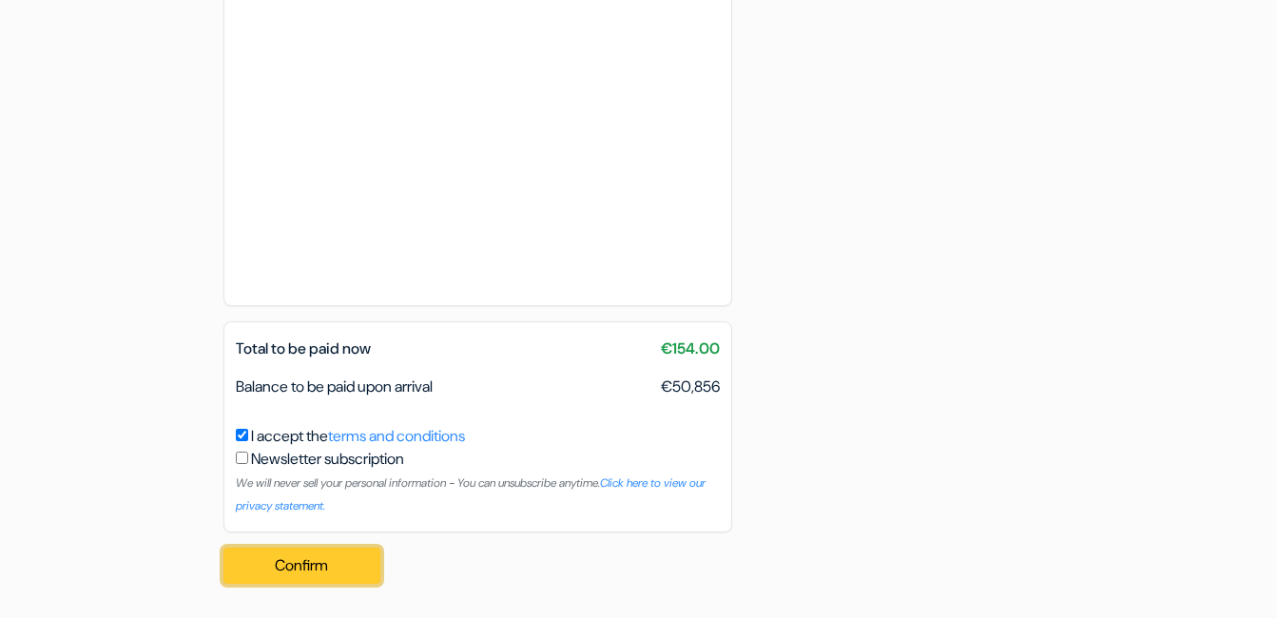
click at [356, 565] on button "Confirm Loading..." at bounding box center [302, 566] width 158 height 36
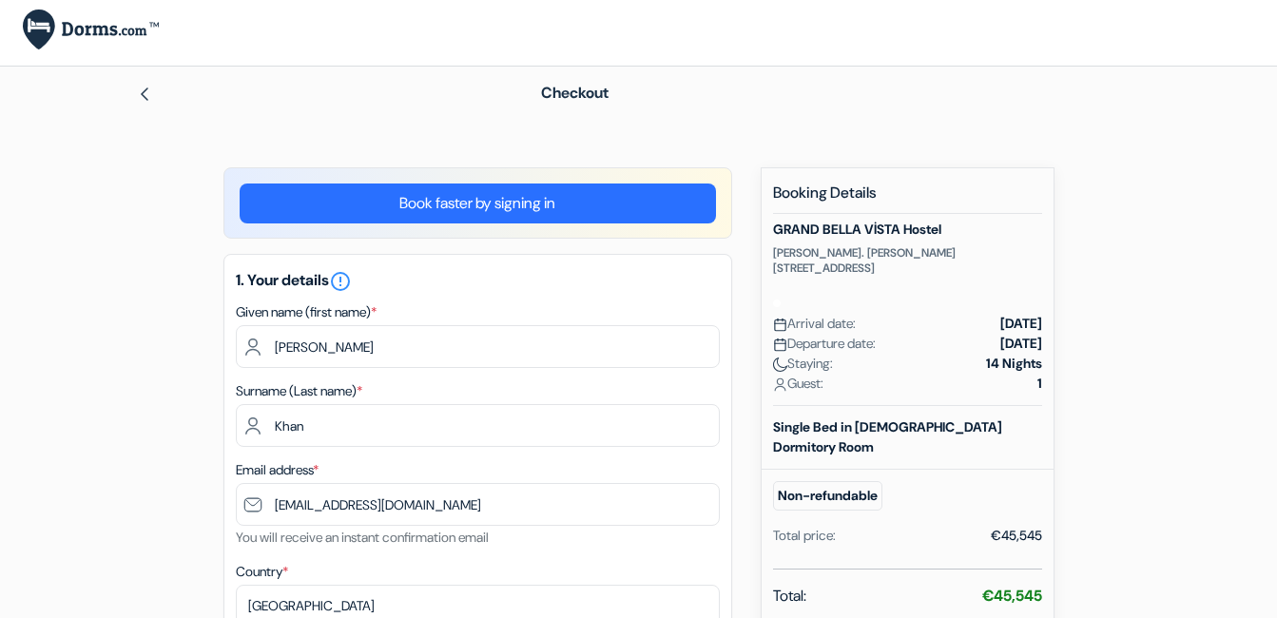
scroll to position [0, 0]
